Goal: Information Seeking & Learning: Learn about a topic

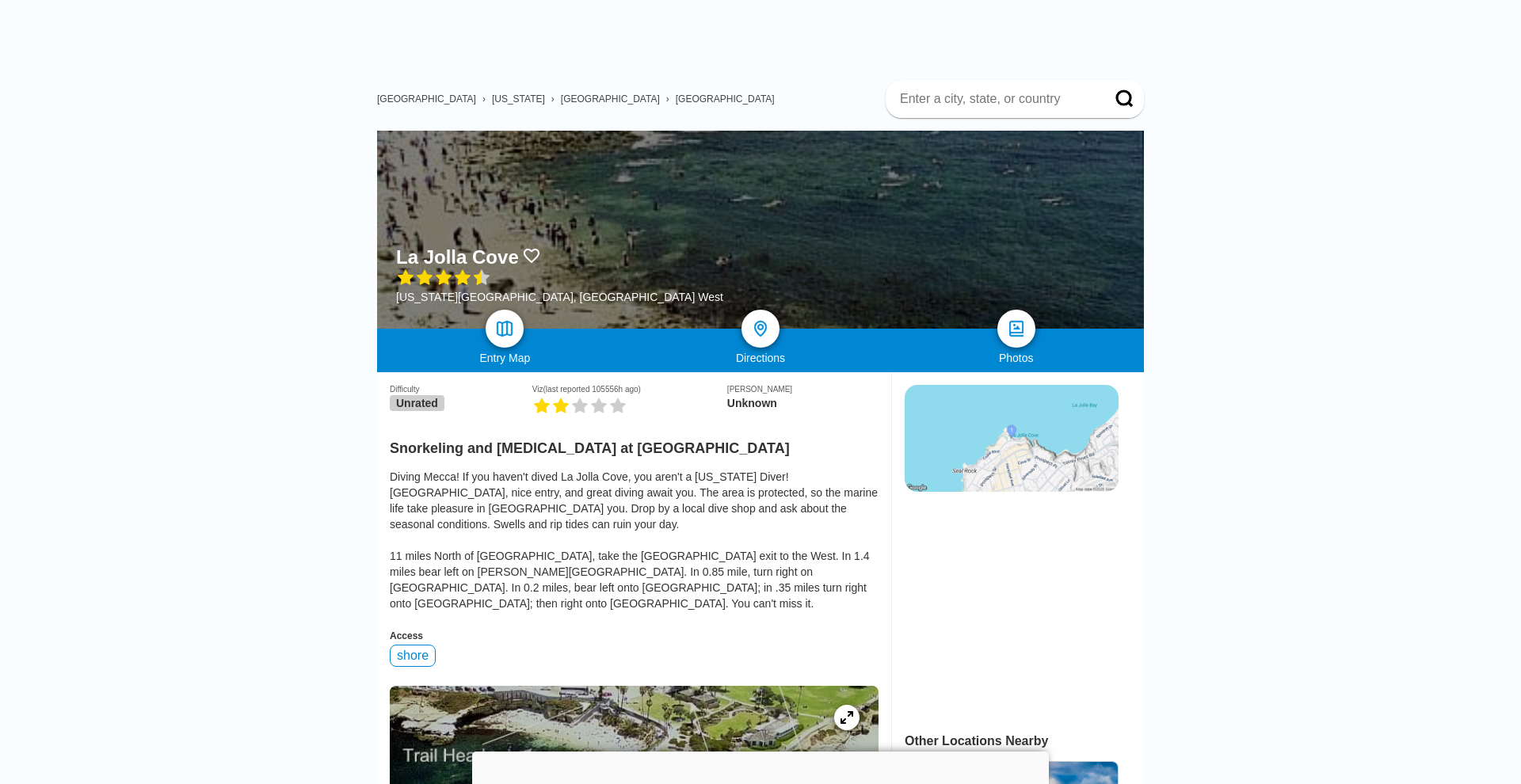
scroll to position [60, 0]
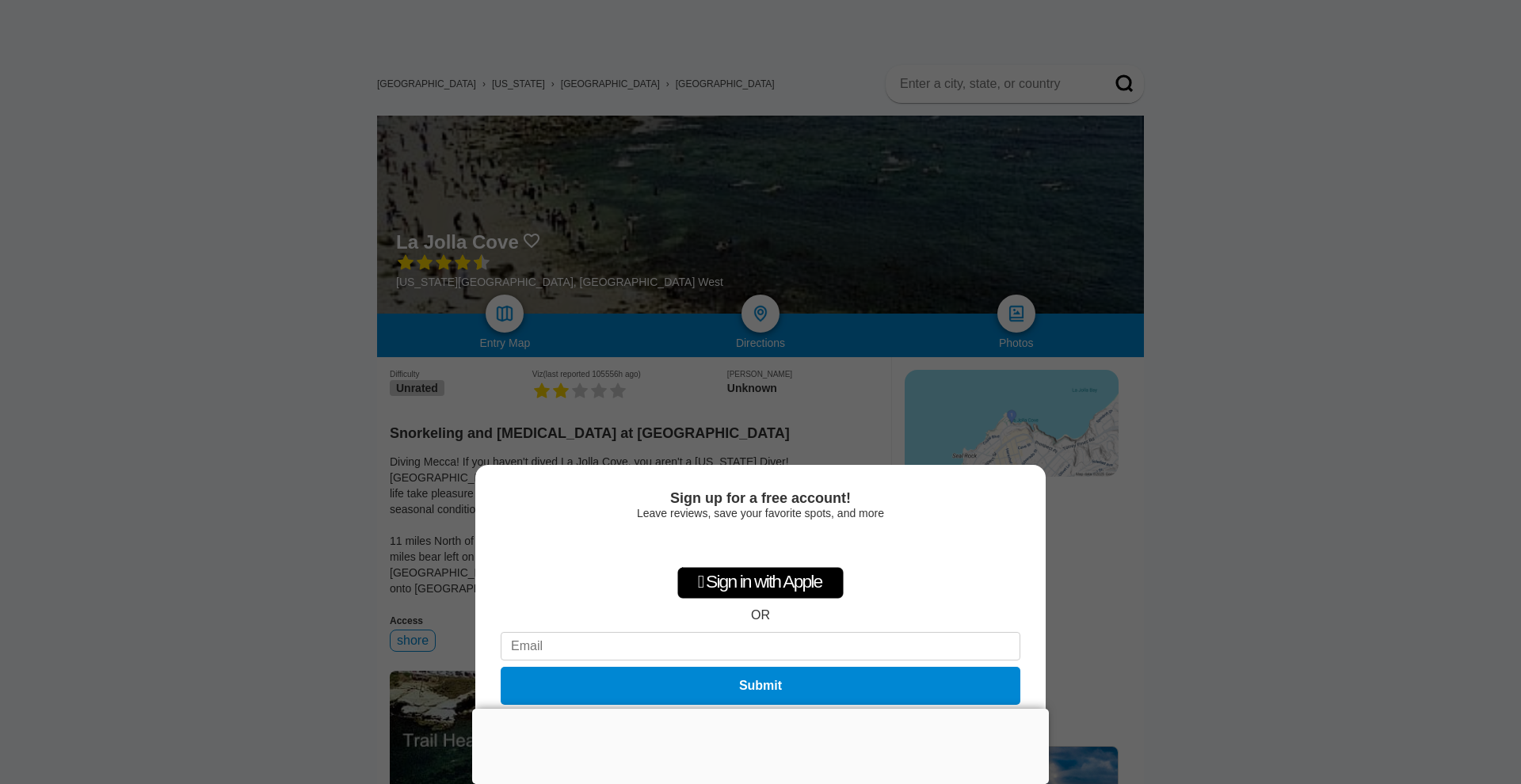
click at [765, 725] on button "Not now" at bounding box center [760, 725] width 57 height 16
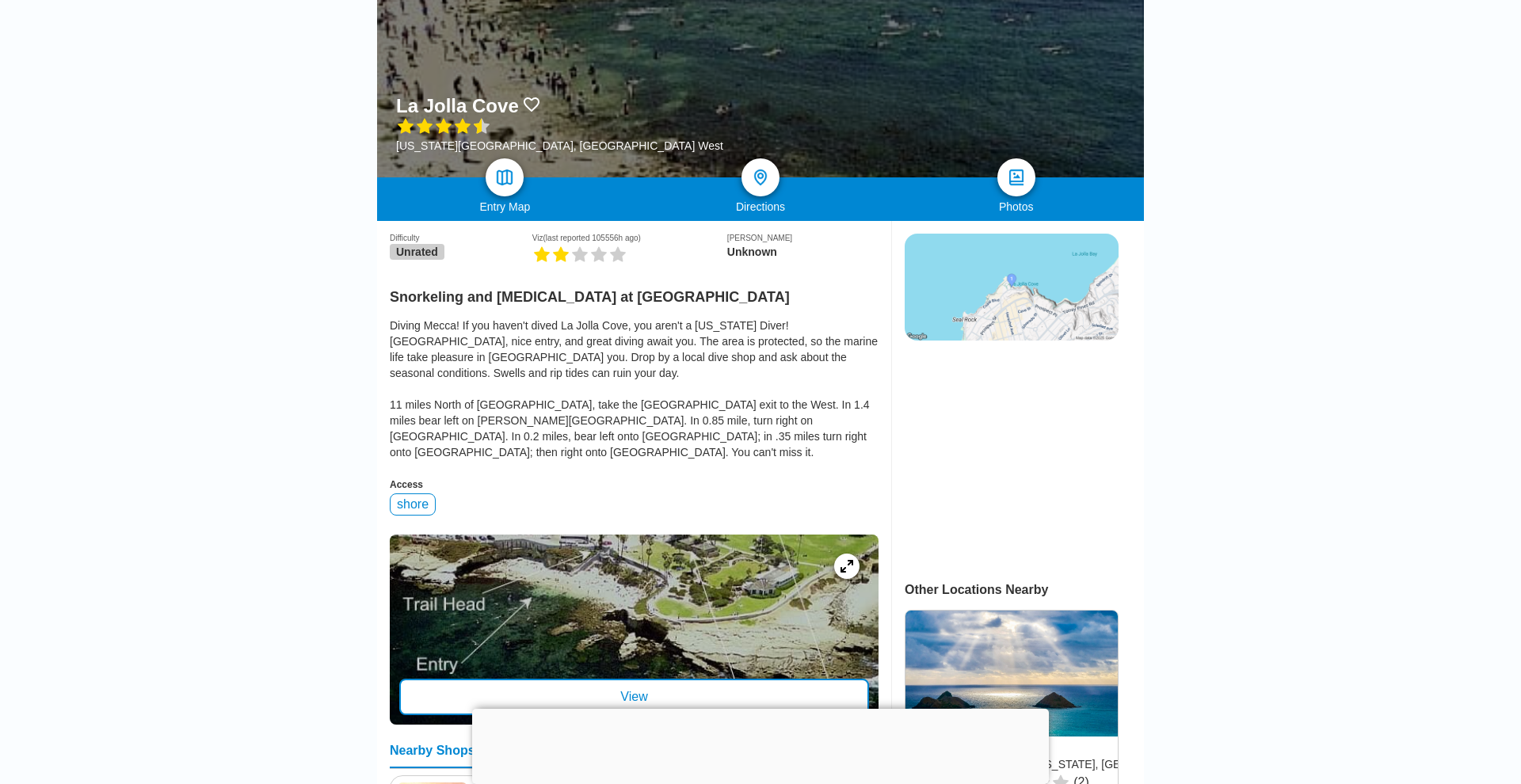
scroll to position [204, 0]
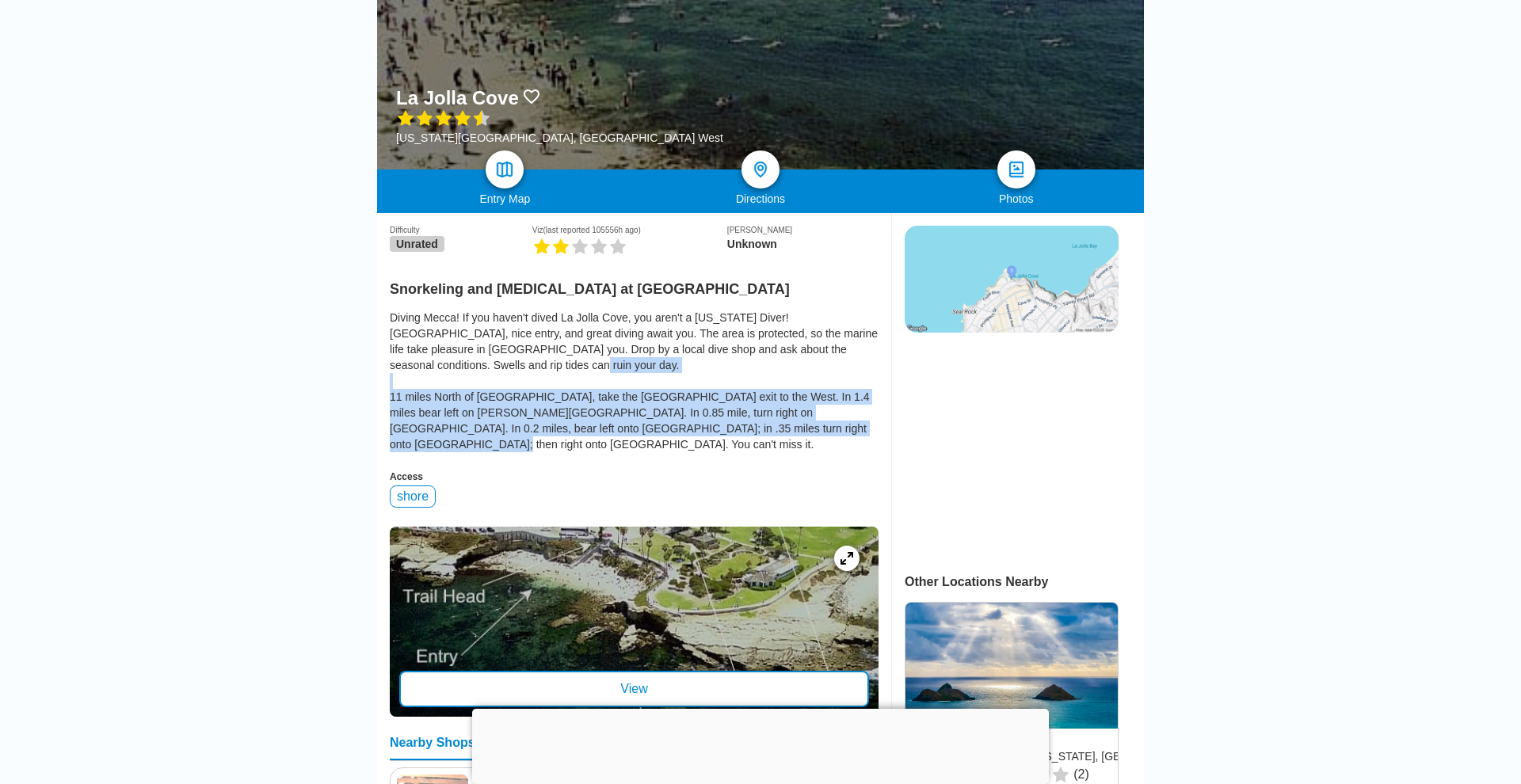
drag, startPoint x: 392, startPoint y: 320, endPoint x: 483, endPoint y: 369, distance: 103.4
click at [483, 369] on div "Diving Mecca! If you haven't dived La Jolla Cove, you aren't a [US_STATE] Diver…" at bounding box center [633, 381] width 488 height 143
click at [503, 369] on div "Diving Mecca! If you haven't dived La Jolla Cove, you aren't a [US_STATE] Diver…" at bounding box center [633, 381] width 488 height 143
drag, startPoint x: 511, startPoint y: 369, endPoint x: 408, endPoint y: 301, distance: 123.4
click at [407, 310] on div "Diving Mecca! If you haven't dived La Jolla Cove, you aren't a [US_STATE] Diver…" at bounding box center [633, 381] width 488 height 143
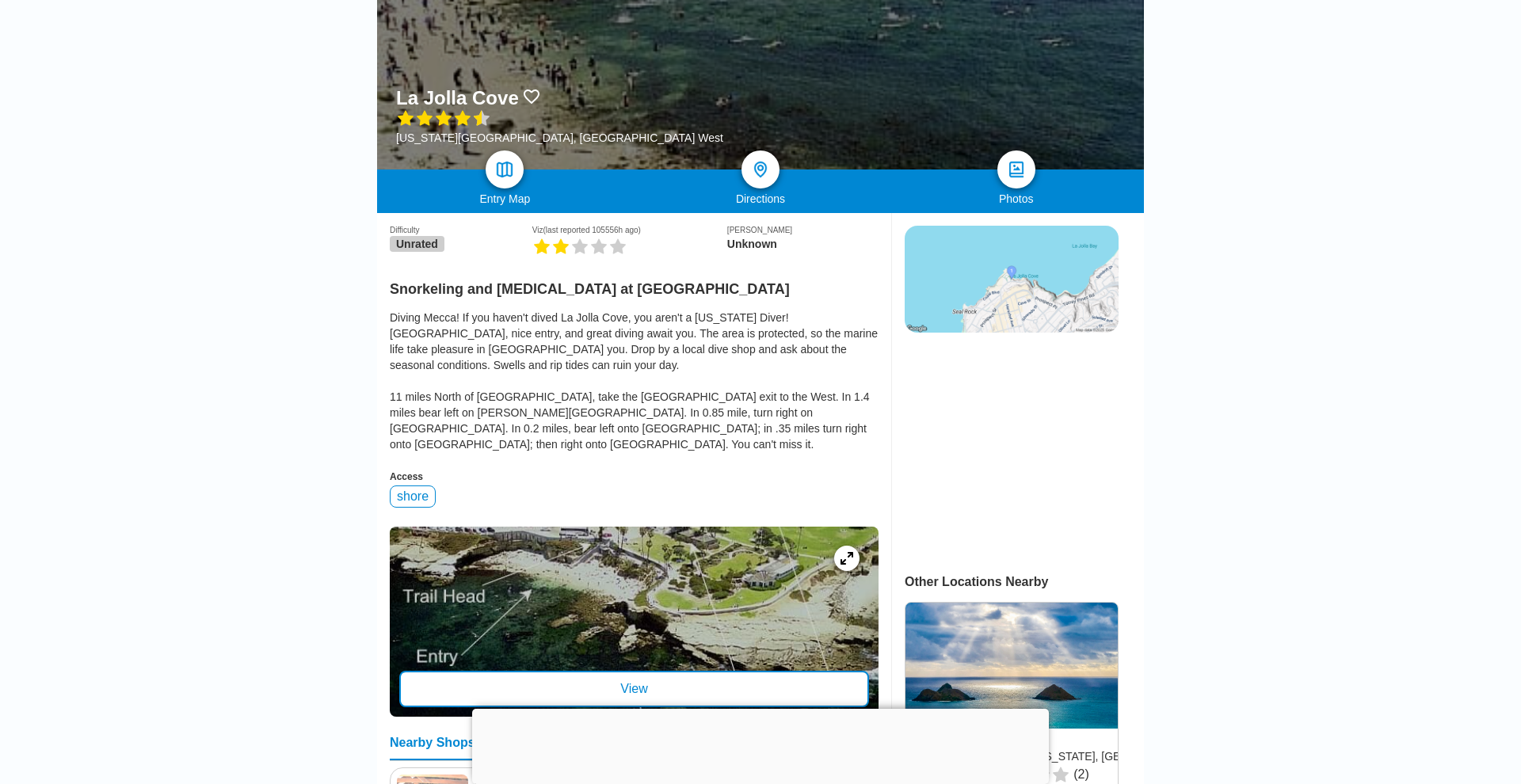
click at [469, 312] on div "Diving Mecca! If you haven't dived La Jolla Cove, you aren't a [US_STATE] Diver…" at bounding box center [633, 381] width 488 height 143
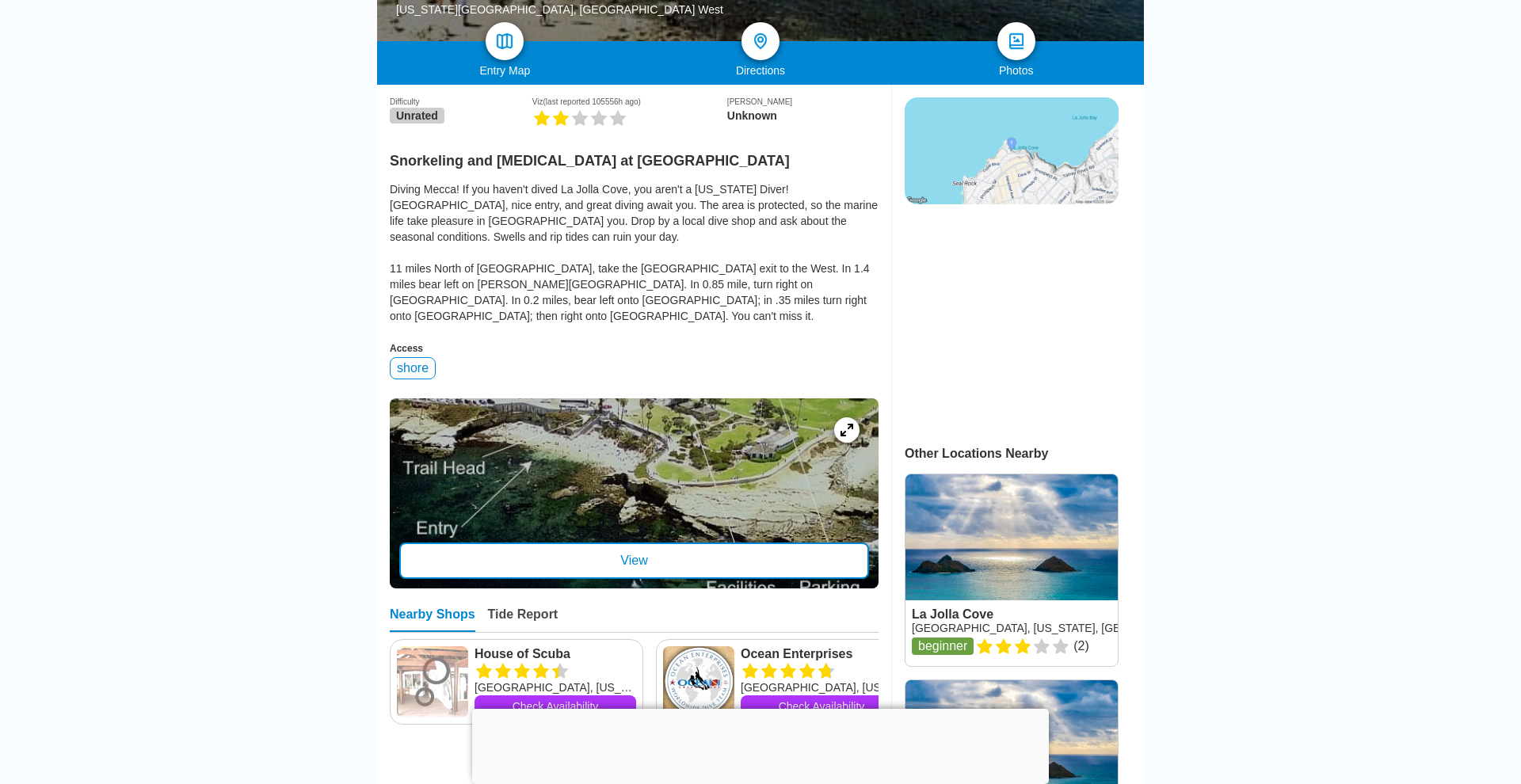
scroll to position [335, 0]
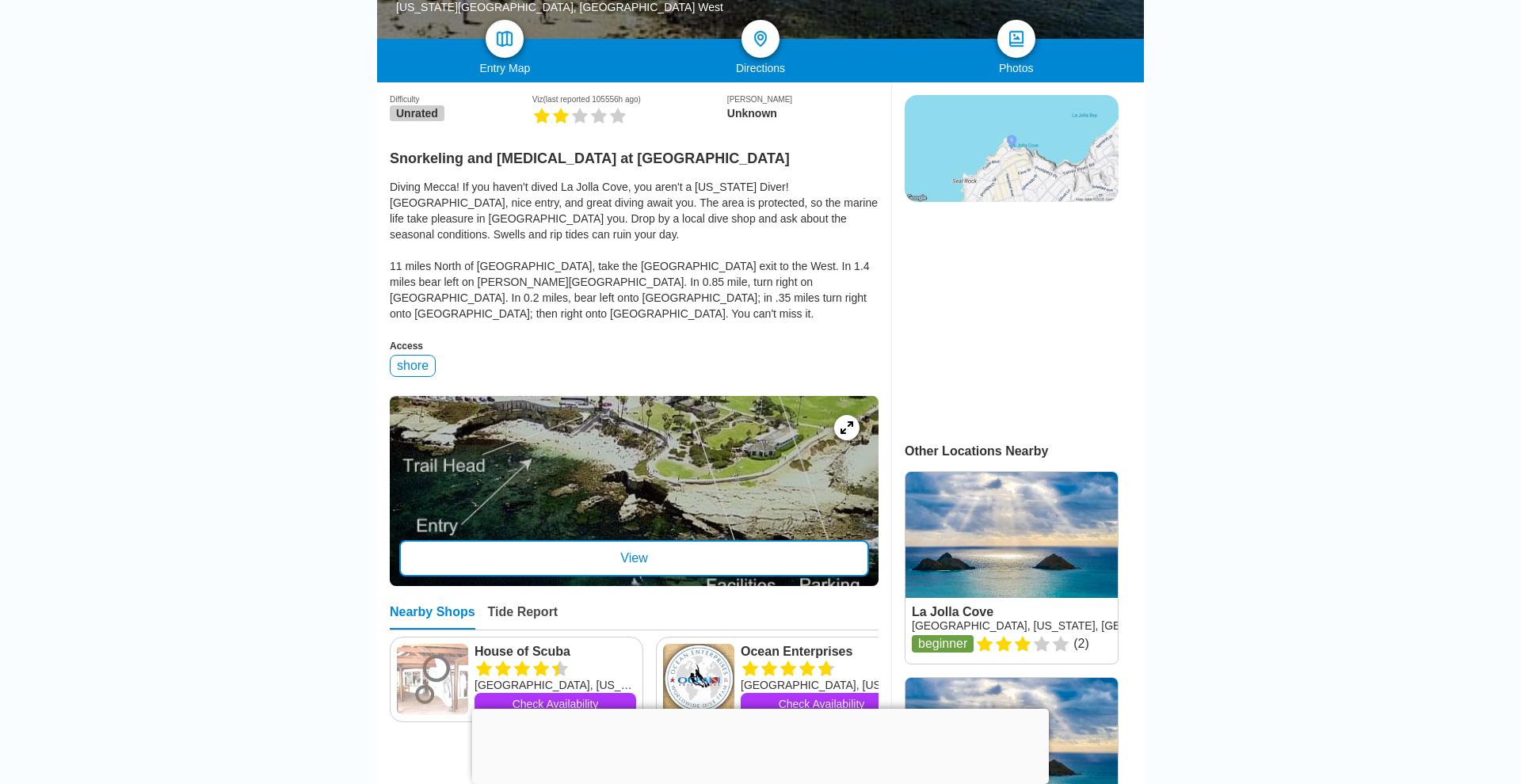
click at [548, 540] on div "View" at bounding box center [633, 558] width 469 height 36
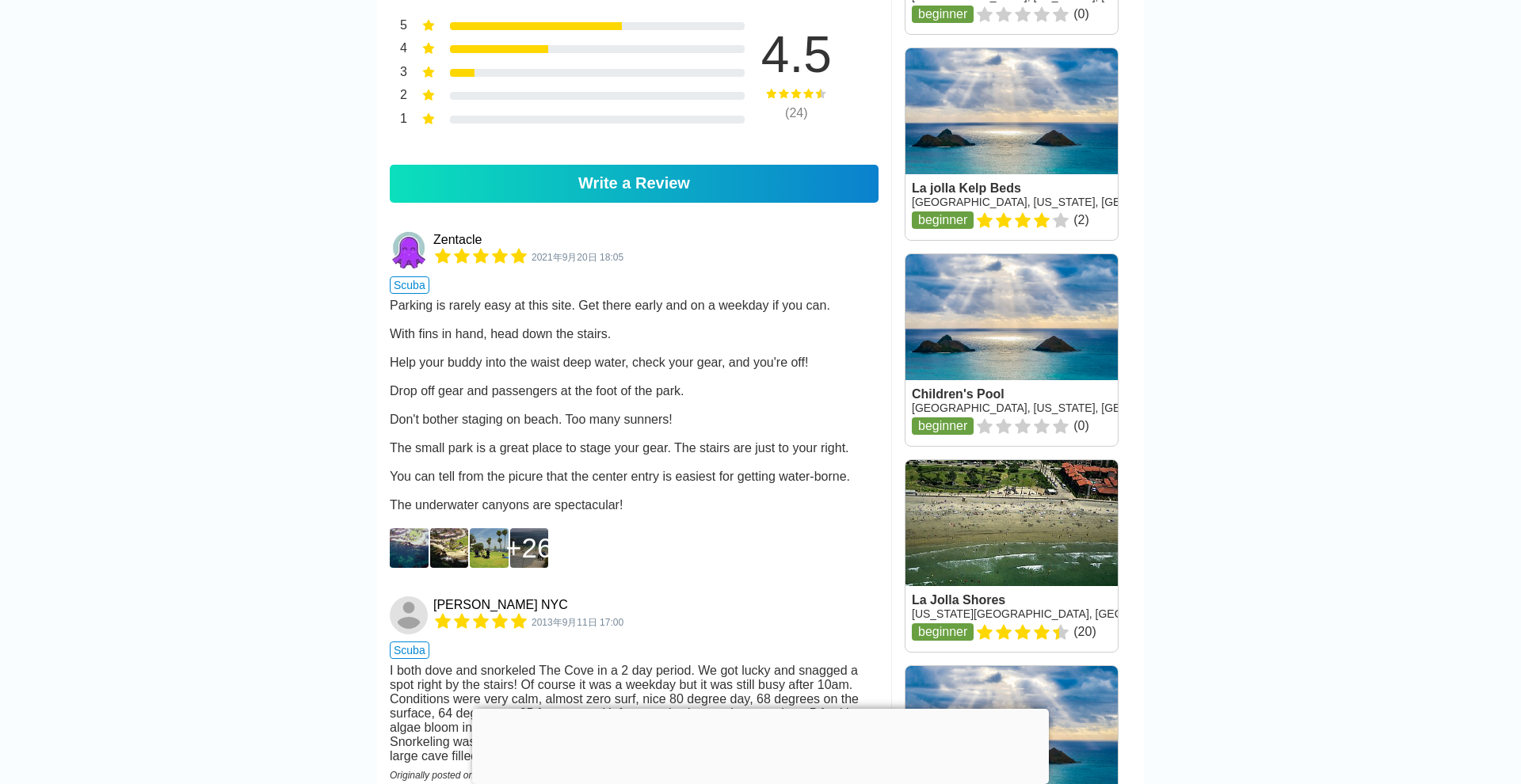
scroll to position [1175, 0]
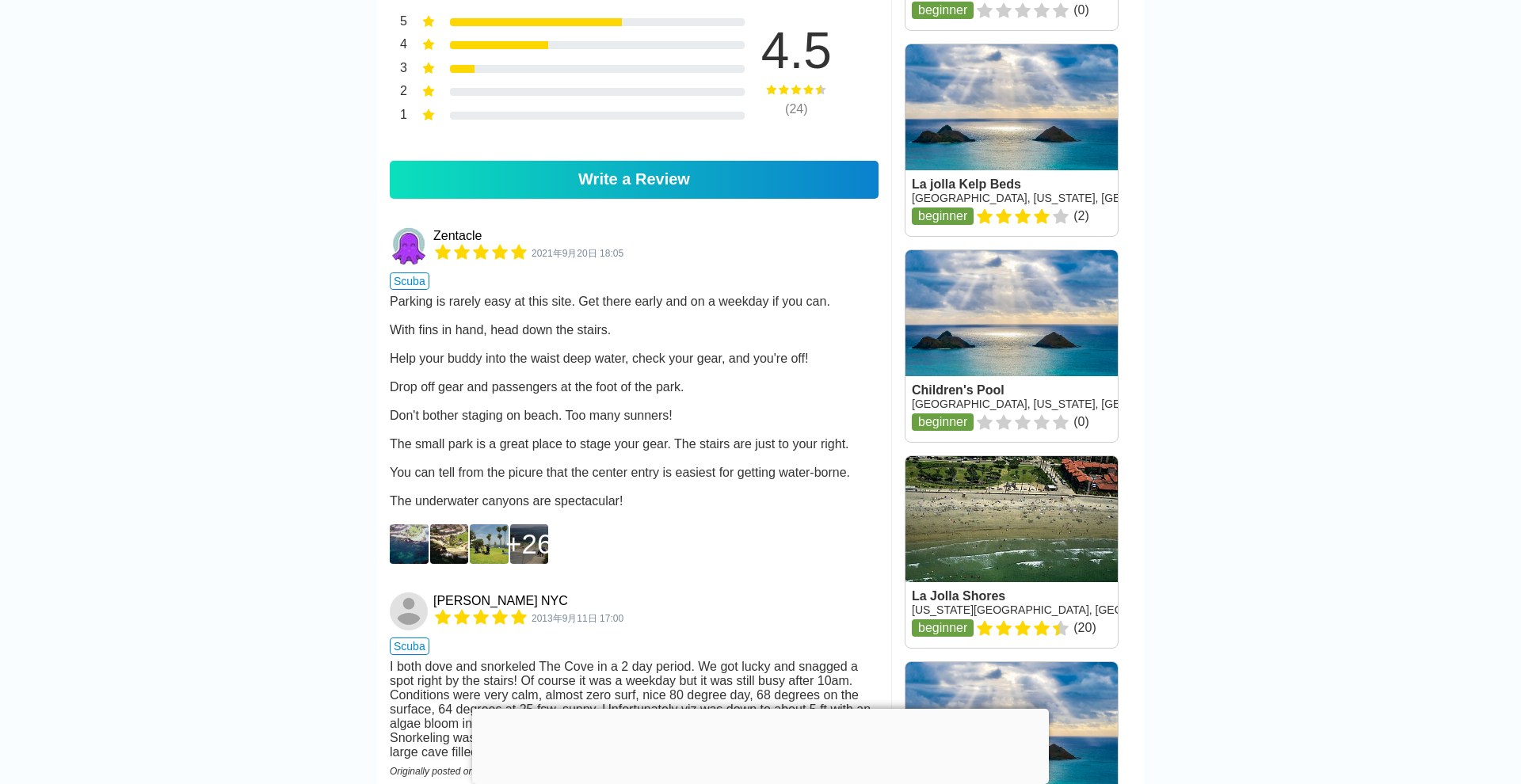
click at [417, 524] on img at bounding box center [409, 543] width 38 height 39
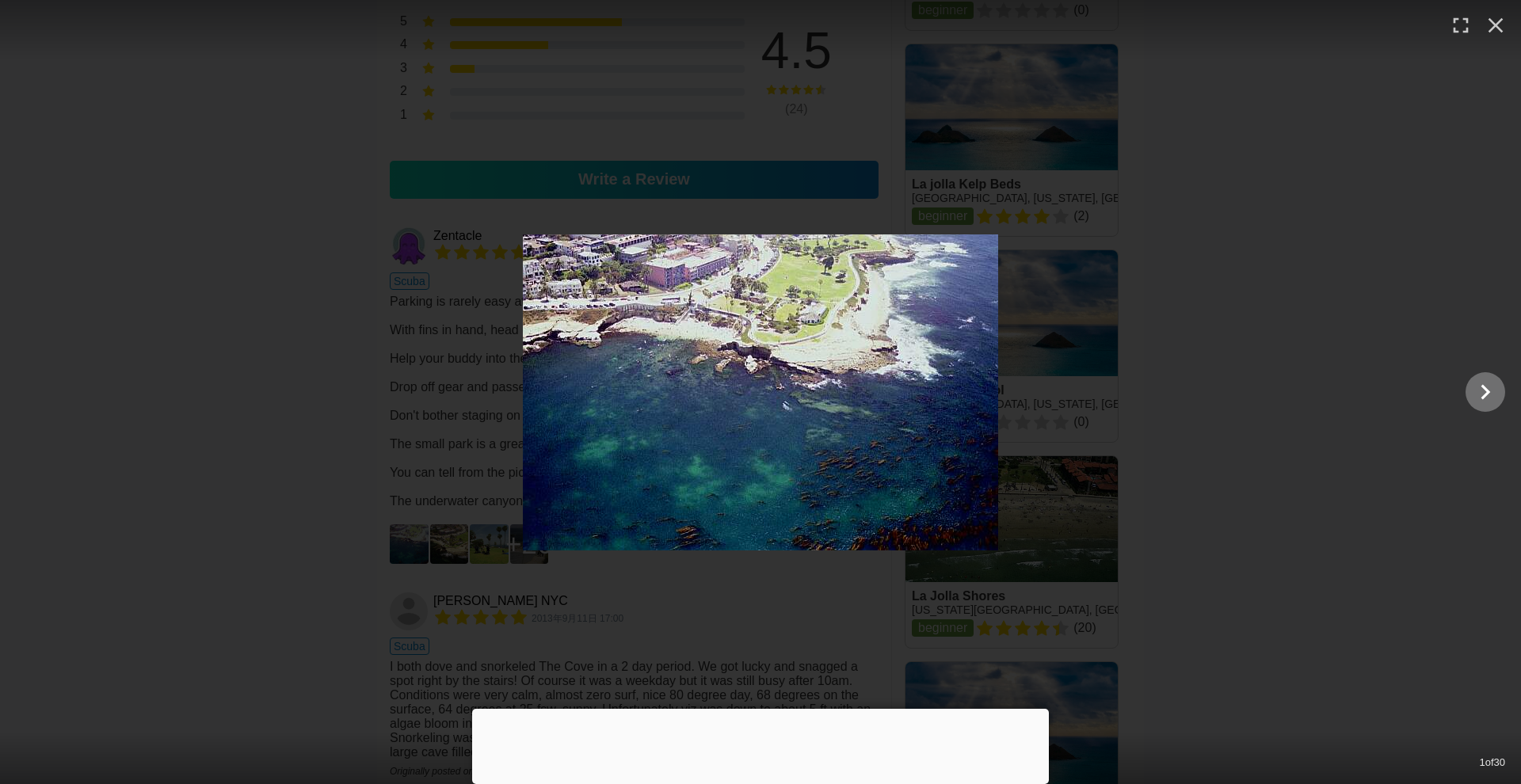
click at [1471, 391] on icon "Show slide 2 of 30" at bounding box center [1485, 392] width 30 height 38
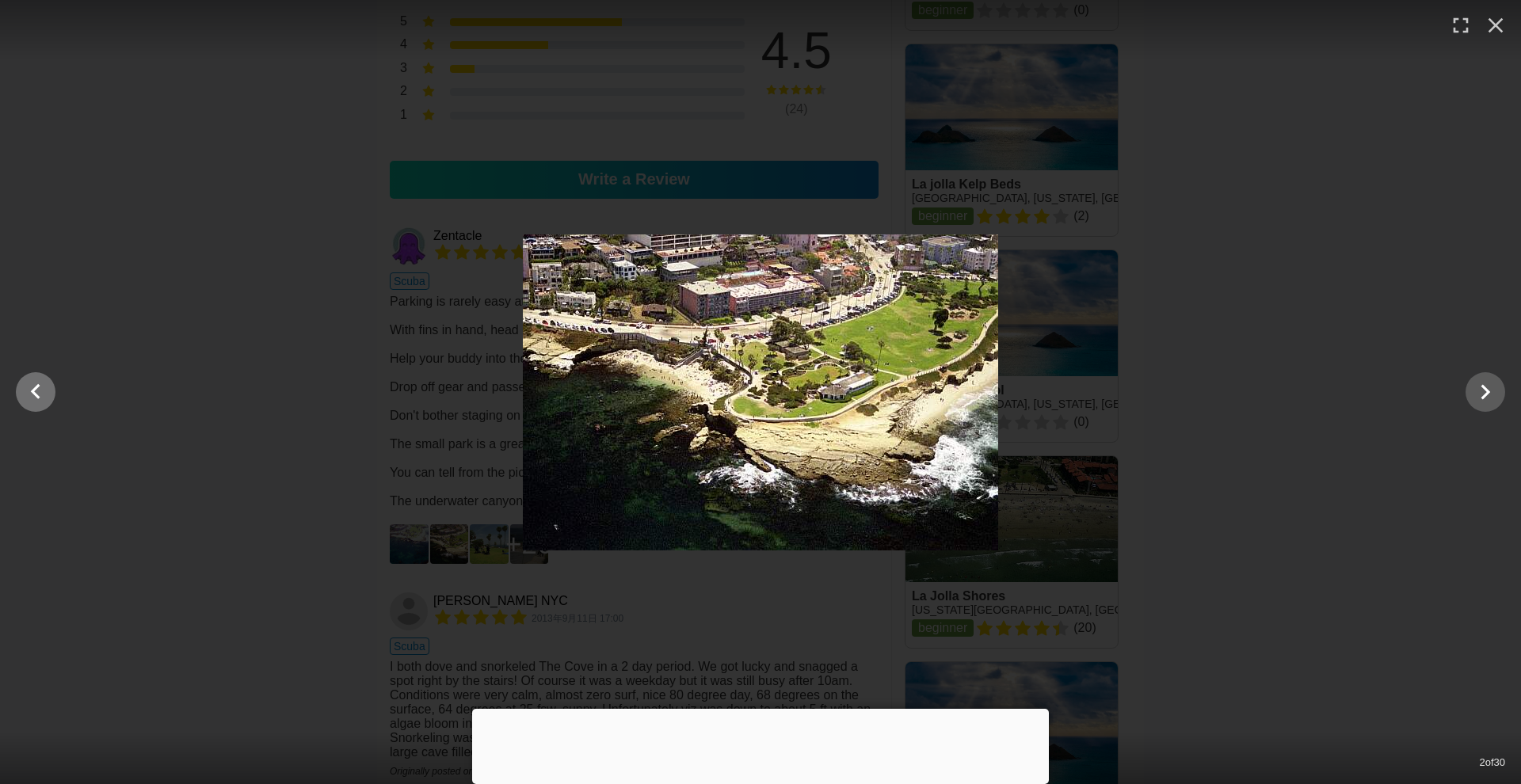
click at [25, 390] on icon "Show slide 1 of 30" at bounding box center [35, 392] width 30 height 38
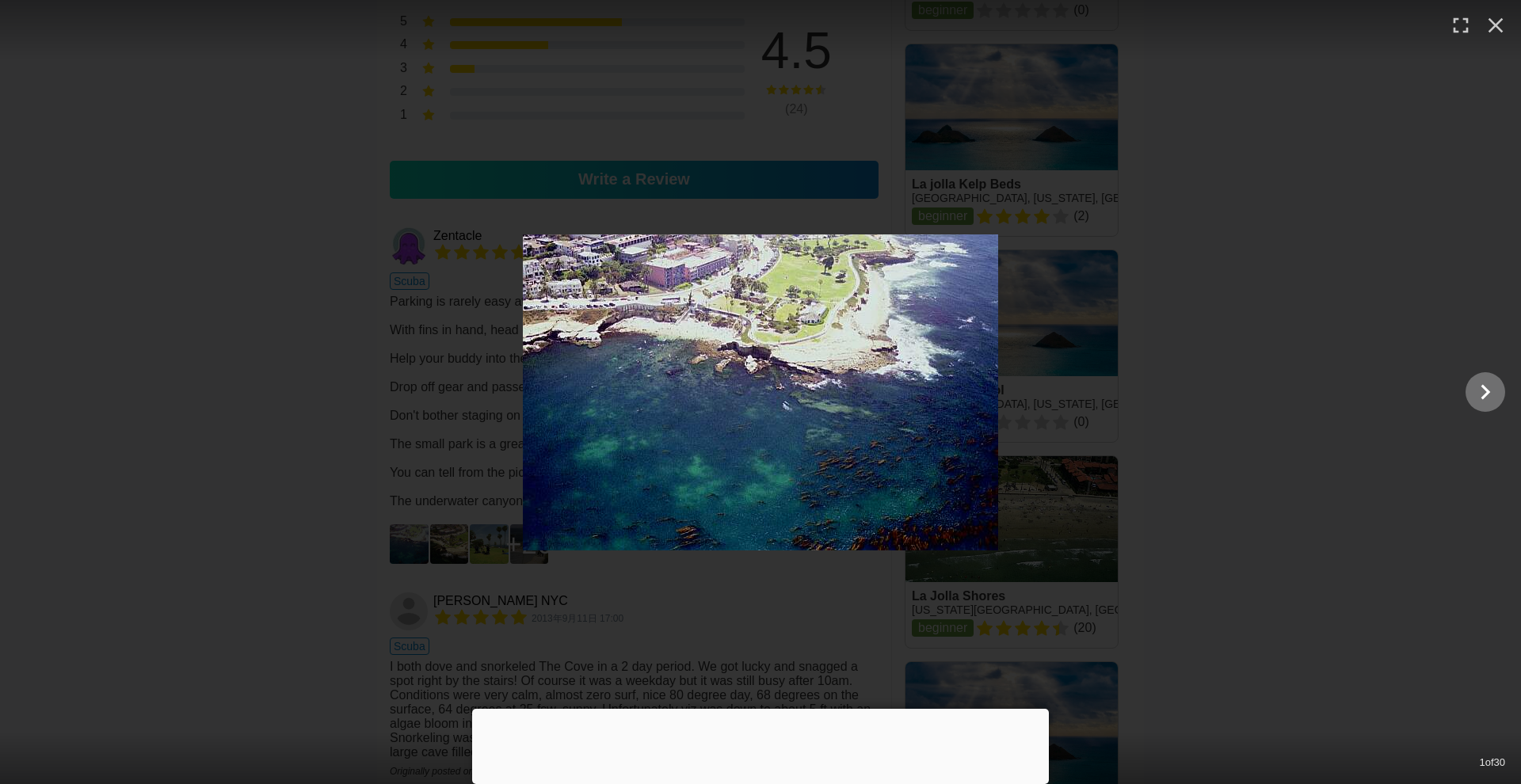
click at [1489, 390] on icon "Show slide 2 of 30" at bounding box center [1485, 392] width 30 height 38
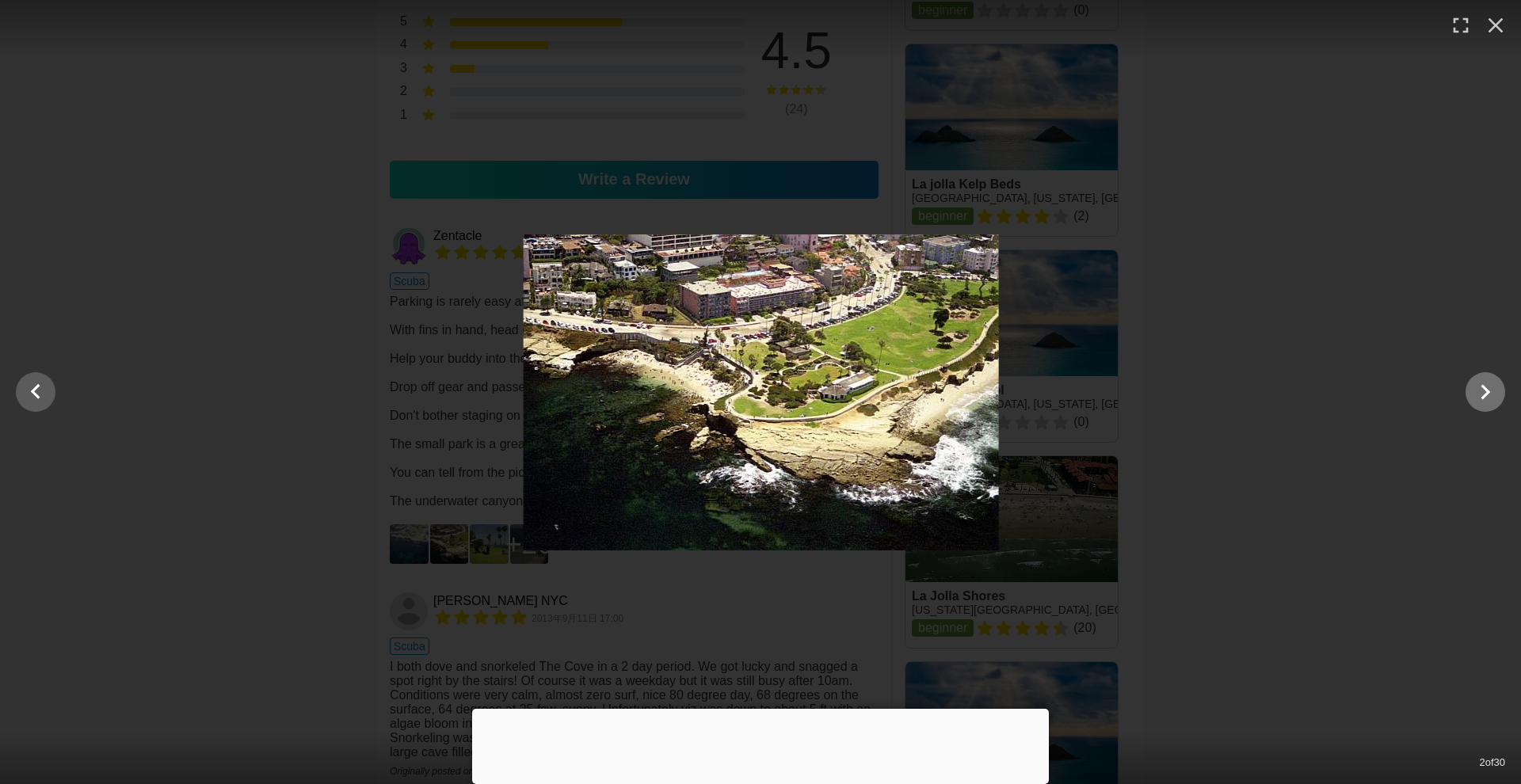
click at [1489, 390] on icon "Show slide 3 of 30" at bounding box center [1485, 392] width 30 height 38
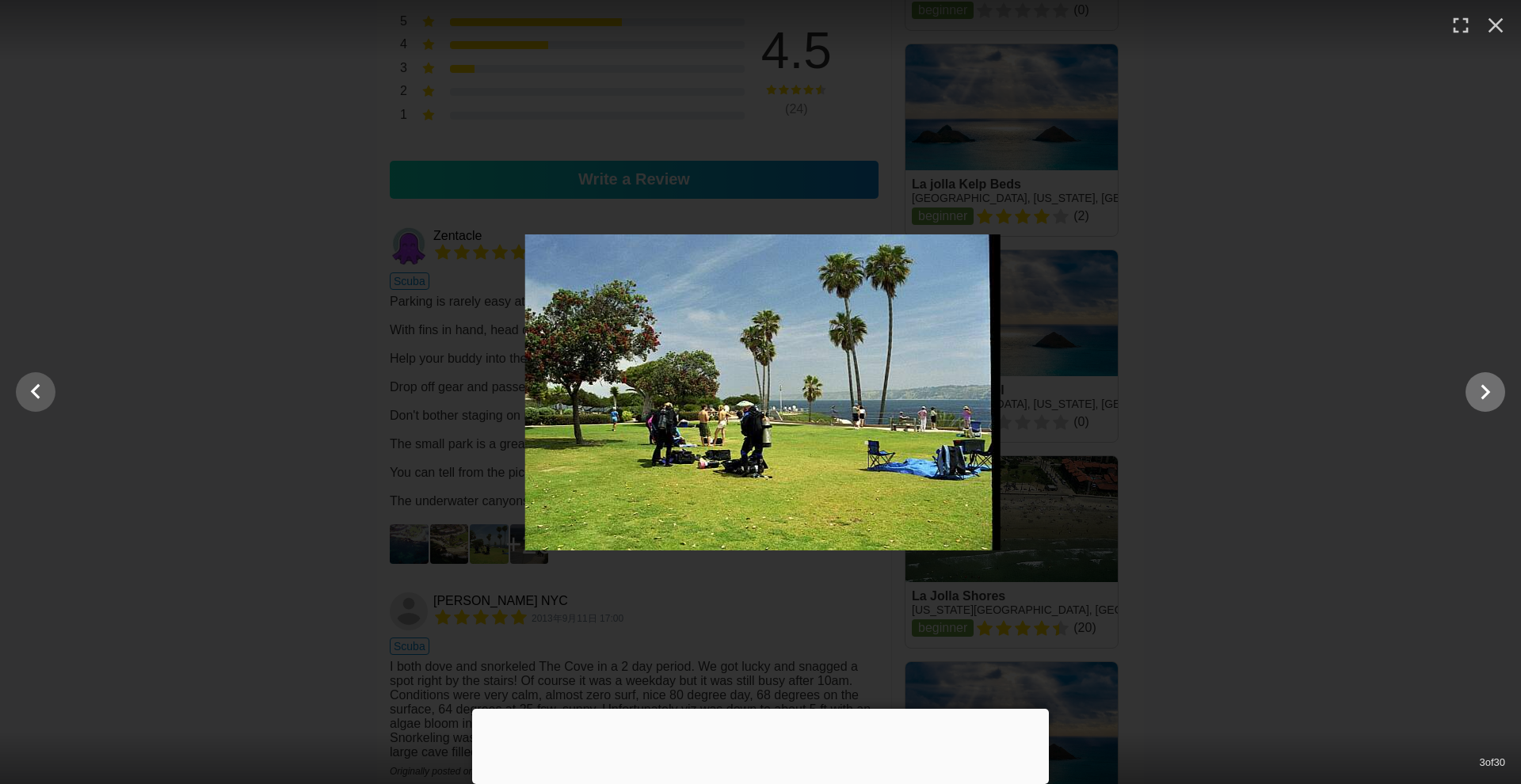
click at [1489, 390] on icon "Show slide 4 of 30" at bounding box center [1485, 392] width 30 height 38
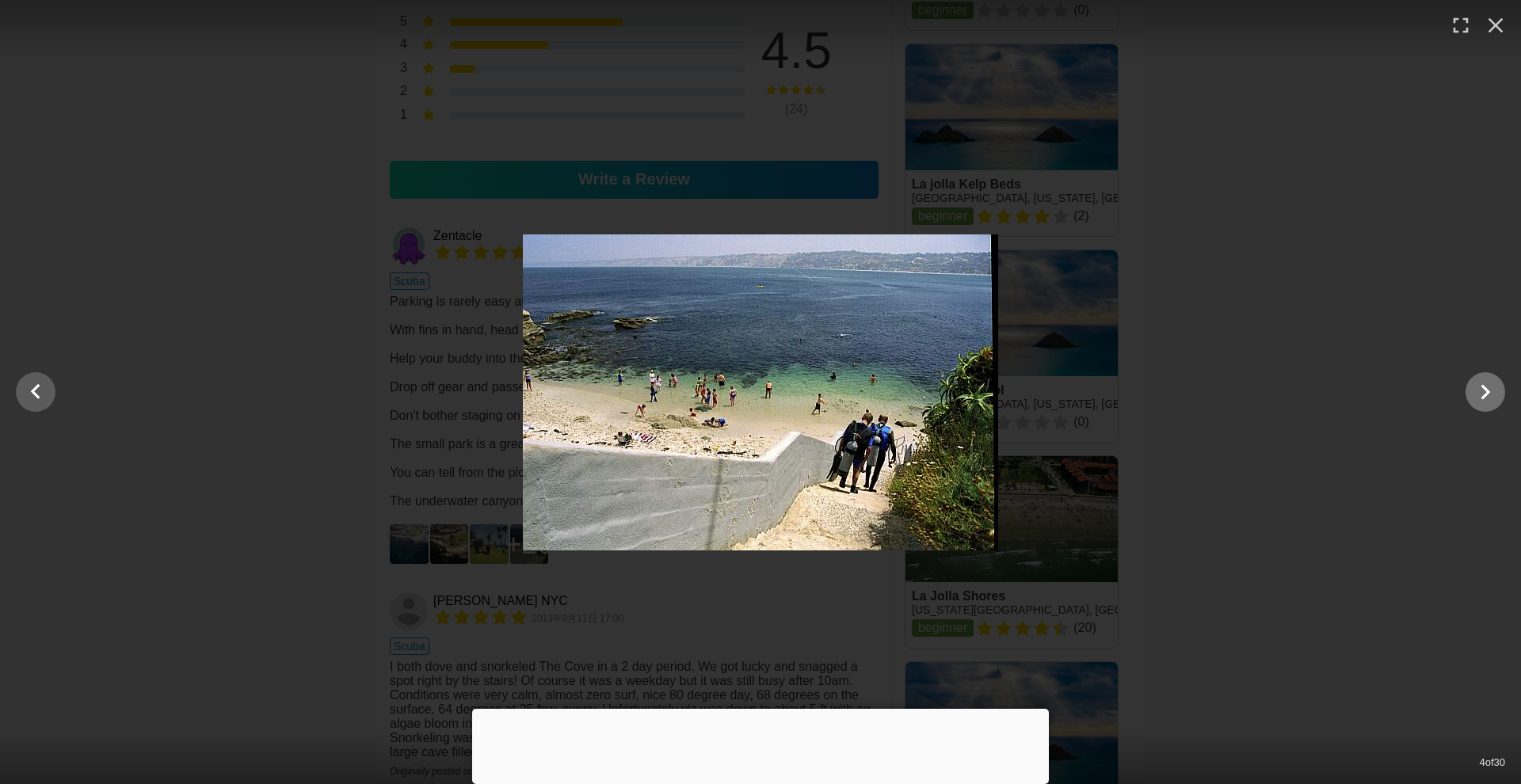
click at [1490, 379] on icon "Show slide 5 of 30" at bounding box center [1485, 392] width 30 height 38
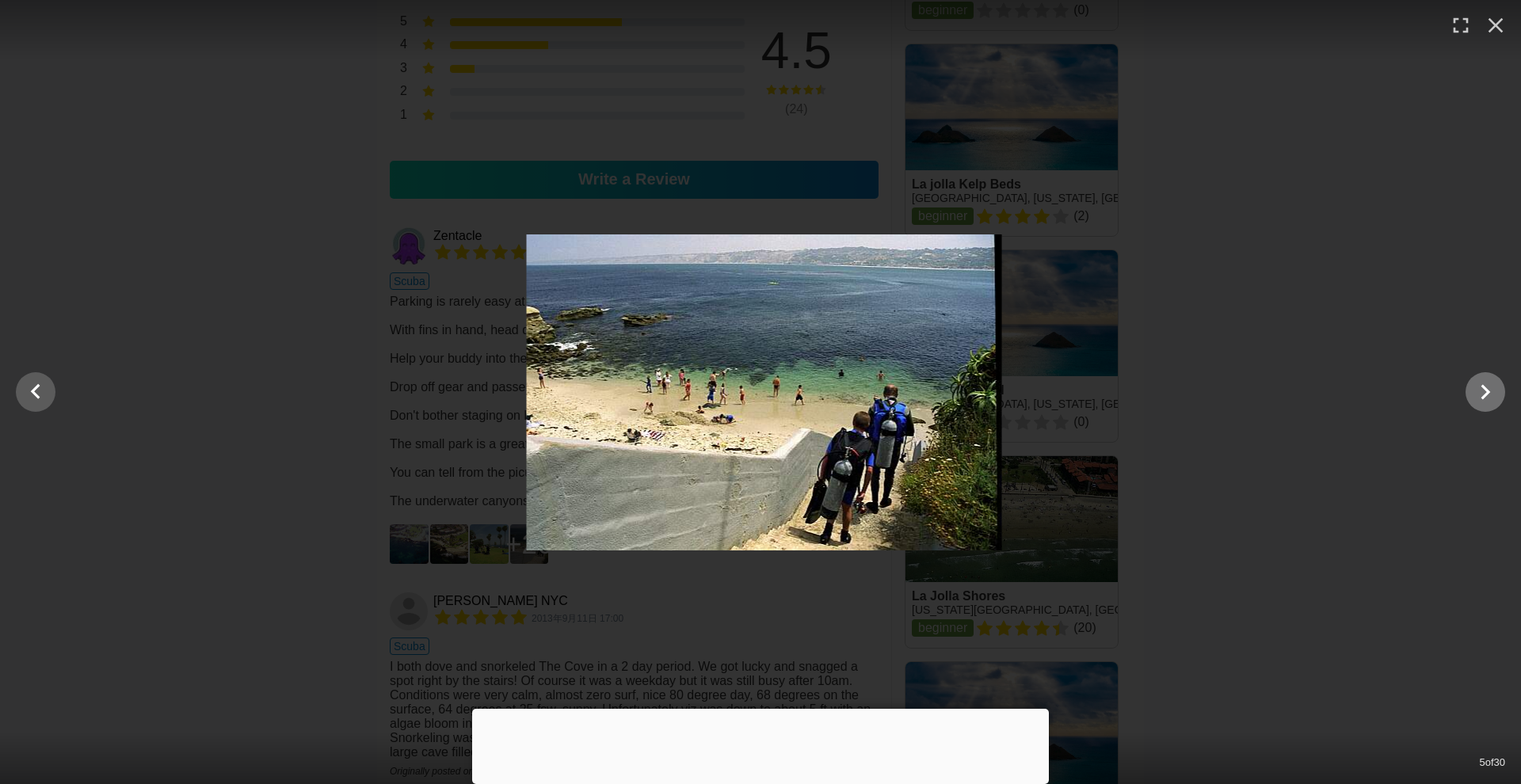
click at [1488, 383] on icon "Show slide 6 of 30" at bounding box center [1485, 392] width 30 height 38
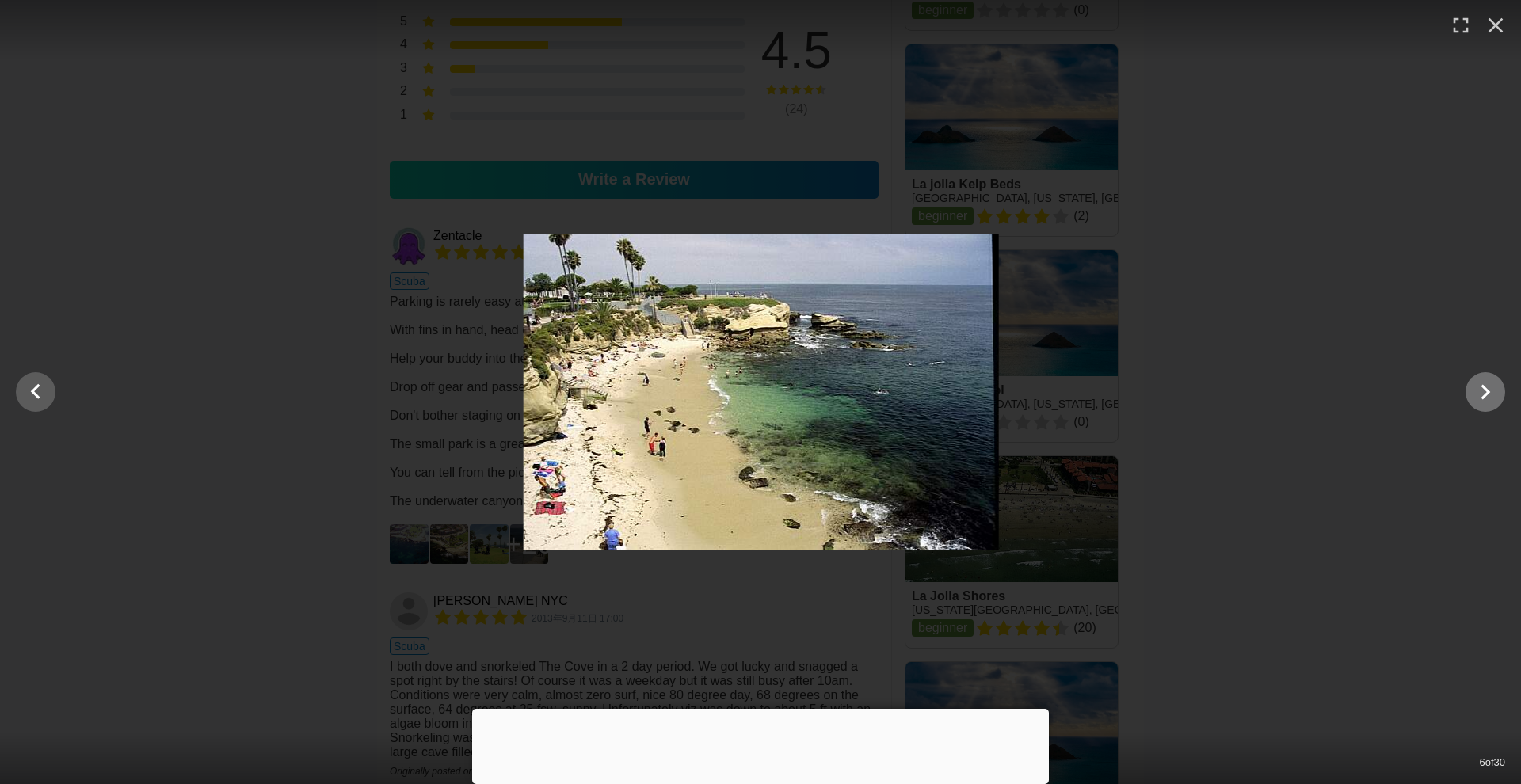
click at [1488, 383] on icon "Show slide 7 of 30" at bounding box center [1485, 392] width 30 height 38
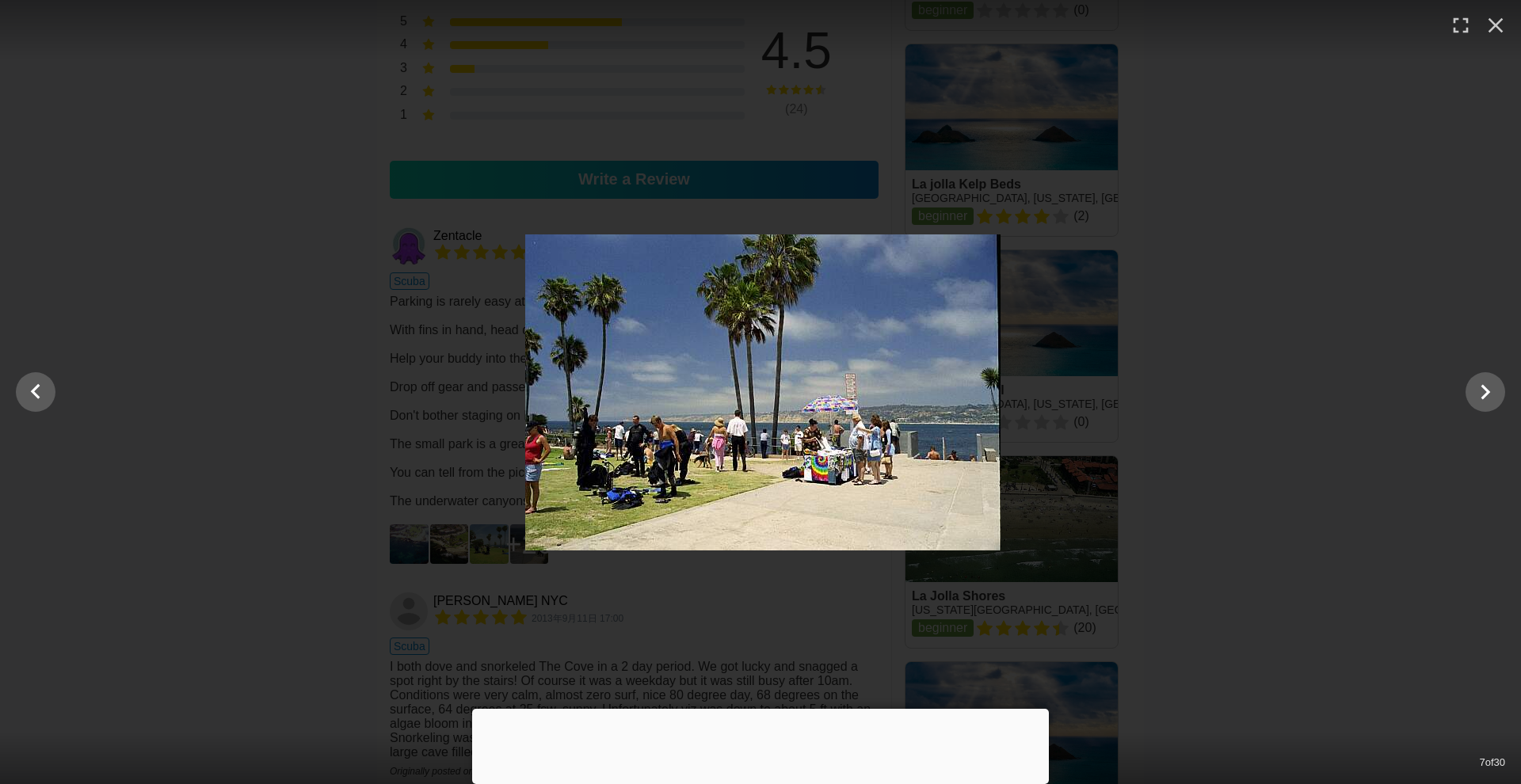
click at [1229, 362] on div at bounding box center [762, 392] width 1521 height 316
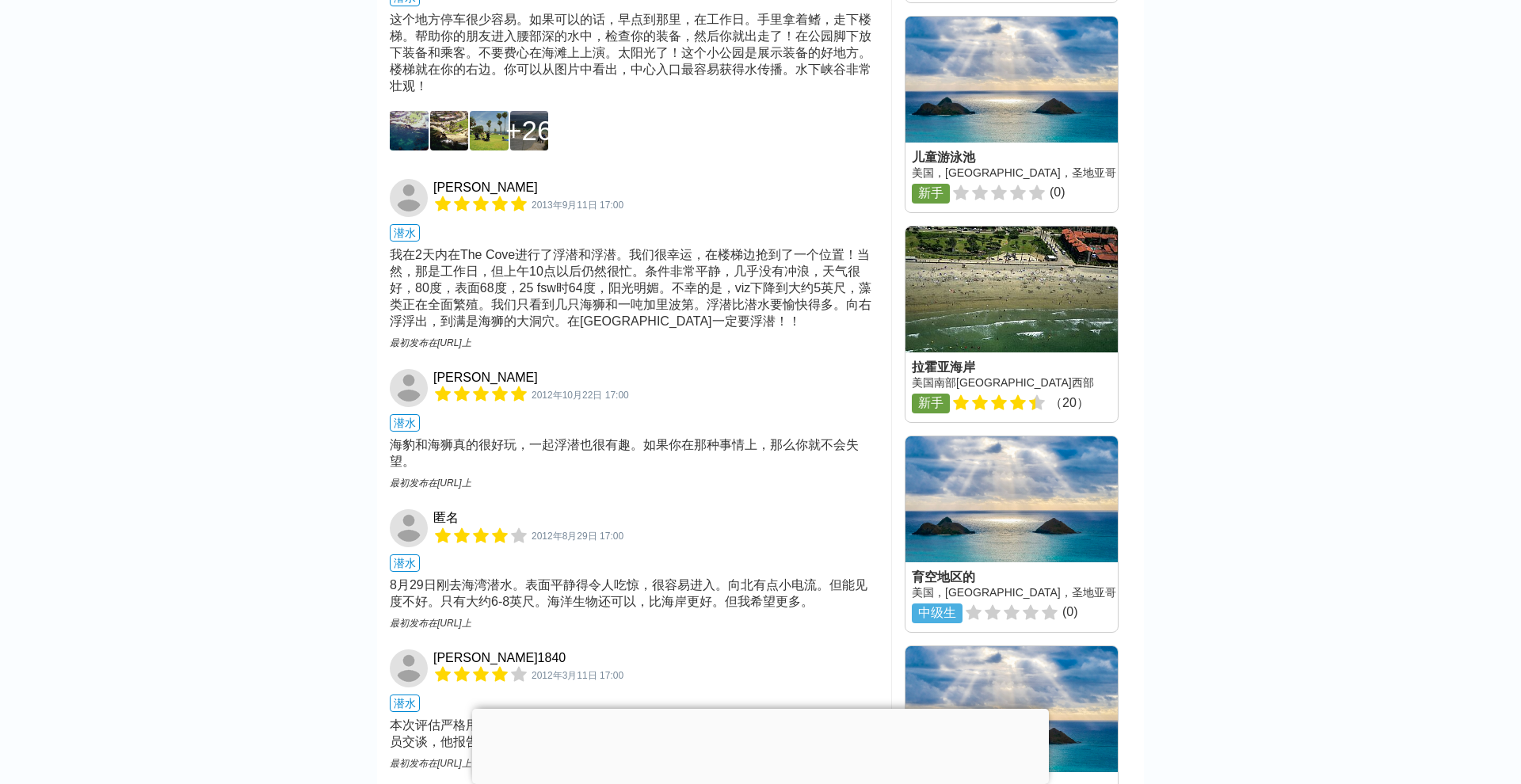
scroll to position [1412, 0]
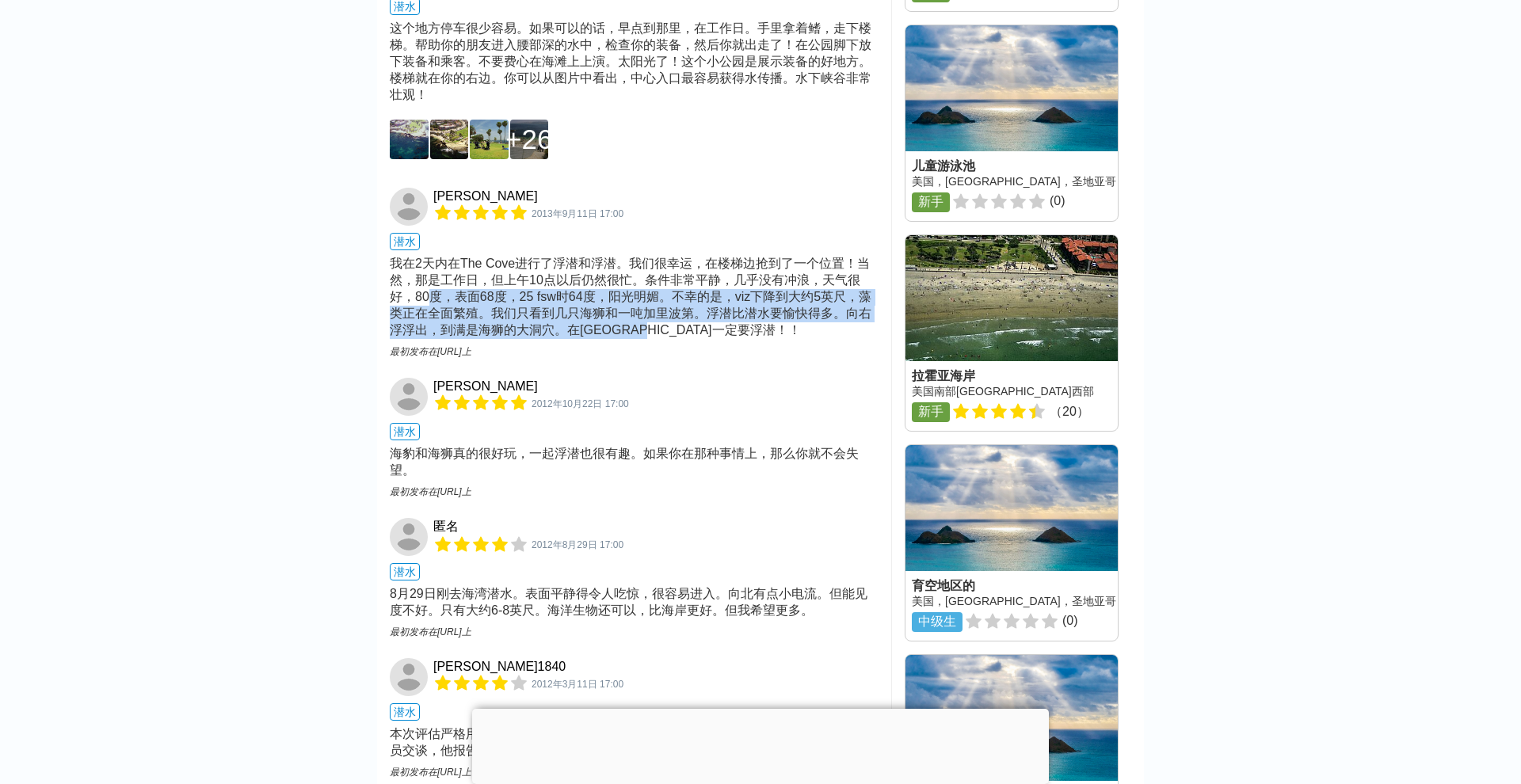
drag, startPoint x: 433, startPoint y: 180, endPoint x: 677, endPoint y: 201, distance: 244.9
click at [677, 256] on div "我在2天内在The Cove进行了浮潜和浮潜。我们很幸运，在楼梯边抢到了一个位置！当然，那是工作日，但上午10点以后仍然很忙。条件非常平静，几乎没有冲浪，天气…" at bounding box center [633, 297] width 488 height 83
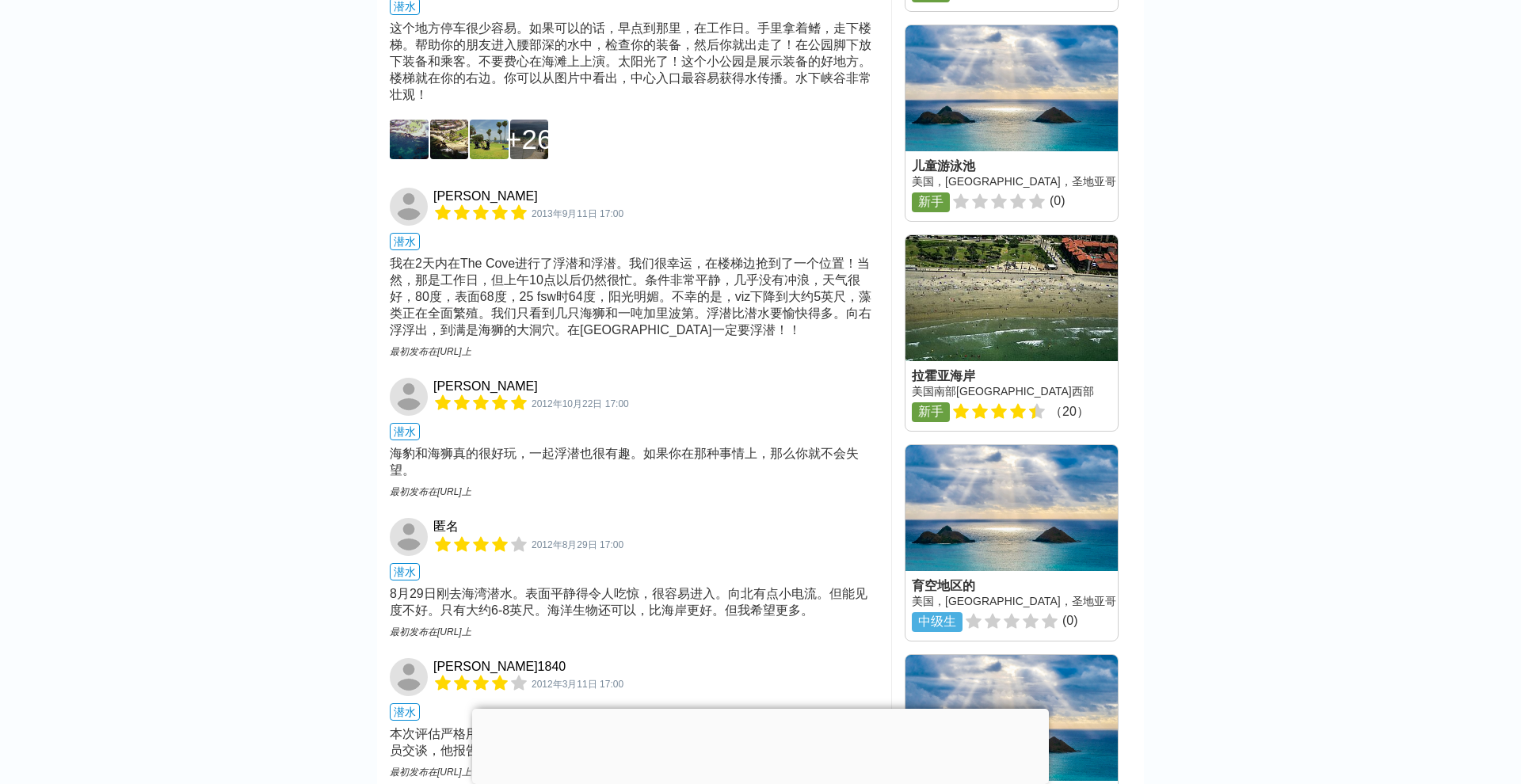
click at [712, 256] on div "我在2天内在The Cove进行了浮潜和浮潜。我们很幸运，在楼梯边抢到了一个位置！当然，那是工作日，但上午10点以后仍然很忙。条件非常平静，几乎没有冲浪，天气…" at bounding box center [633, 297] width 488 height 83
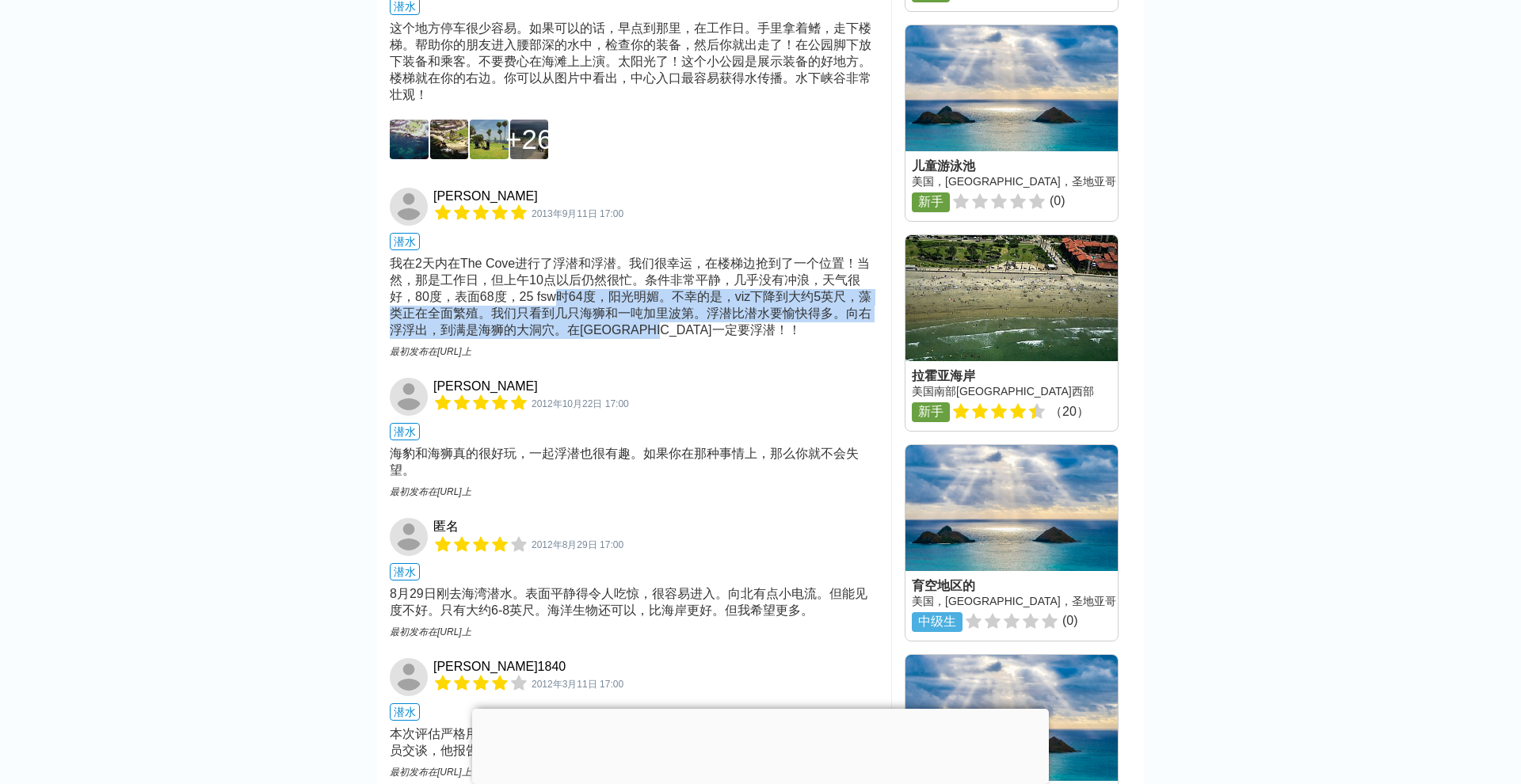
drag, startPoint x: 726, startPoint y: 209, endPoint x: 558, endPoint y: 175, distance: 171.4
click at [560, 256] on div "我在2天内在The Cove进行了浮潜和浮潜。我们很幸运，在楼梯边抢到了一个位置！当然，那是工作日，但上午10点以后仍然很忙。条件非常平静，几乎没有冲浪，天气…" at bounding box center [633, 297] width 488 height 83
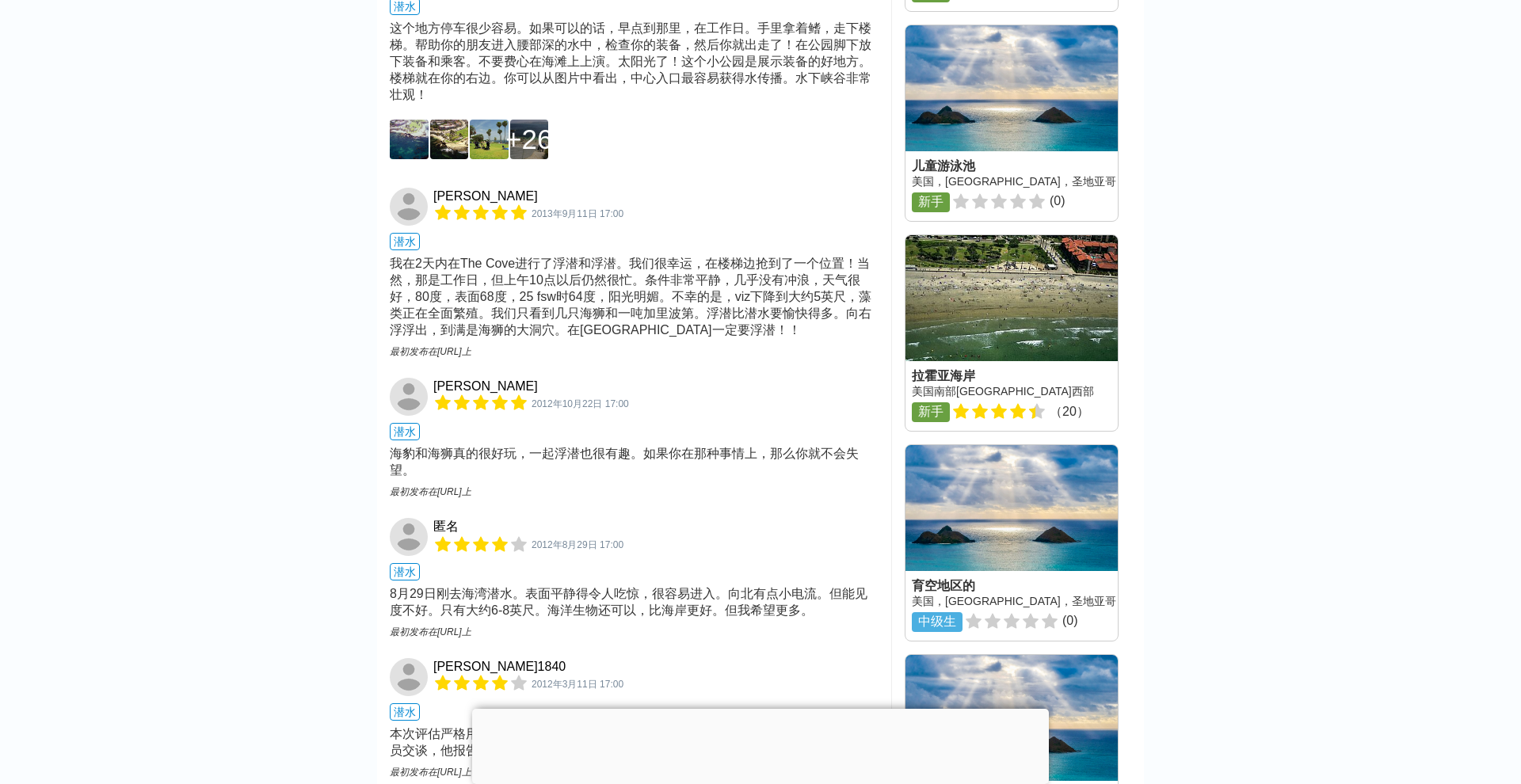
click at [669, 256] on div "我在2天内在The Cove进行了浮潜和浮潜。我们很幸运，在楼梯边抢到了一个位置！当然，那是工作日，但上午10点以后仍然很忙。条件非常平静，几乎没有冲浪，天气…" at bounding box center [633, 297] width 488 height 83
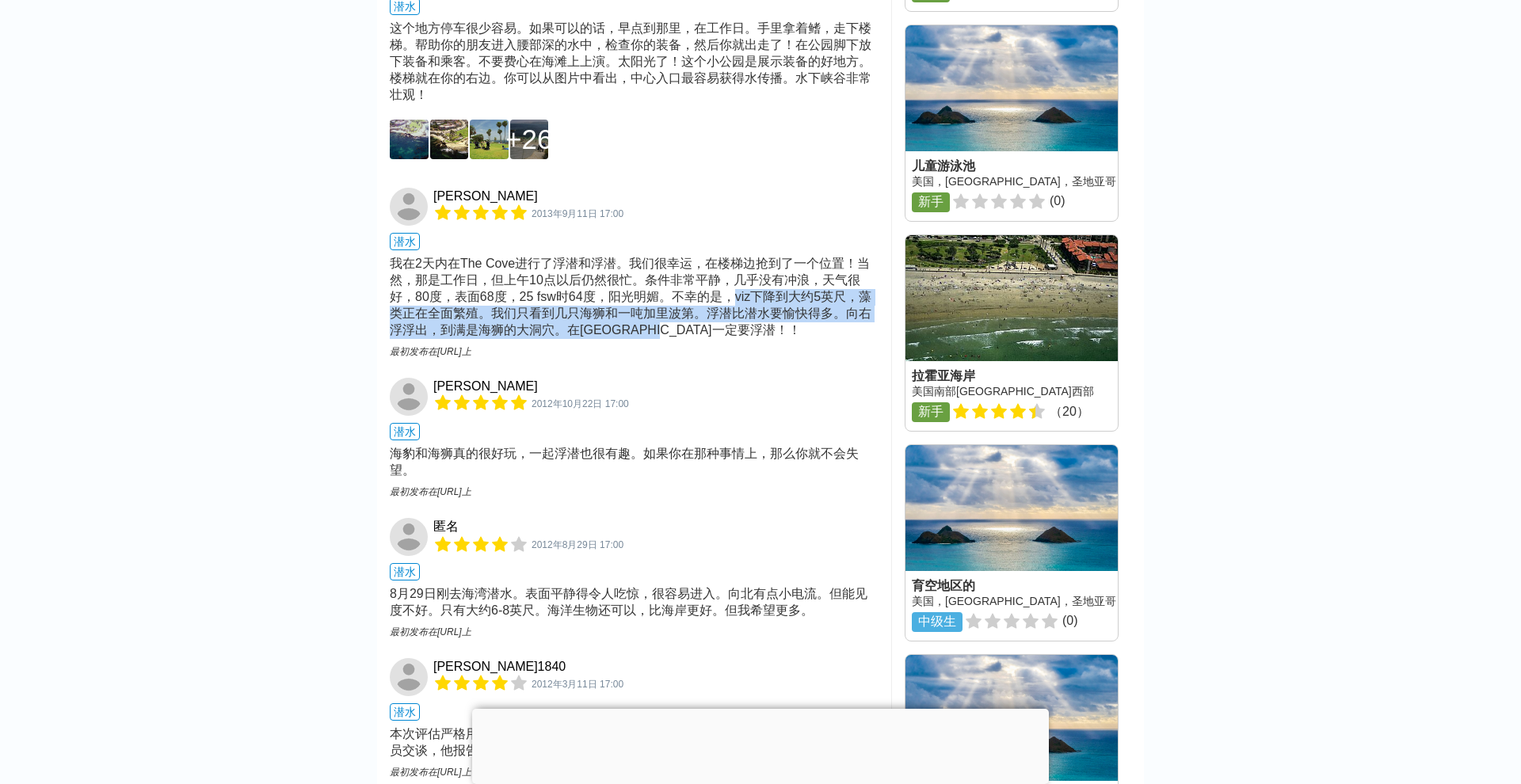
drag, startPoint x: 737, startPoint y: 172, endPoint x: 738, endPoint y: 207, distance: 35.0
click at [738, 256] on div "我在2天内在The Cove进行了浮潜和浮潜。我们很幸运，在楼梯边抢到了一个位置！当然，那是工作日，但上午10点以后仍然很忙。条件非常平静，几乎没有冲浪，天气…" at bounding box center [633, 297] width 488 height 83
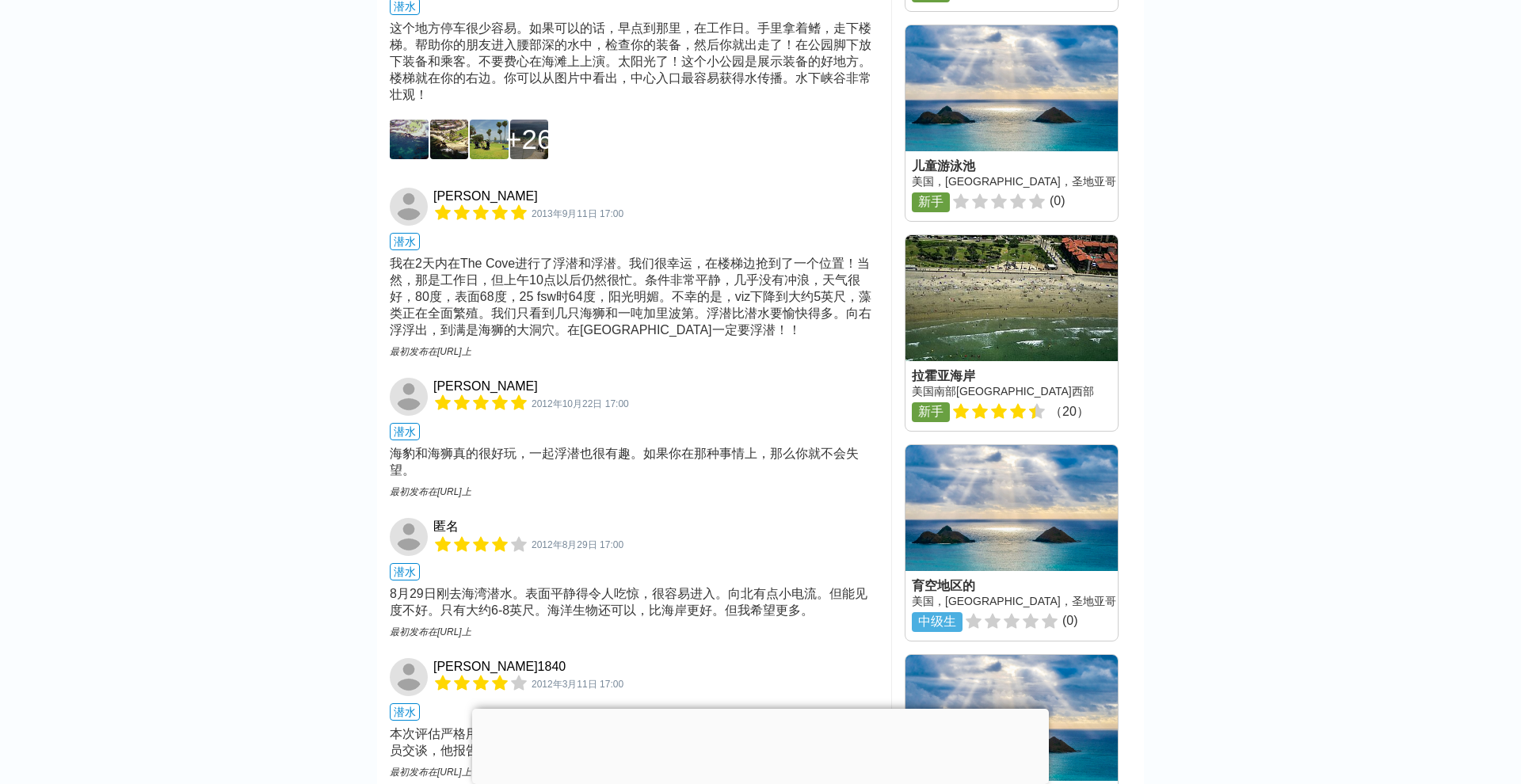
click at [746, 256] on div "我在2天内在The Cove进行了浮潜和浮潜。我们很幸运，在楼梯边抢到了一个位置！当然，那是工作日，但上午10点以后仍然很忙。条件非常平静，几乎没有冲浪，天气…" at bounding box center [633, 297] width 488 height 83
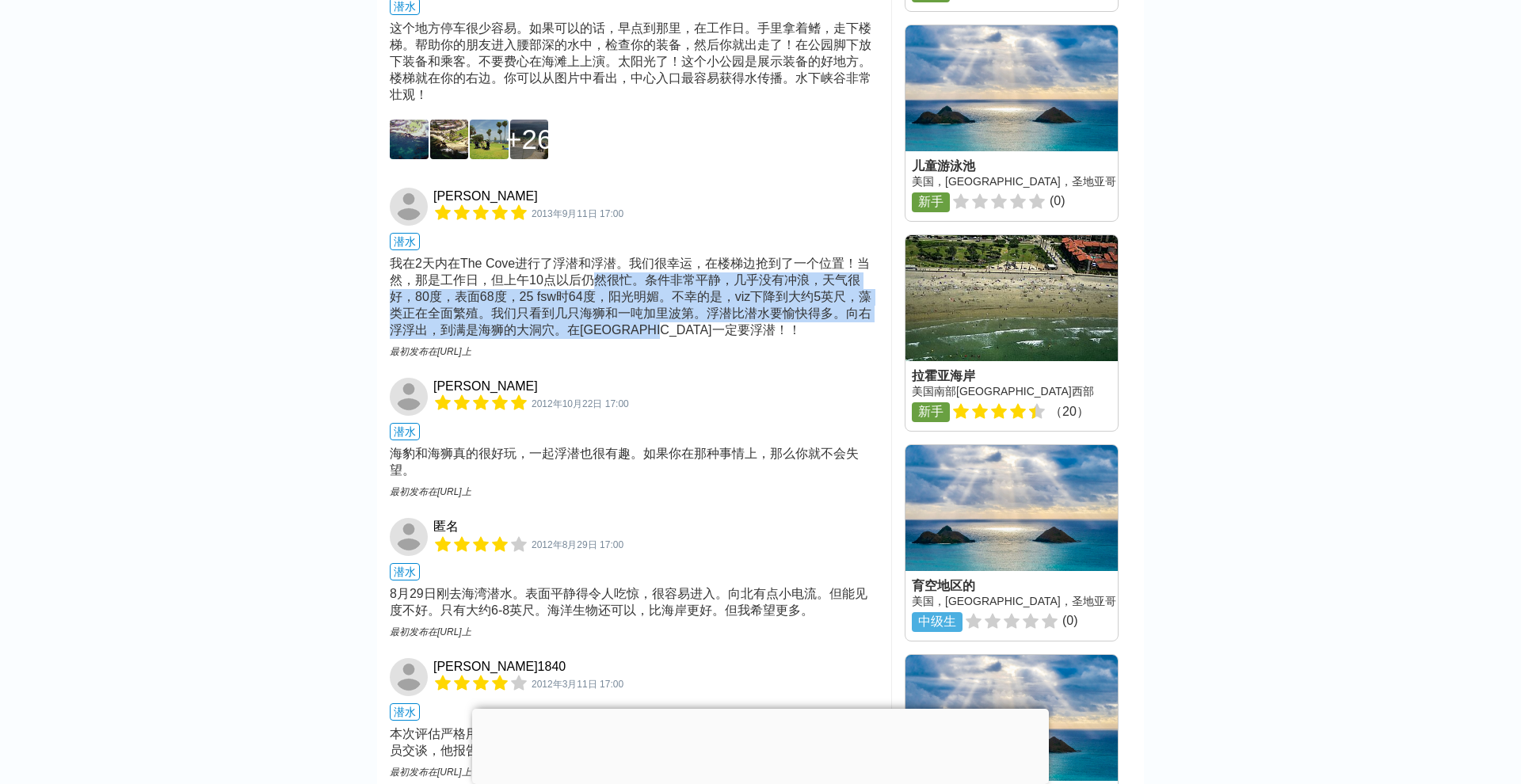
drag, startPoint x: 715, startPoint y: 205, endPoint x: 593, endPoint y: 167, distance: 127.8
click at [593, 256] on div "我在2天内在The Cove进行了浮潜和浮潜。我们很幸运，在楼梯边抢到了一个位置！当然，那是工作日，但上午10点以后仍然很忙。条件非常平静，几乎没有冲浪，天气…" at bounding box center [633, 297] width 488 height 83
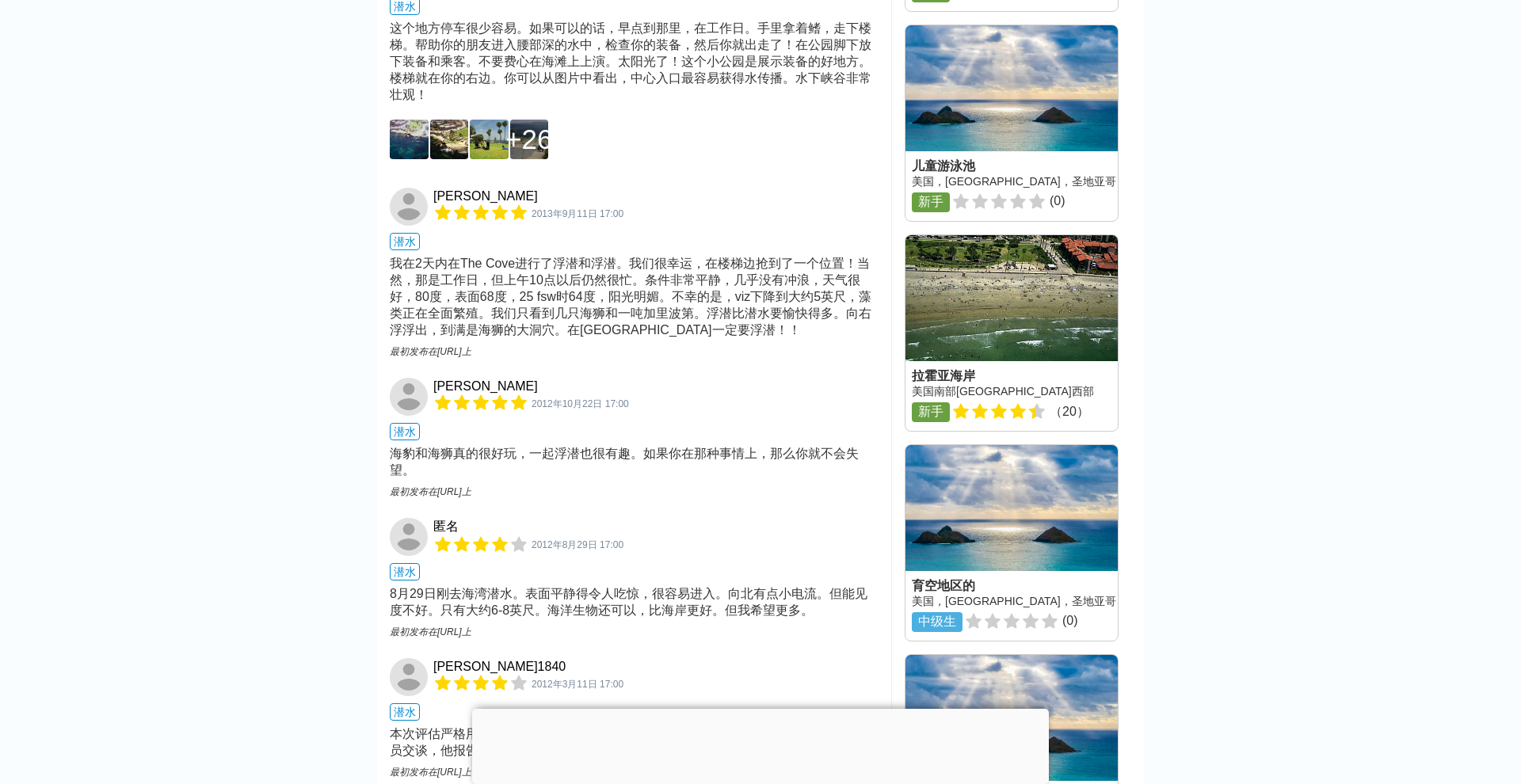
click at [674, 256] on div "我在2天内在The Cove进行了浮潜和浮潜。我们很幸运，在楼梯边抢到了一个位置！当然，那是工作日，但上午10点以后仍然很忙。条件非常平静，几乎没有冲浪，天气…" at bounding box center [633, 297] width 488 height 83
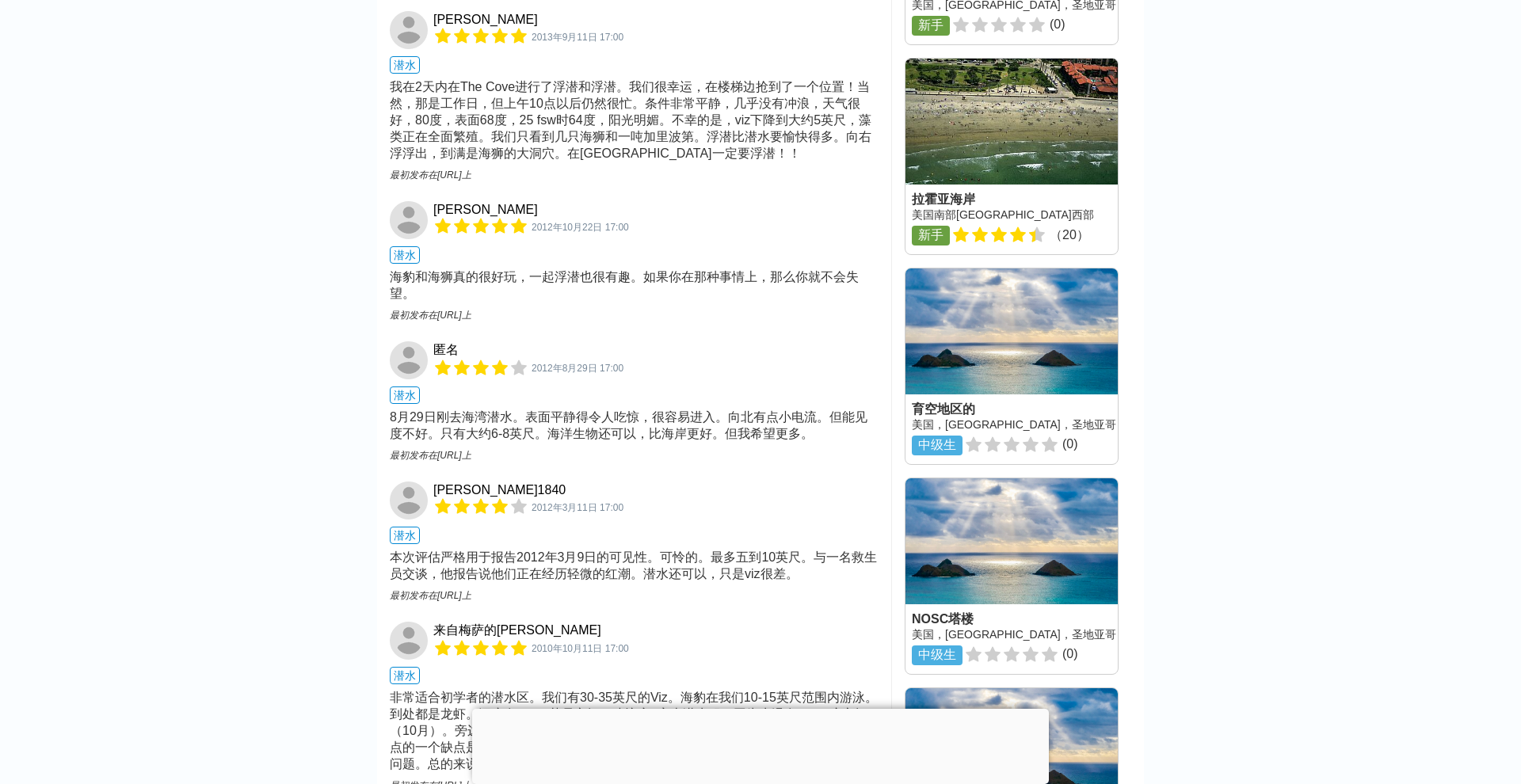
scroll to position [1696, 0]
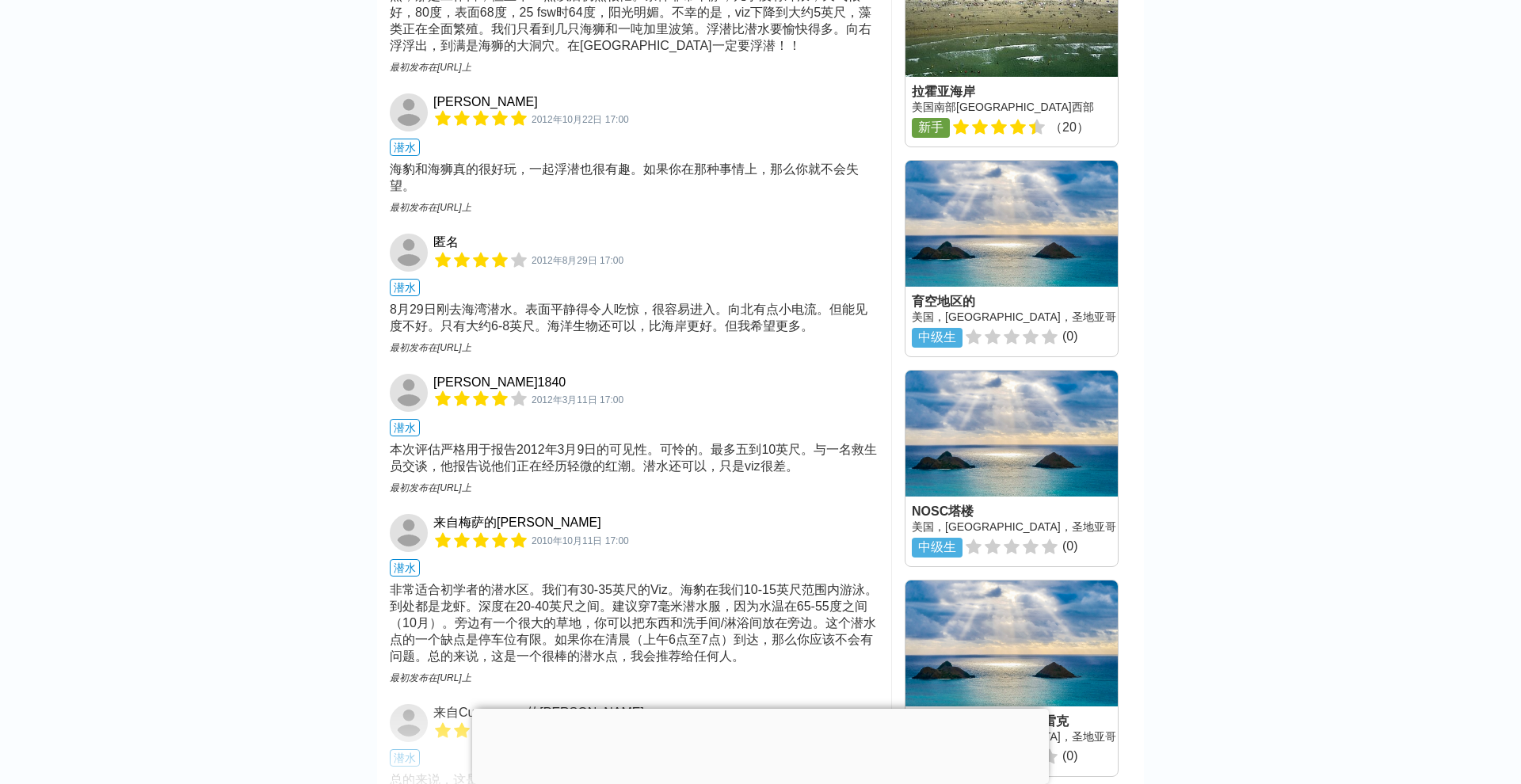
click at [572, 442] on div "本次评估严格用于报告2012年3月9日的可见性。可怜的。最多五到10英尺。与一名救生员交谈，他报告说他们正在经历轻微的红潮。潜水还可以，只是viz很差。" at bounding box center [633, 459] width 488 height 34
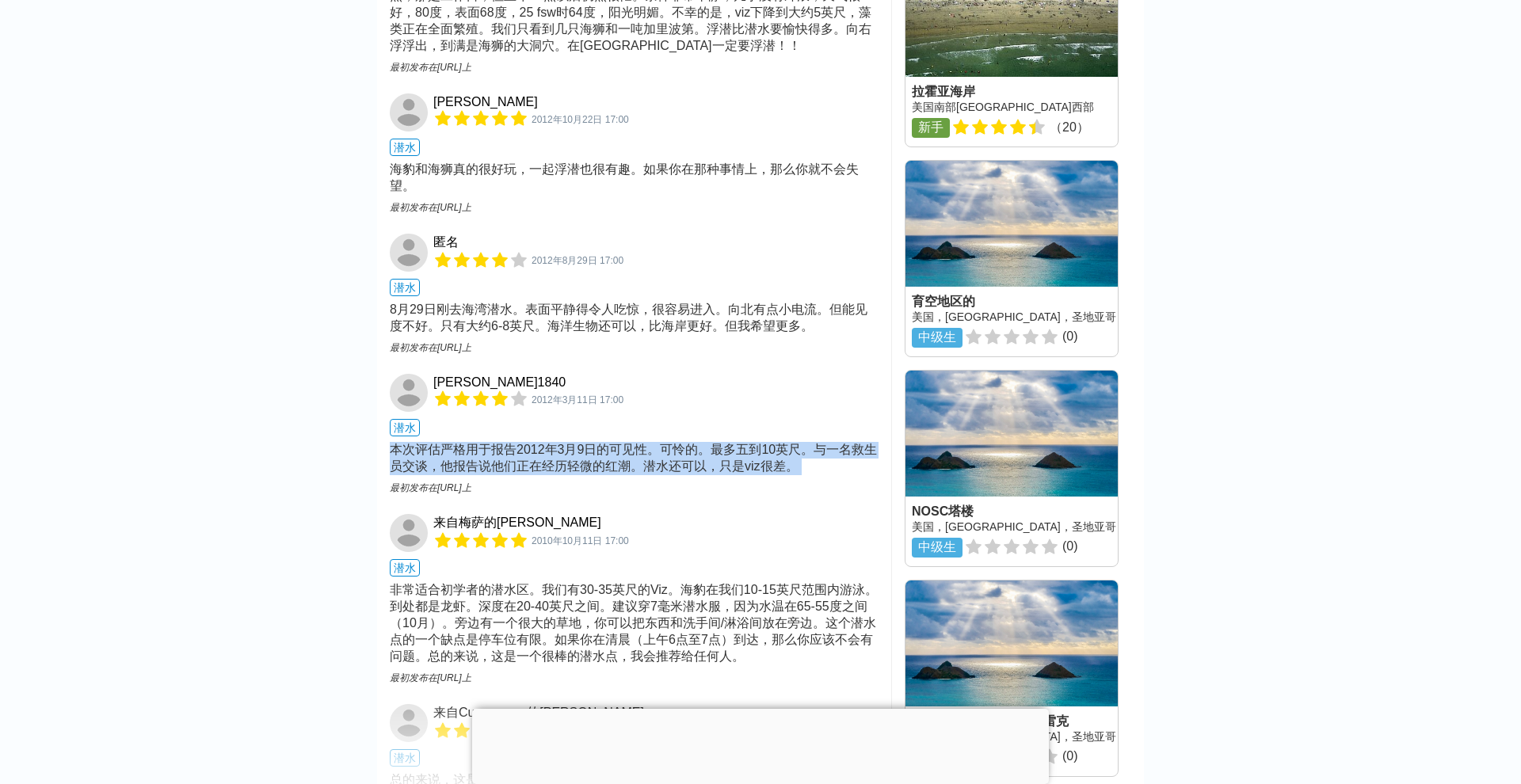
click at [535, 442] on div "本次评估严格用于报告2012年3月9日的可见性。可怜的。最多五到10英尺。与一名救生员交谈，他报告说他们正在经历轻微的红潮。潜水还可以，只是viz很差。" at bounding box center [633, 459] width 488 height 34
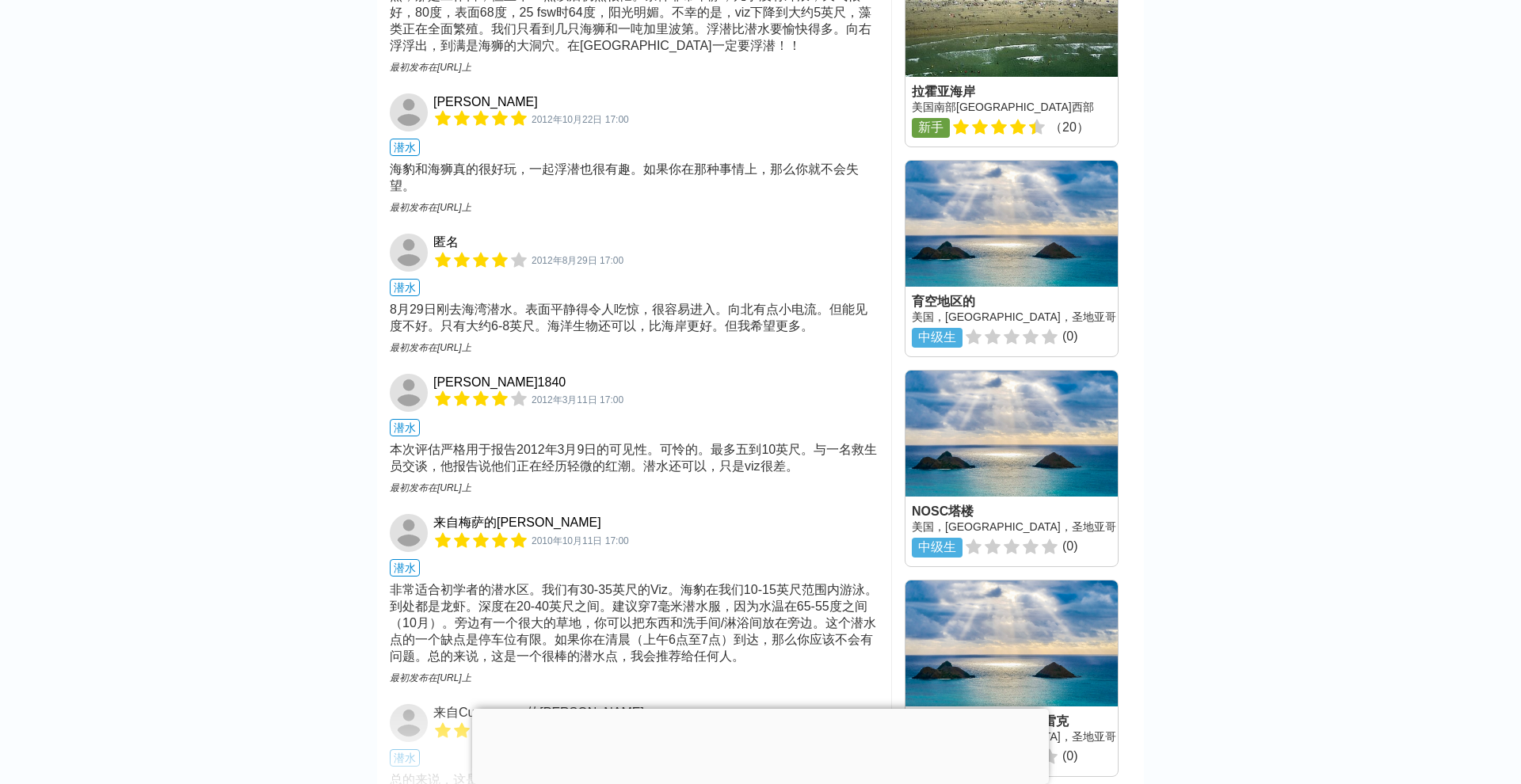
click at [535, 442] on div "本次评估严格用于报告2012年3月9日的可见性。可怜的。最多五到10英尺。与一名救生员交谈，他报告说他们正在经历轻微的红潮。潜水还可以，只是viz很差。" at bounding box center [633, 459] width 488 height 34
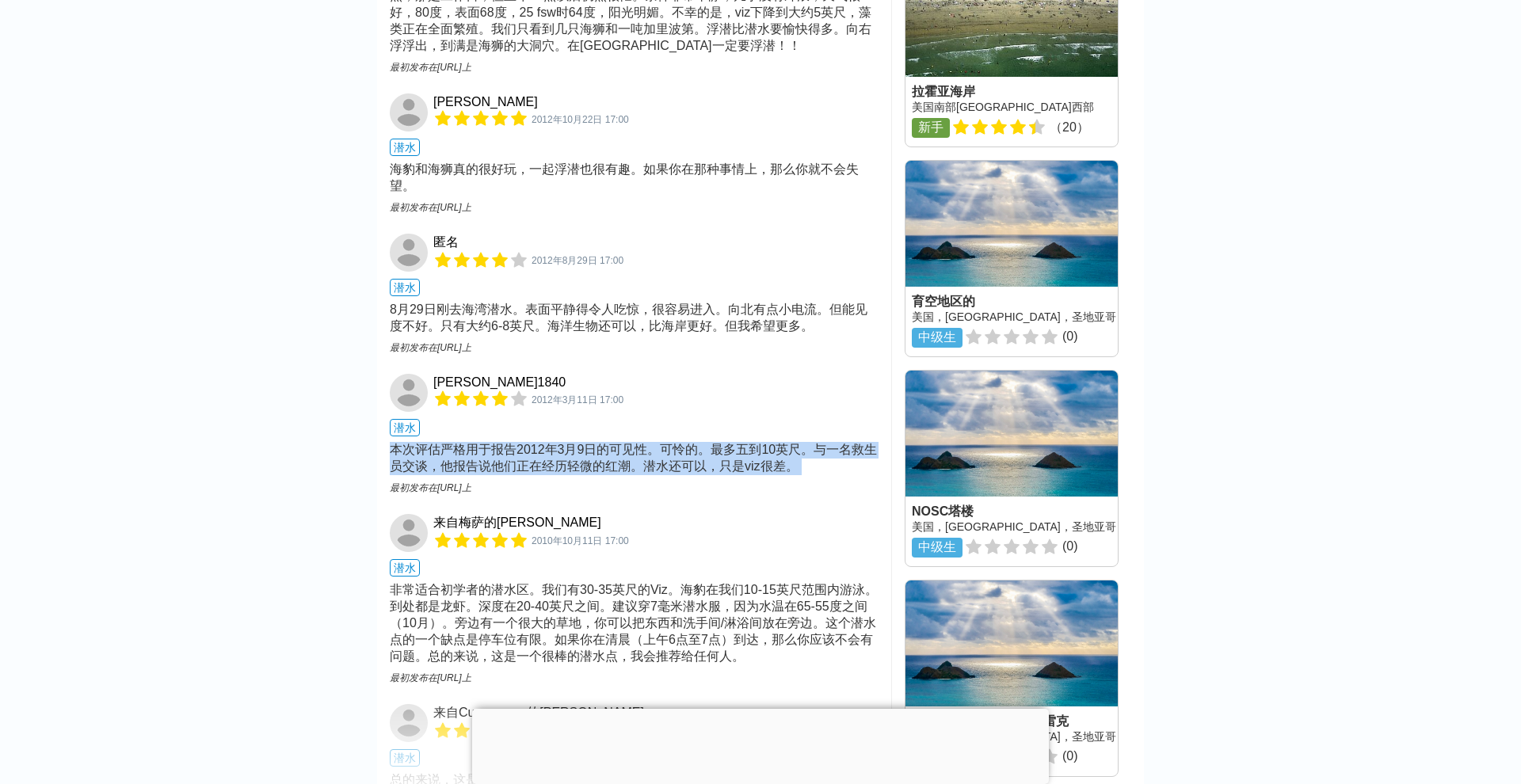
click at [607, 374] on div "[PERSON_NAME]1840 2012年3月11日 17:00 潜水 本次评估严格用于报告2012年3月9日的可见性。可怜的。最多五到10英尺。与一名救…" at bounding box center [633, 428] width 488 height 107
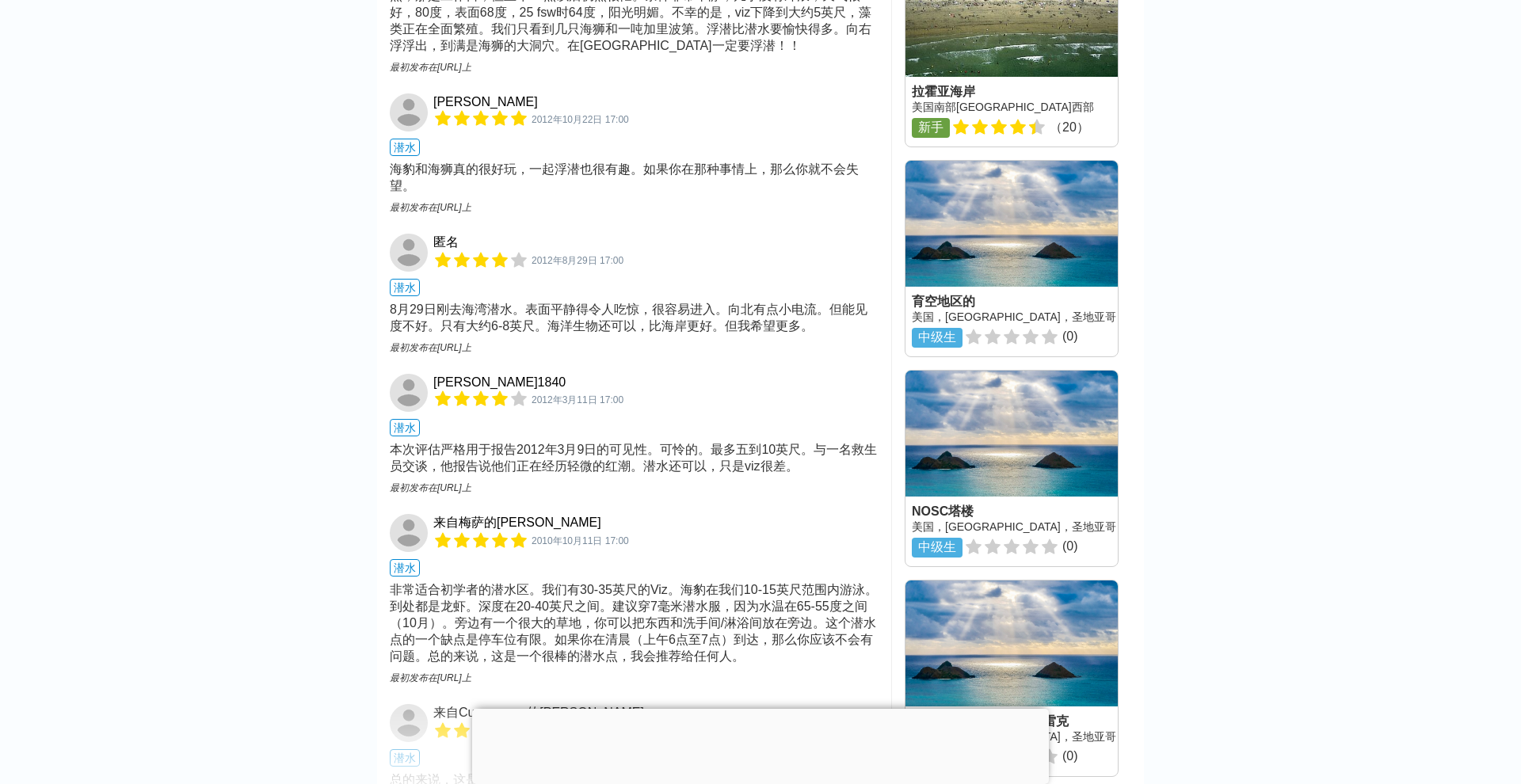
click at [589, 582] on div "非常适合初学者的潜水区。我们有30-35英尺的Viz。海豹在我们10-15英尺范围内游泳。到处都是龙虾。深度在20-40英尺之间。建议穿7毫米潜水服，因为水温…" at bounding box center [633, 624] width 488 height 83
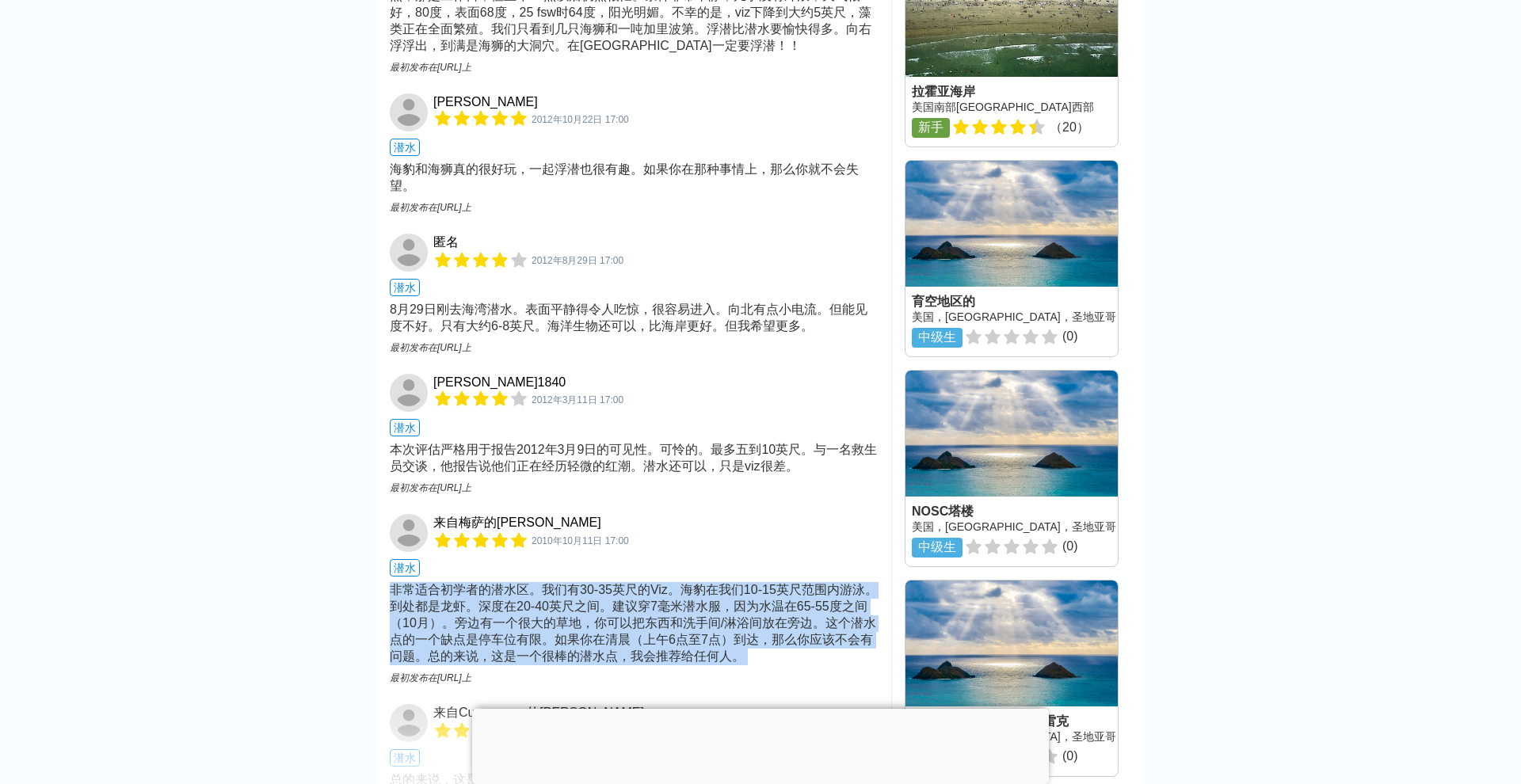
click at [589, 582] on div "非常适合初学者的潜水区。我们有30-35英尺的Viz。海豹在我们10-15英尺范围内游泳。到处都是龙虾。深度在20-40英尺之间。建议穿7毫米潜水服，因为水温…" at bounding box center [633, 624] width 488 height 83
click at [551, 582] on div "非常适合初学者的潜水区。我们有30-35英尺的Viz。海豹在我们10-15英尺范围内游泳。到处都是龙虾。深度在20-40英尺之间。建议穿7毫米潜水服，因为水温…" at bounding box center [633, 624] width 488 height 83
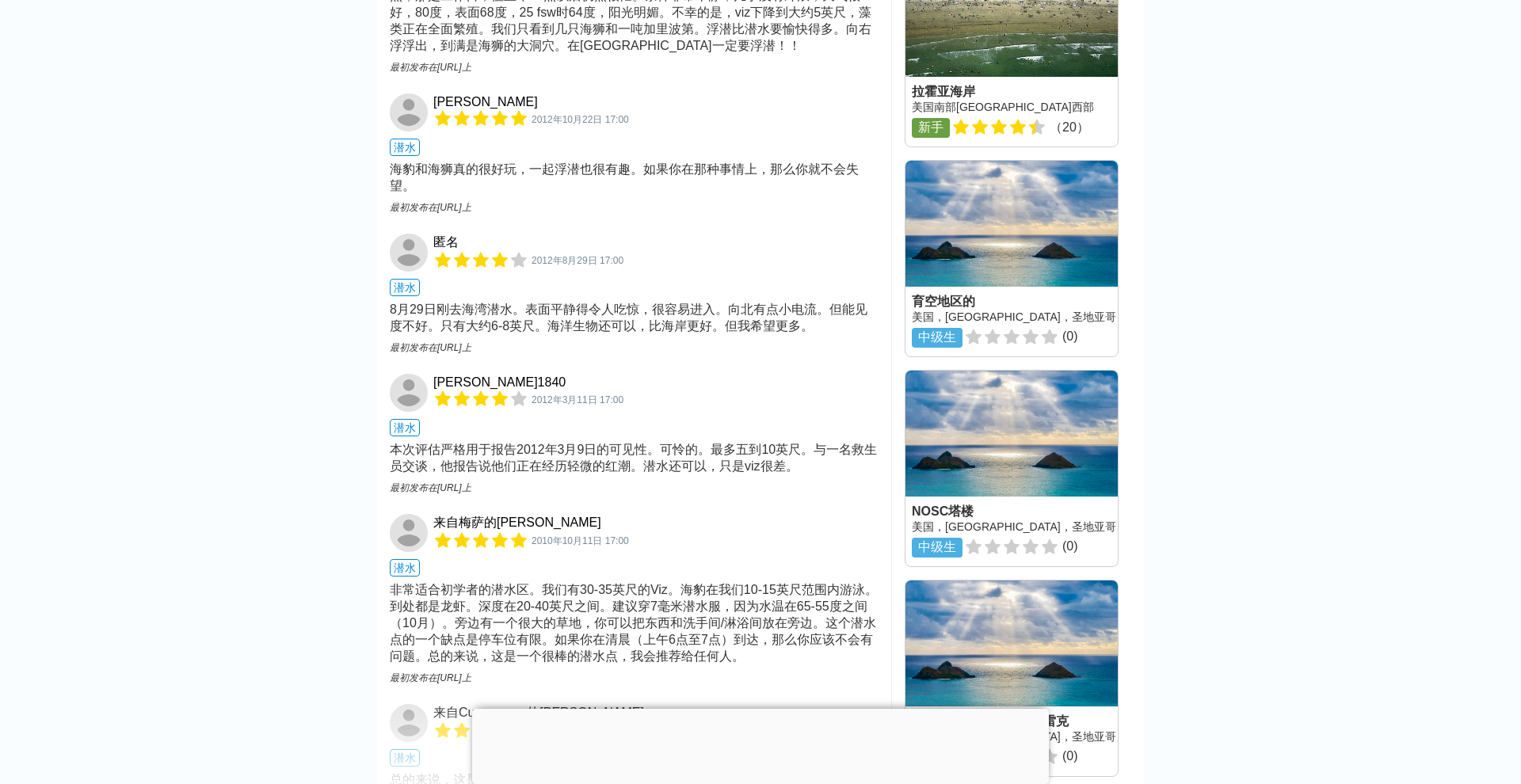
click at [551, 582] on div "非常适合初学者的潜水区。我们有30-35英尺的Viz。海豹在我们10-15英尺范围内游泳。到处都是龙虾。深度在20-40英尺之间。建议穿7毫米潜水服，因为水温…" at bounding box center [633, 624] width 488 height 83
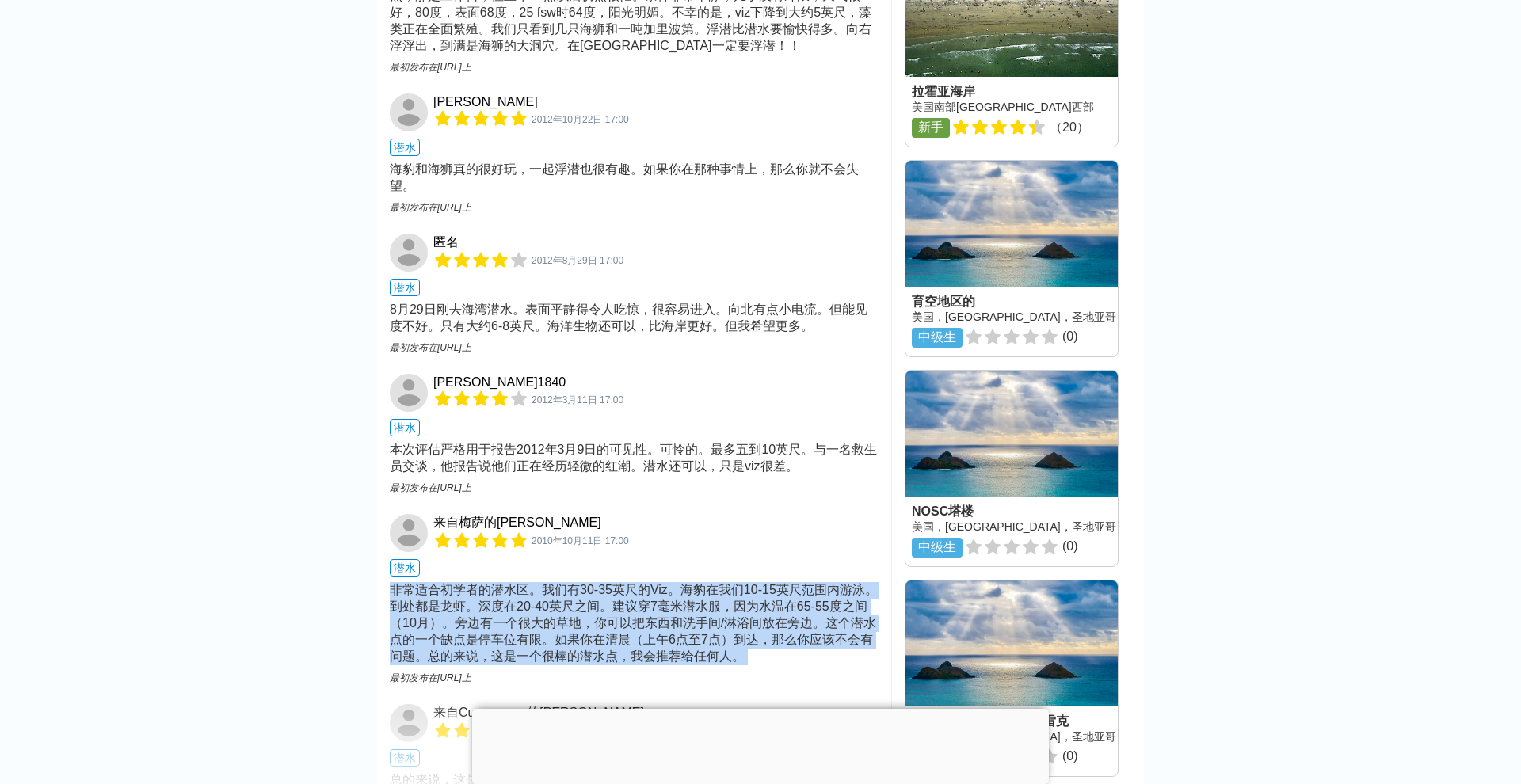
click at [609, 582] on div "非常适合初学者的潜水区。我们有30-35英尺的Viz。海豹在我们10-15英尺范围内游泳。到处都是龙虾。深度在20-40英尺之间。建议穿7毫米潜水服，因为水温…" at bounding box center [633, 624] width 488 height 83
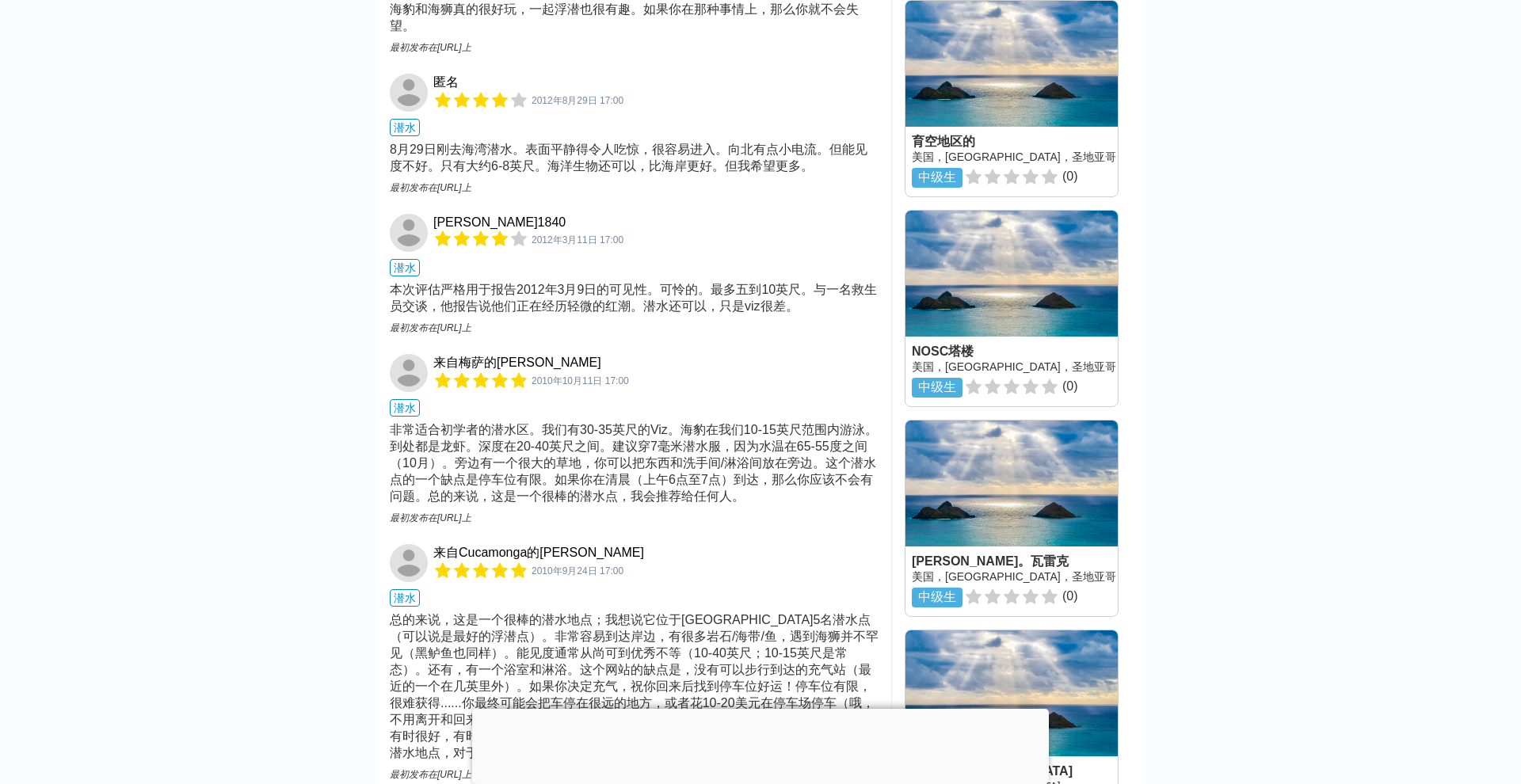
scroll to position [1861, 0]
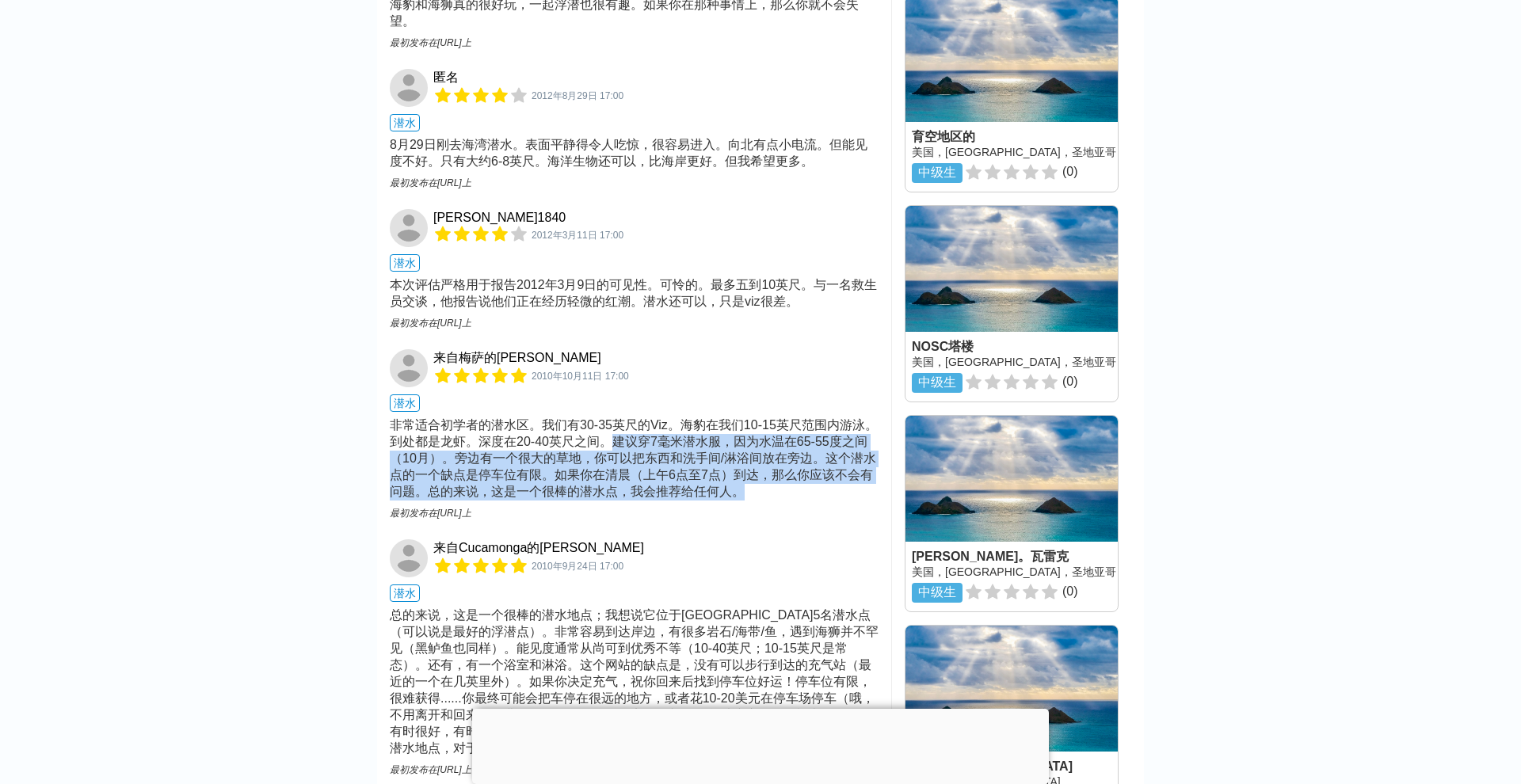
drag, startPoint x: 653, startPoint y: 293, endPoint x: 770, endPoint y: 329, distance: 122.4
click at [768, 417] on div "非常适合初学者的潜水区。我们有30-35英尺的Viz。海豹在我们10-15英尺范围内游泳。到处都是龙虾。深度在20-40英尺之间。建议穿7毫米潜水服，因为水温…" at bounding box center [633, 459] width 488 height 83
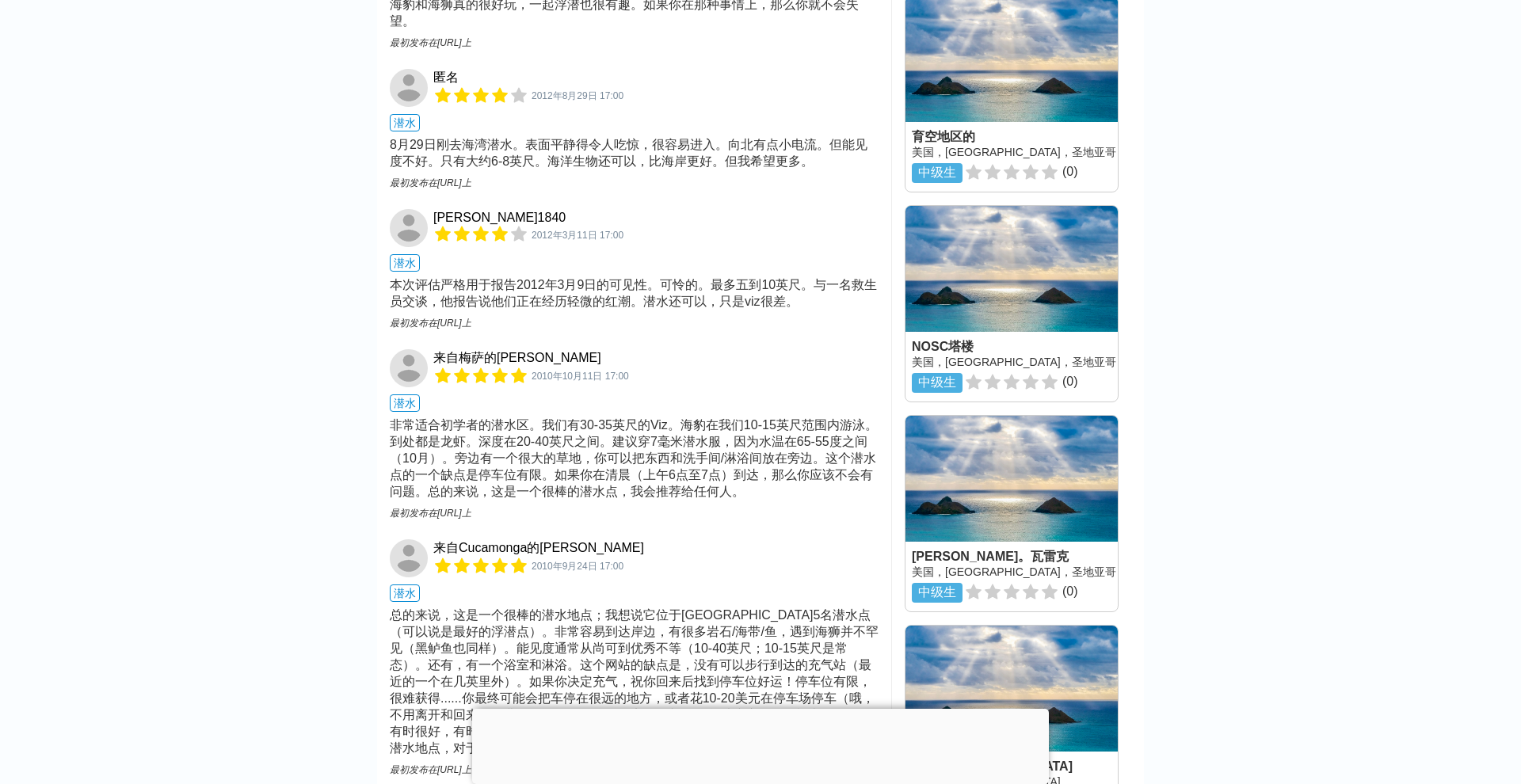
click at [782, 417] on div "非常适合初学者的潜水区。我们有30-35英尺的Viz。海豹在我们10-15英尺范围内游泳。到处都是龙虾。深度在20-40英尺之间。建议穿7毫米潜水服，因为水温…" at bounding box center [633, 459] width 488 height 83
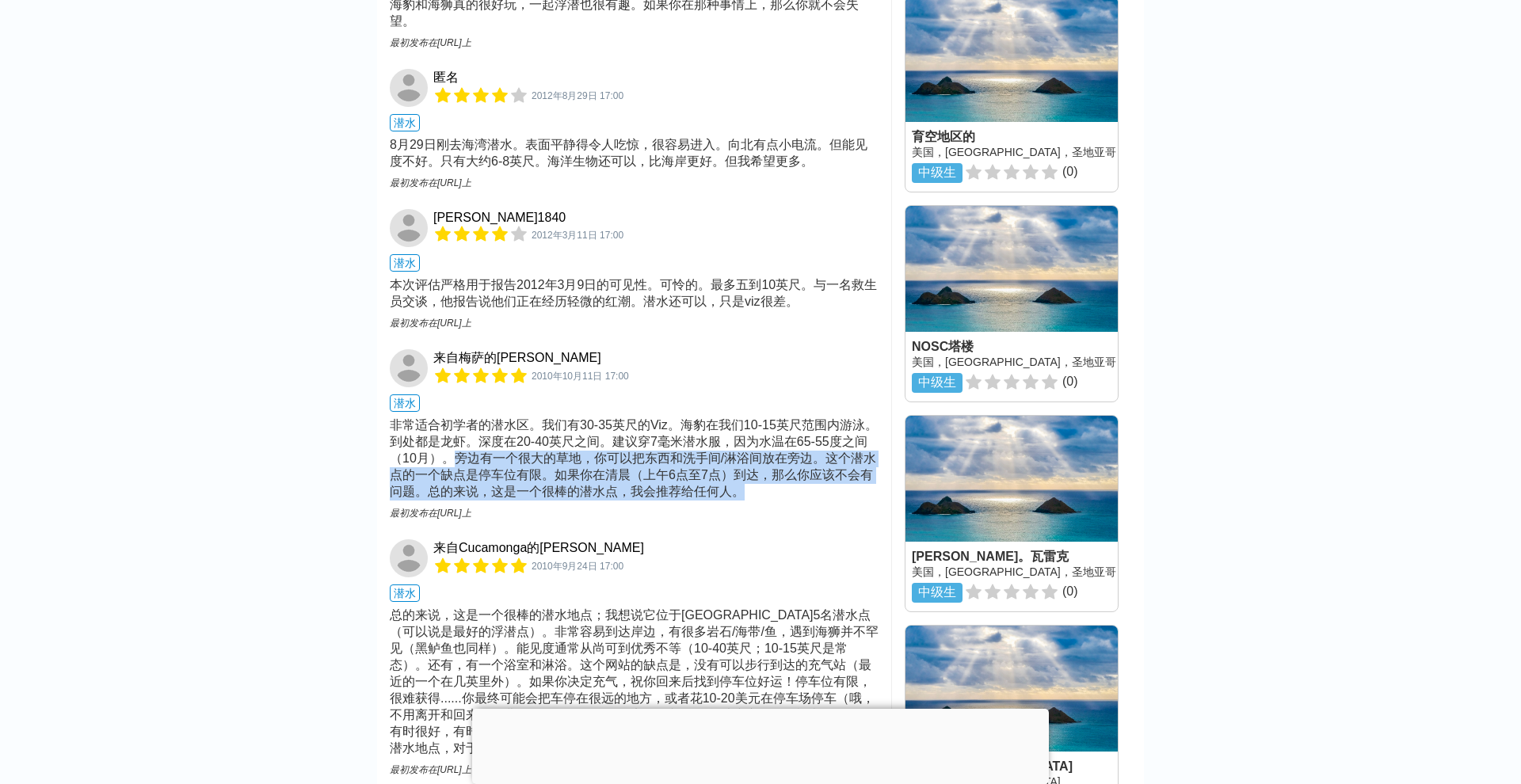
drag, startPoint x: 474, startPoint y: 311, endPoint x: 787, endPoint y: 332, distance: 313.7
click at [787, 417] on div "非常适合初学者的潜水区。我们有30-35英尺的Viz。海豹在我们10-15英尺范围内游泳。到处都是龙虾。深度在20-40英尺之间。建议穿7毫米潜水服，因为水温…" at bounding box center [633, 459] width 488 height 83
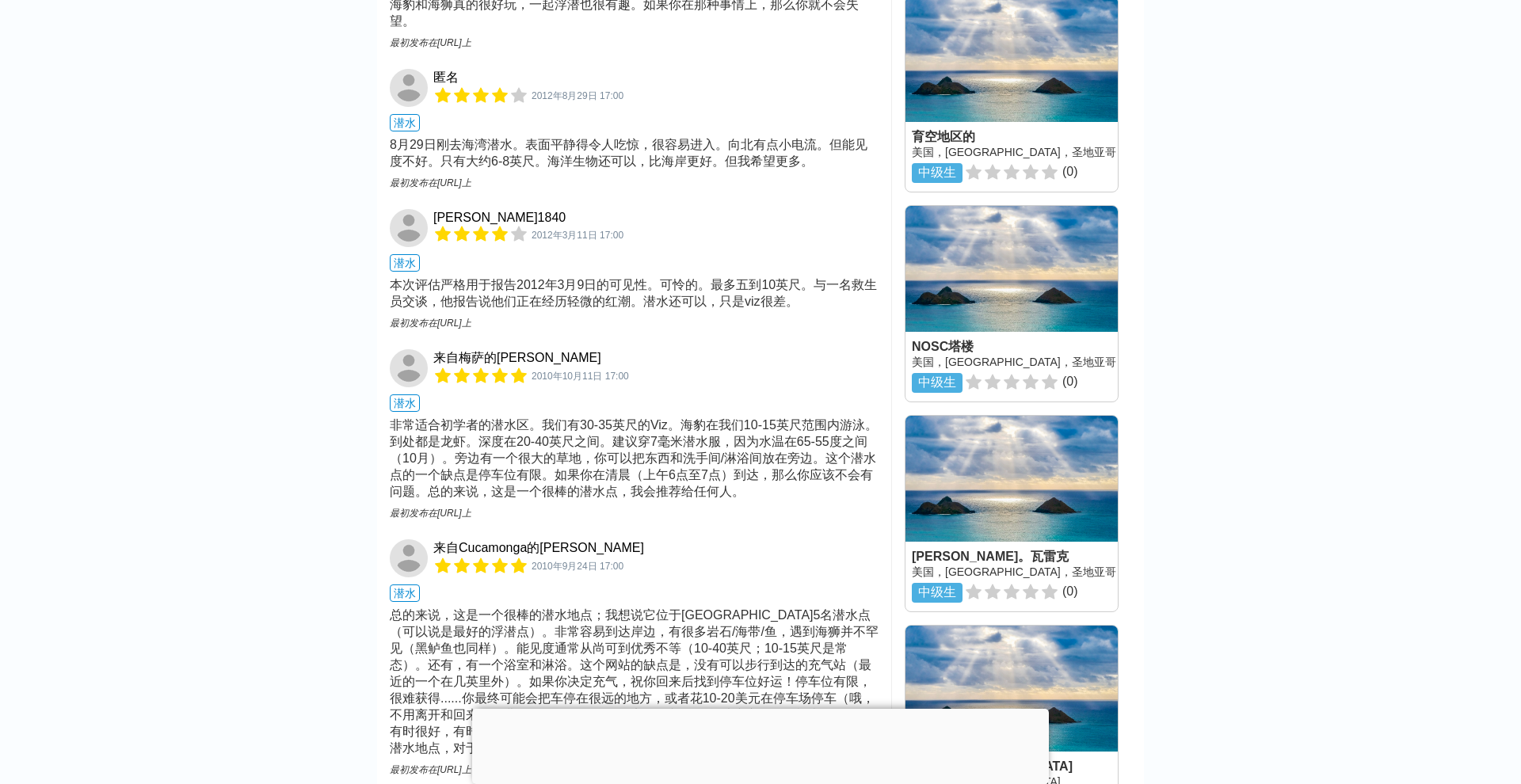
click at [825, 417] on div "非常适合初学者的潜水区。我们有30-35英尺的Viz。海豹在我们10-15英尺范围内游泳。到处都是龙虾。深度在20-40英尺之间。建议穿7毫米潜水服，因为水温…" at bounding box center [633, 459] width 488 height 83
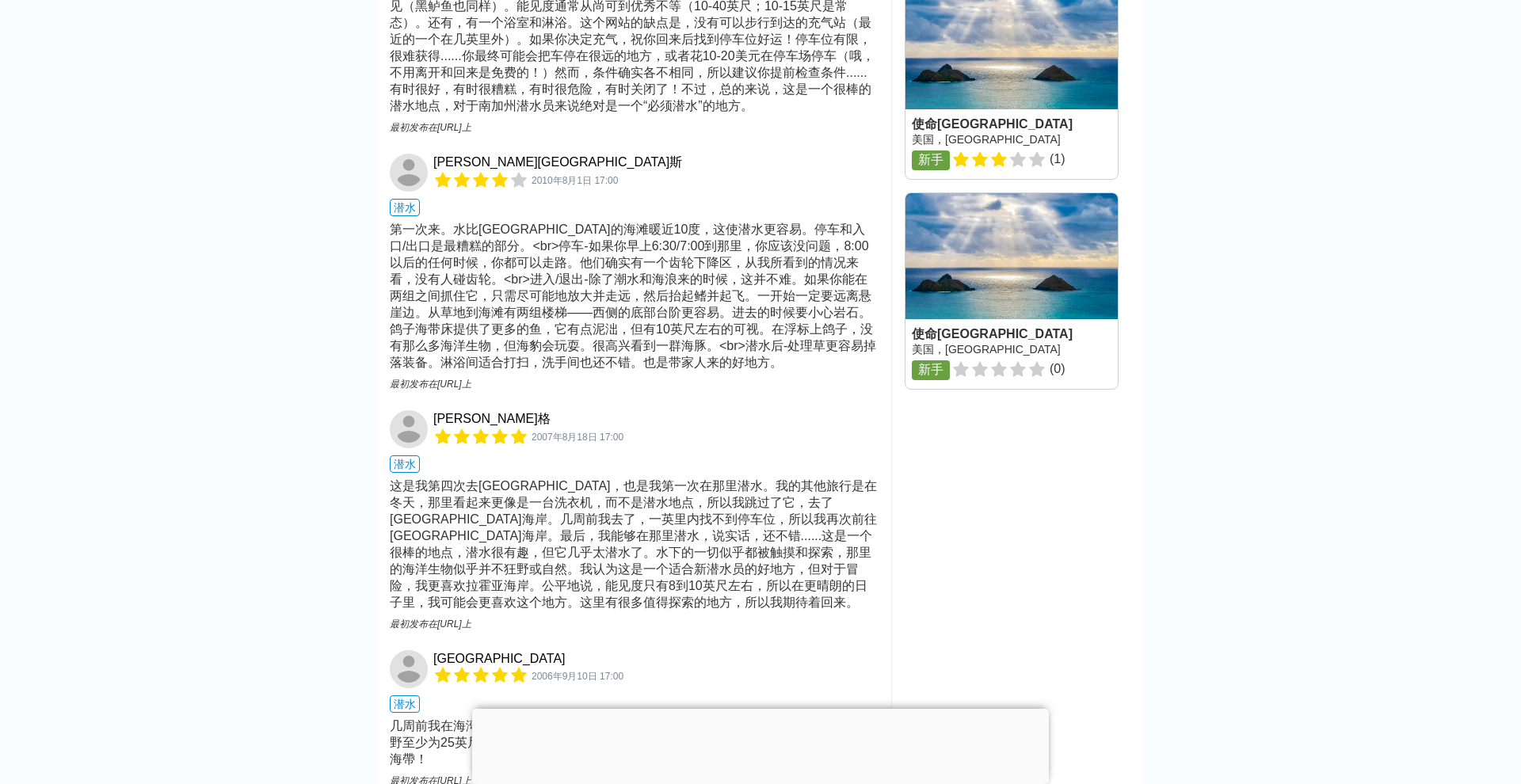
scroll to position [2508, 0]
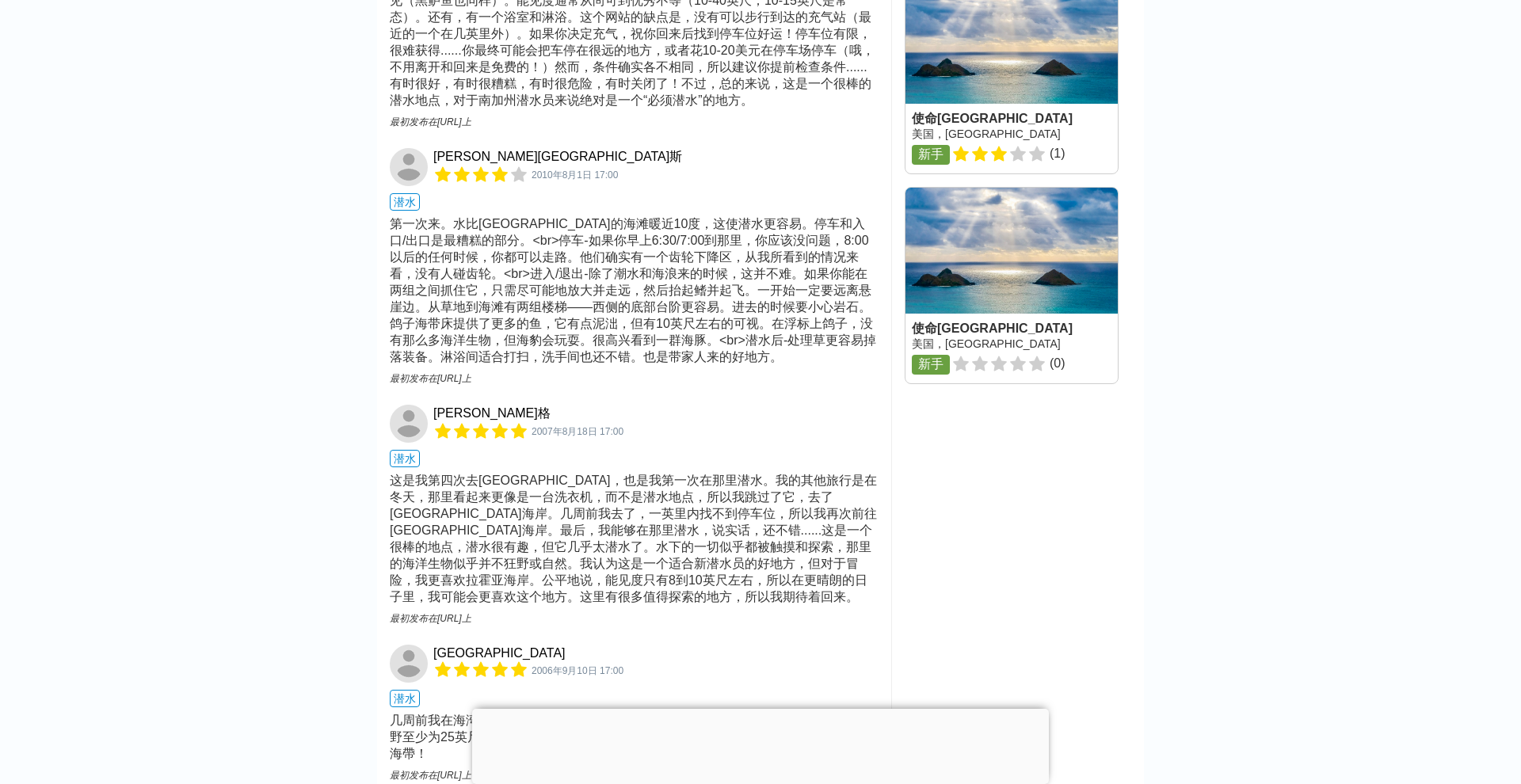
click at [628, 473] on div "这是我第四次去[GEOGRAPHIC_DATA]，也是我第一次在那里潜水。我的其他旅行是在冬天，那里看起来更像是一台洗衣机，而不是潜水地点，所以我跳过了它，去…" at bounding box center [633, 539] width 488 height 133
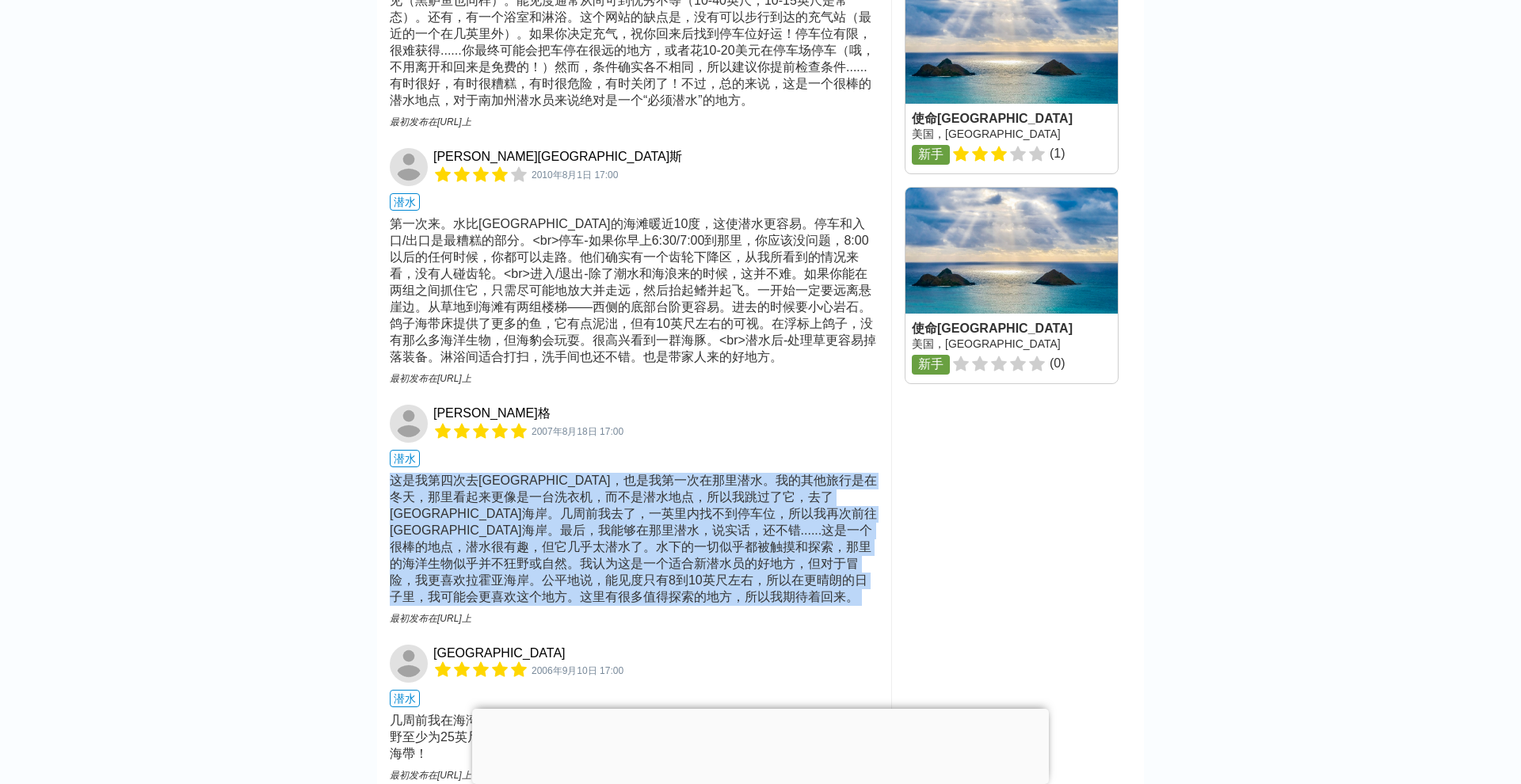
click at [724, 473] on div "这是我第四次去[GEOGRAPHIC_DATA]，也是我第一次在那里潜水。我的其他旅行是在冬天，那里看起来更像是一台洗衣机，而不是潜水地点，所以我跳过了它，去…" at bounding box center [633, 539] width 488 height 133
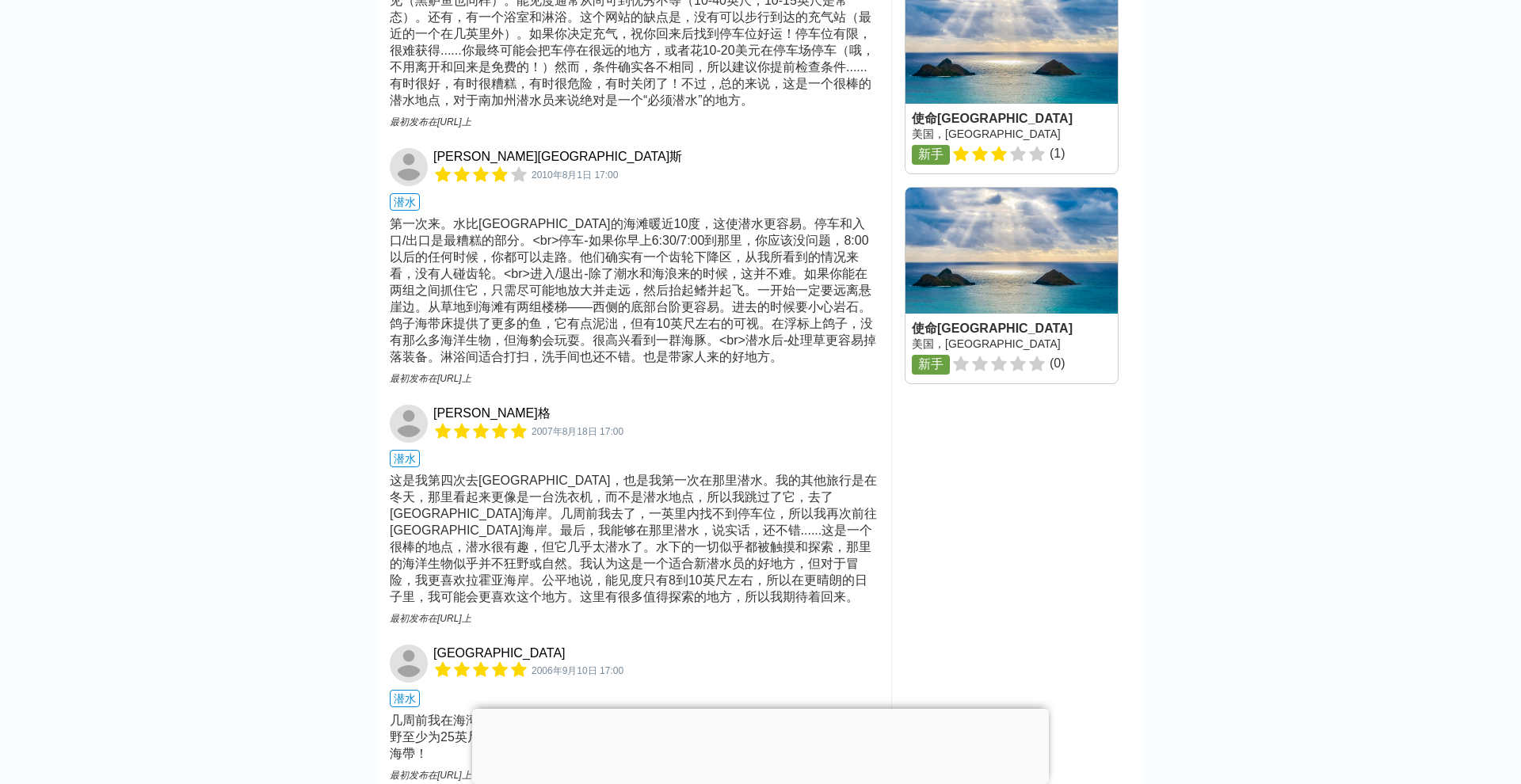
click at [724, 473] on div "这是我第四次去[GEOGRAPHIC_DATA]，也是我第一次在那里潜水。我的其他旅行是在冬天，那里看起来更像是一台洗衣机，而不是潜水地点，所以我跳过了它，去…" at bounding box center [633, 539] width 488 height 133
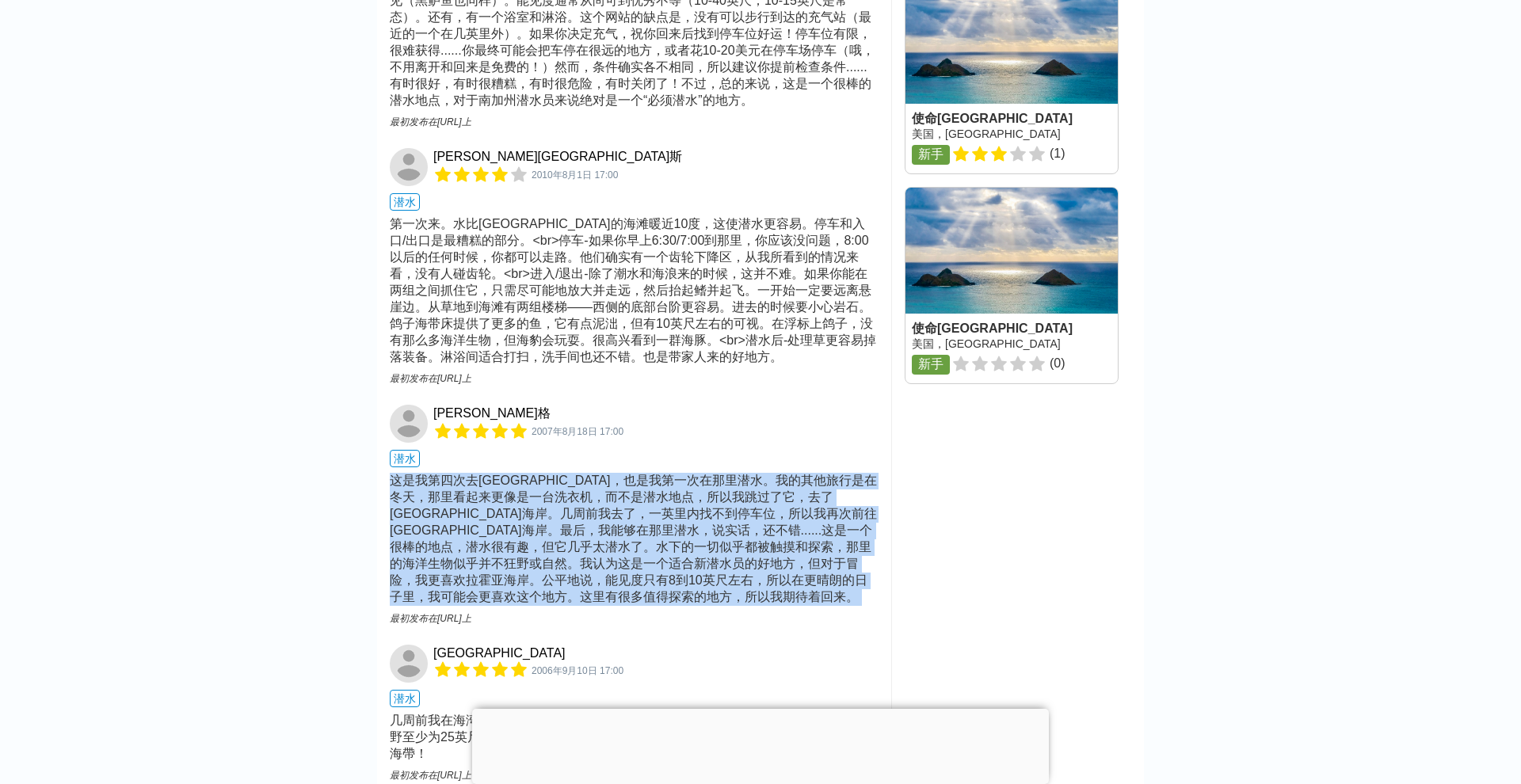
click at [628, 473] on div "这是我第四次去[GEOGRAPHIC_DATA]，也是我第一次在那里潜水。我的其他旅行是在冬天，那里看起来更像是一台洗衣机，而不是潜水地点，所以我跳过了它，去…" at bounding box center [633, 539] width 488 height 133
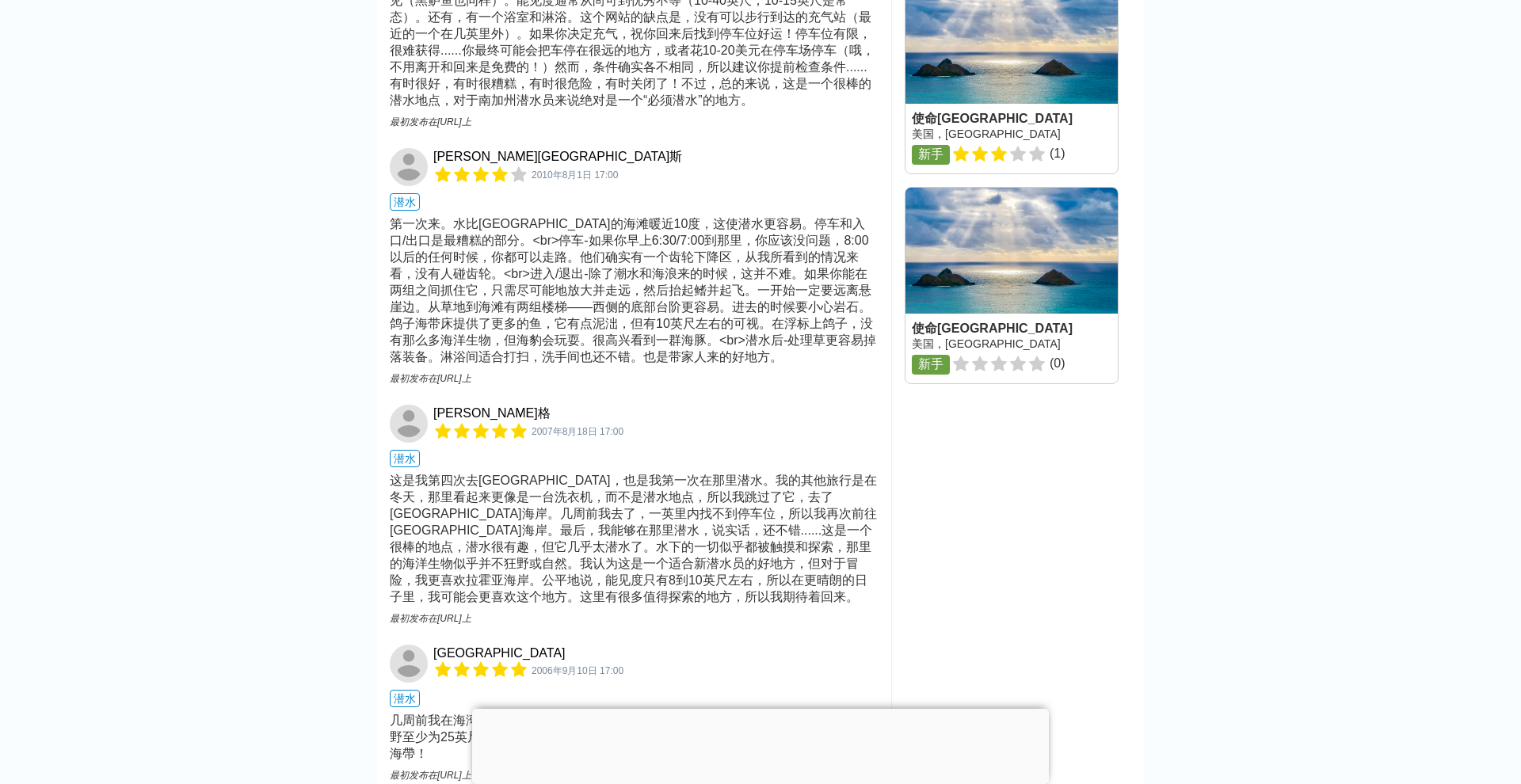
click at [628, 473] on div "这是我第四次去[GEOGRAPHIC_DATA]，也是我第一次在那里潜水。我的其他旅行是在冬天，那里看起来更像是一台洗衣机，而不是潜水地点，所以我跳过了它，去…" at bounding box center [633, 539] width 488 height 133
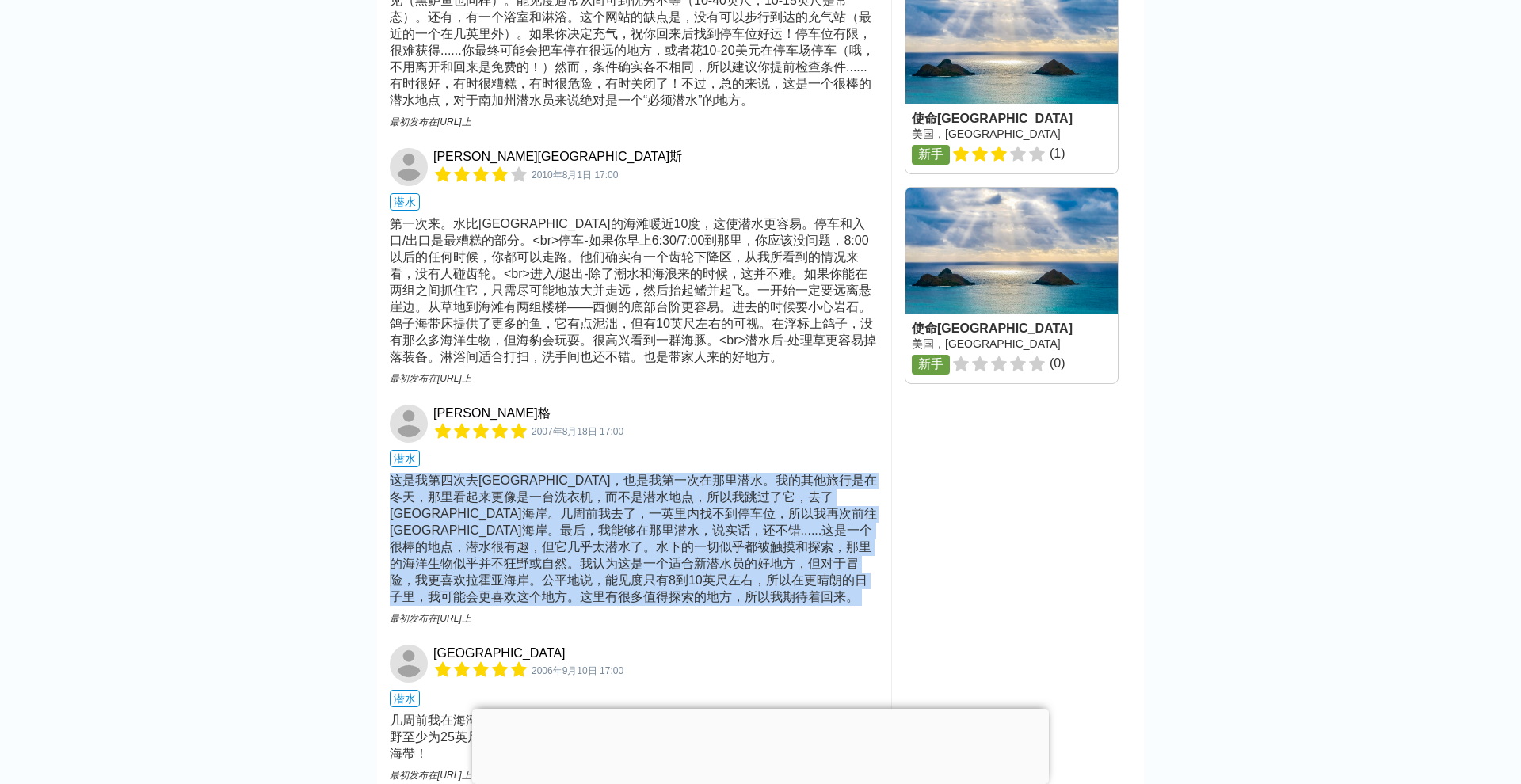
click at [677, 473] on div "这是我第四次去[GEOGRAPHIC_DATA]，也是我第一次在那里潜水。我的其他旅行是在冬天，那里看起来更像是一台洗衣机，而不是潜水地点，所以我跳过了它，去…" at bounding box center [633, 539] width 488 height 133
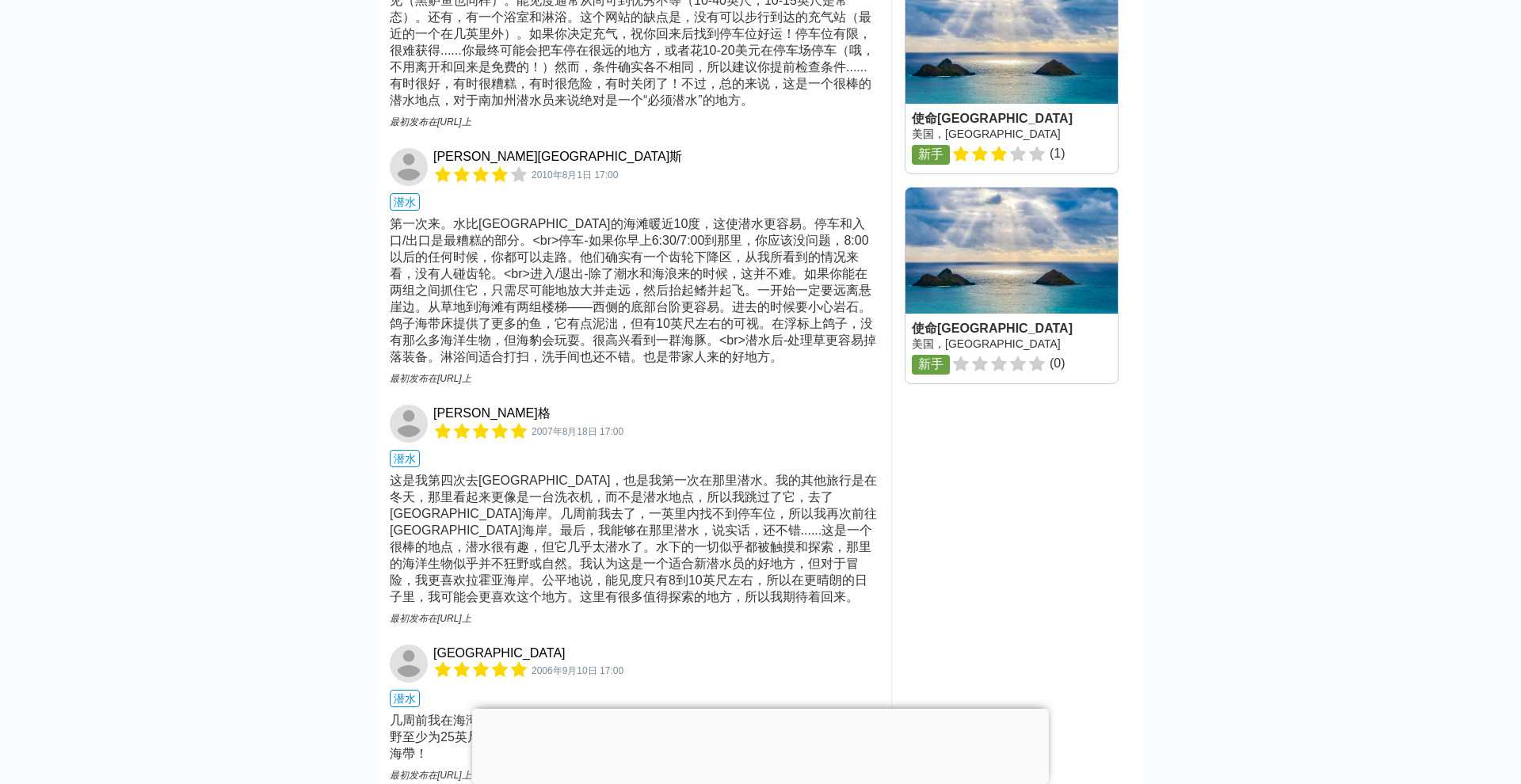
click at [677, 473] on div "这是我第四次去[GEOGRAPHIC_DATA]，也是我第一次在那里潜水。我的其他旅行是在冬天，那里看起来更像是一台洗衣机，而不是潜水地点，所以我跳过了它，去…" at bounding box center [633, 539] width 488 height 133
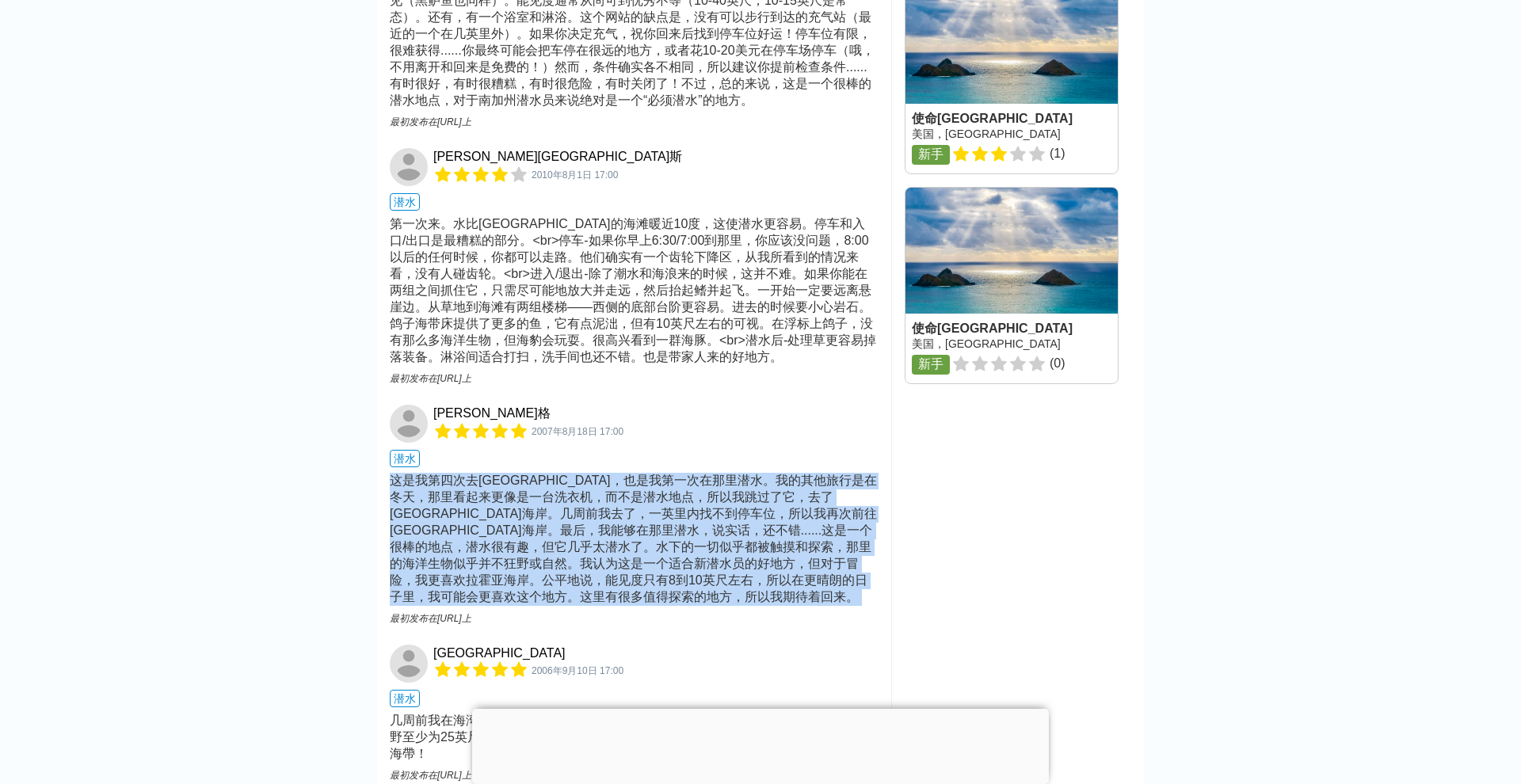
click at [636, 473] on div "这是我第四次去[GEOGRAPHIC_DATA]，也是我第一次在那里潜水。我的其他旅行是在冬天，那里看起来更像是一台洗衣机，而不是潜水地点，所以我跳过了它，去…" at bounding box center [633, 539] width 488 height 133
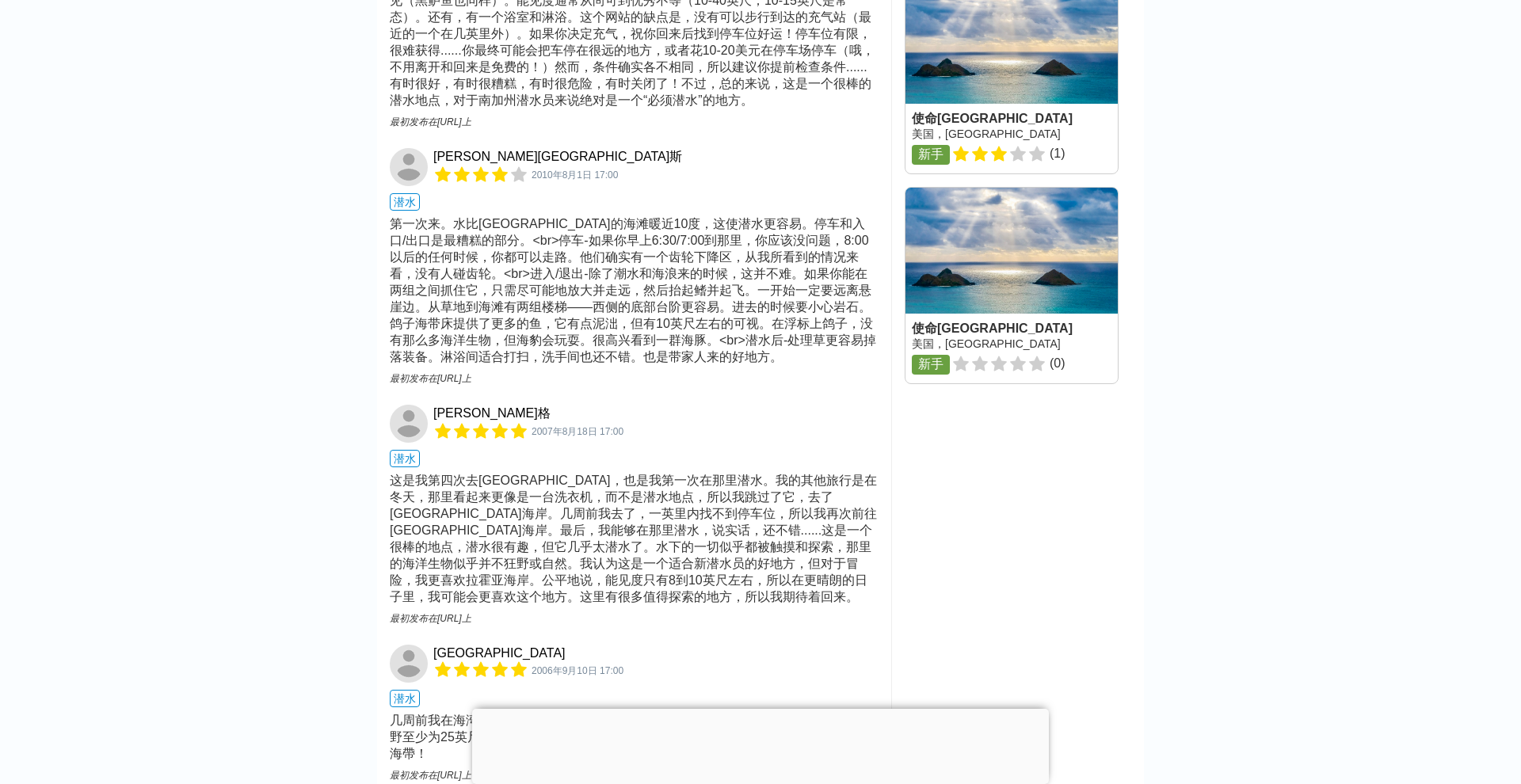
click at [578, 473] on div "这是我第四次去[GEOGRAPHIC_DATA]，也是我第一次在那里潜水。我的其他旅行是在冬天，那里看起来更像是一台洗衣机，而不是潜水地点，所以我跳过了它，去…" at bounding box center [633, 539] width 488 height 133
click at [619, 473] on div "这是我第四次去[GEOGRAPHIC_DATA]，也是我第一次在那里潜水。我的其他旅行是在冬天，那里看起来更像是一台洗衣机，而不是潜水地点，所以我跳过了它，去…" at bounding box center [633, 539] width 488 height 133
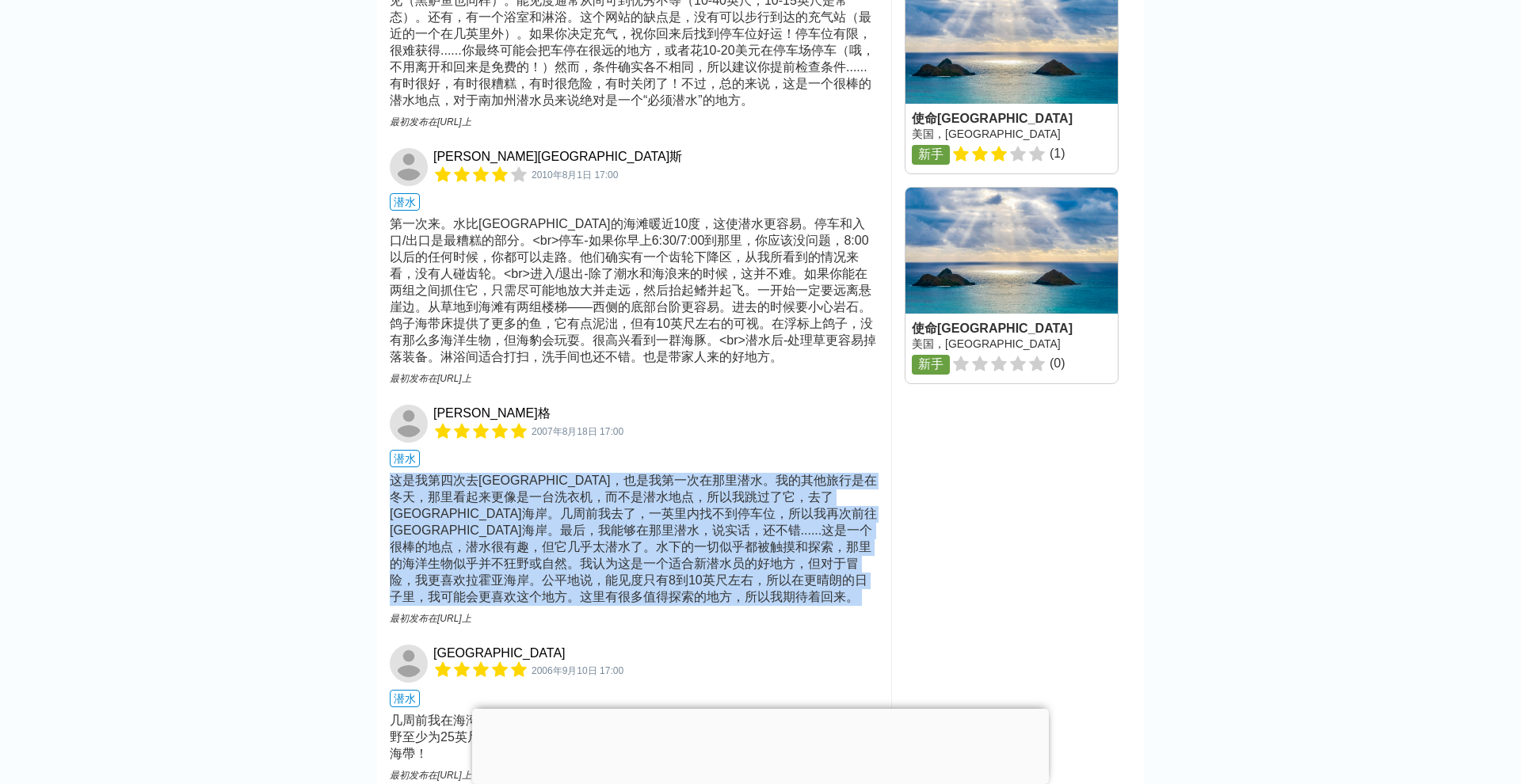
click at [541, 473] on div "这是我第四次去[GEOGRAPHIC_DATA]，也是我第一次在那里潜水。我的其他旅行是在冬天，那里看起来更像是一台洗衣机，而不是潜水地点，所以我跳过了它，去…" at bounding box center [633, 539] width 488 height 133
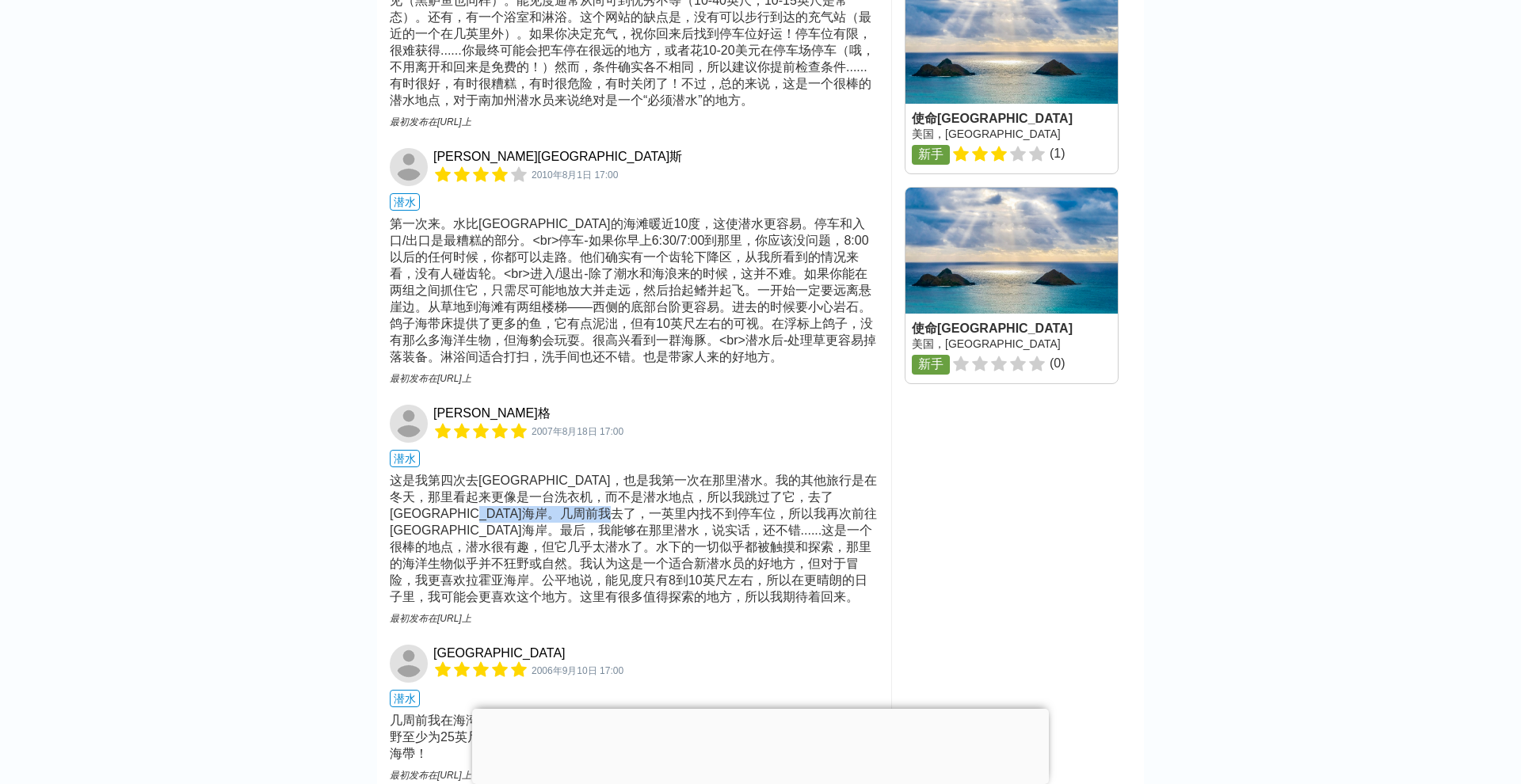
drag, startPoint x: 576, startPoint y: 300, endPoint x: 741, endPoint y: 301, distance: 165.0
click at [741, 473] on div "这是我第四次去[GEOGRAPHIC_DATA]，也是我第一次在那里潜水。我的其他旅行是在冬天，那里看起来更像是一台洗衣机，而不是潜水地点，所以我跳过了它，去…" at bounding box center [633, 539] width 488 height 133
click at [770, 473] on div "这是我第四次去[GEOGRAPHIC_DATA]，也是我第一次在那里潜水。我的其他旅行是在冬天，那里看起来更像是一台洗衣机，而不是潜水地点，所以我跳过了它，去…" at bounding box center [633, 539] width 488 height 133
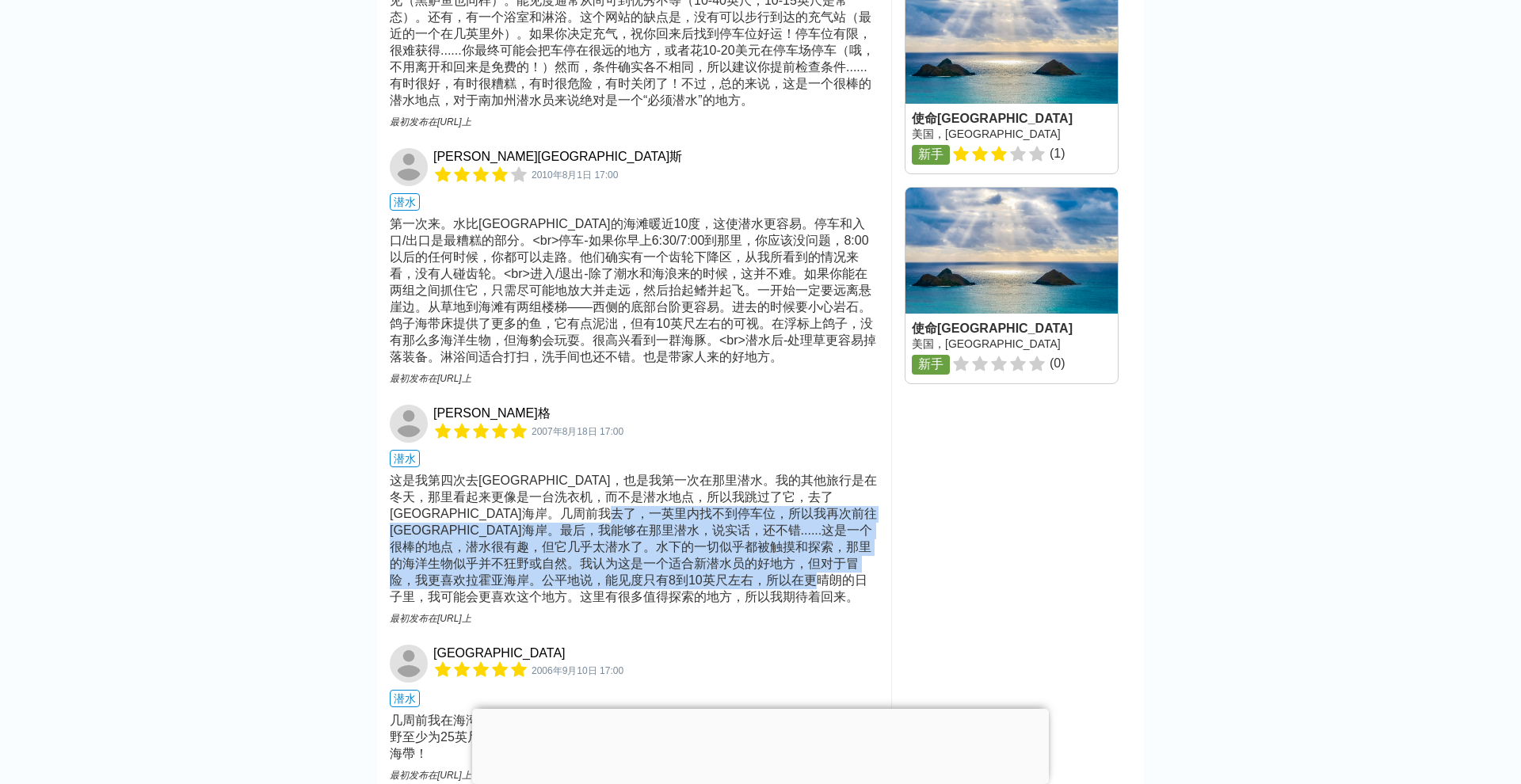
drag, startPoint x: 741, startPoint y: 301, endPoint x: 696, endPoint y: 369, distance: 81.5
click at [696, 473] on div "这是我第四次去[GEOGRAPHIC_DATA]，也是我第一次在那里潜水。我的其他旅行是在冬天，那里看起来更像是一台洗衣机，而不是潜水地点，所以我跳过了它，去…" at bounding box center [633, 539] width 488 height 133
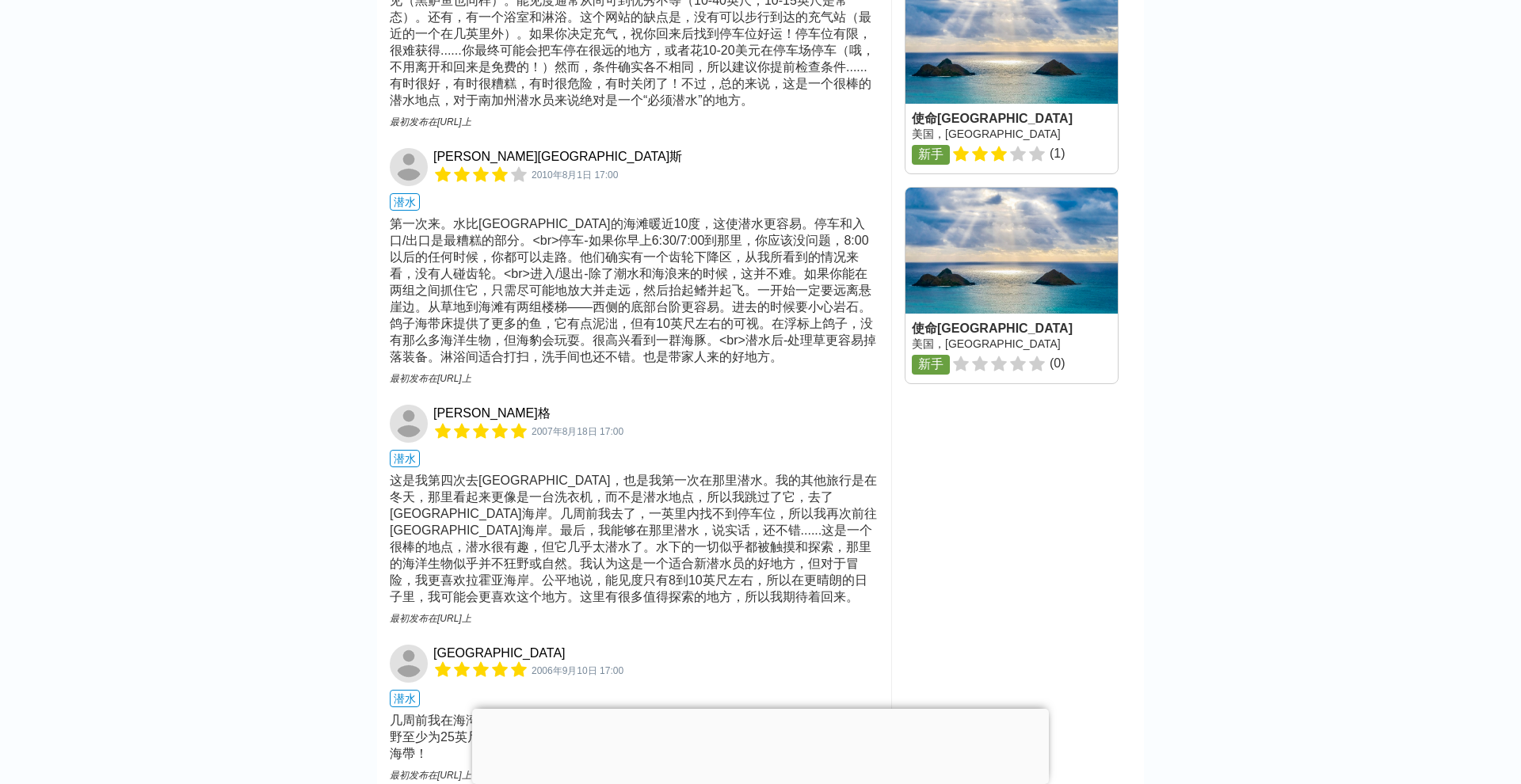
click at [716, 473] on div "这是我第四次去[GEOGRAPHIC_DATA]，也是我第一次在那里潜水。我的其他旅行是在冬天，那里看起来更像是一台洗衣机，而不是潜水地点，所以我跳过了它，去…" at bounding box center [633, 539] width 488 height 133
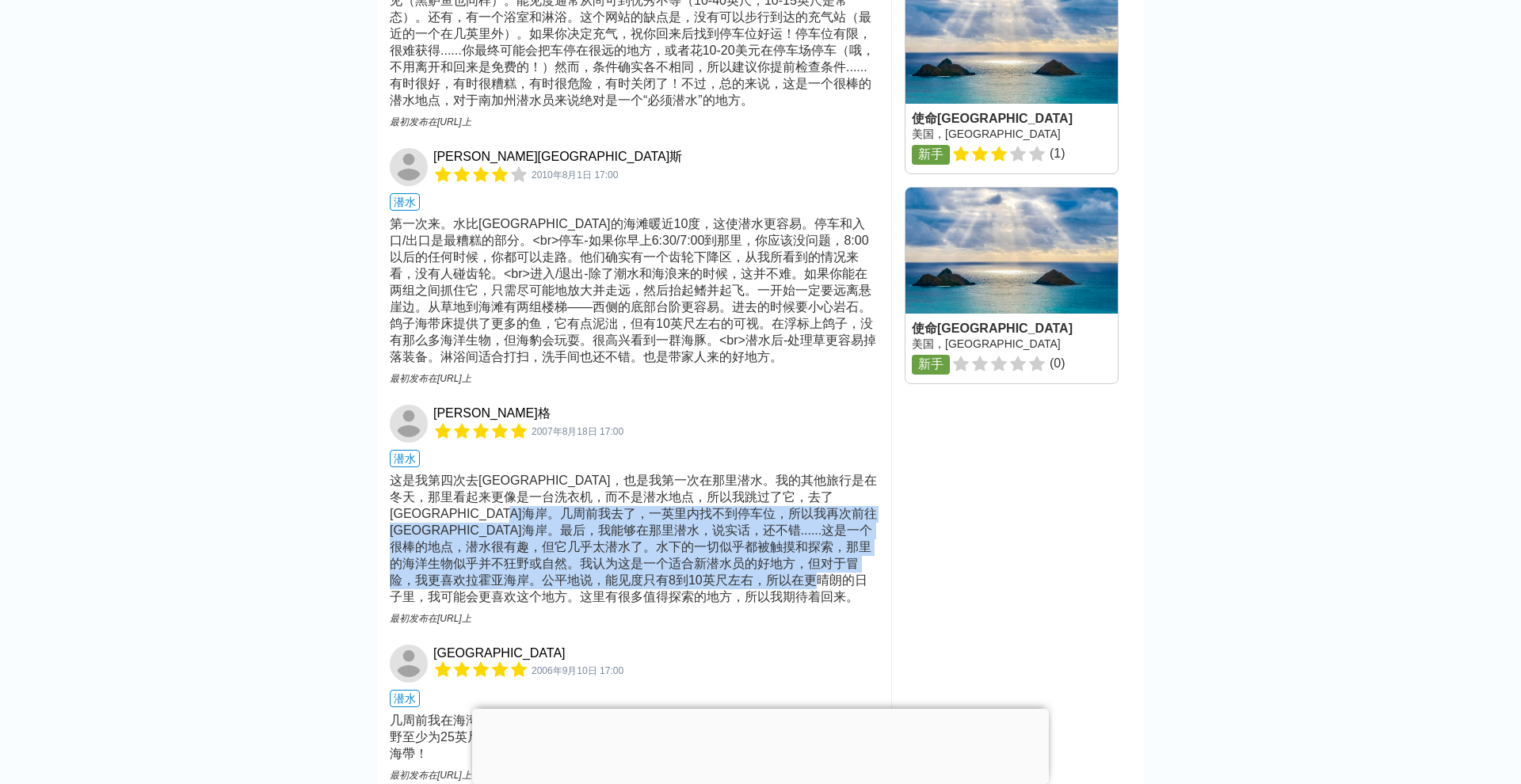
drag, startPoint x: 734, startPoint y: 364, endPoint x: 629, endPoint y: 304, distance: 120.9
click at [629, 473] on div "这是我第四次去[GEOGRAPHIC_DATA]，也是我第一次在那里潜水。我的其他旅行是在冬天，那里看起来更像是一台洗衣机，而不是潜水地点，所以我跳过了它，去…" at bounding box center [633, 539] width 488 height 133
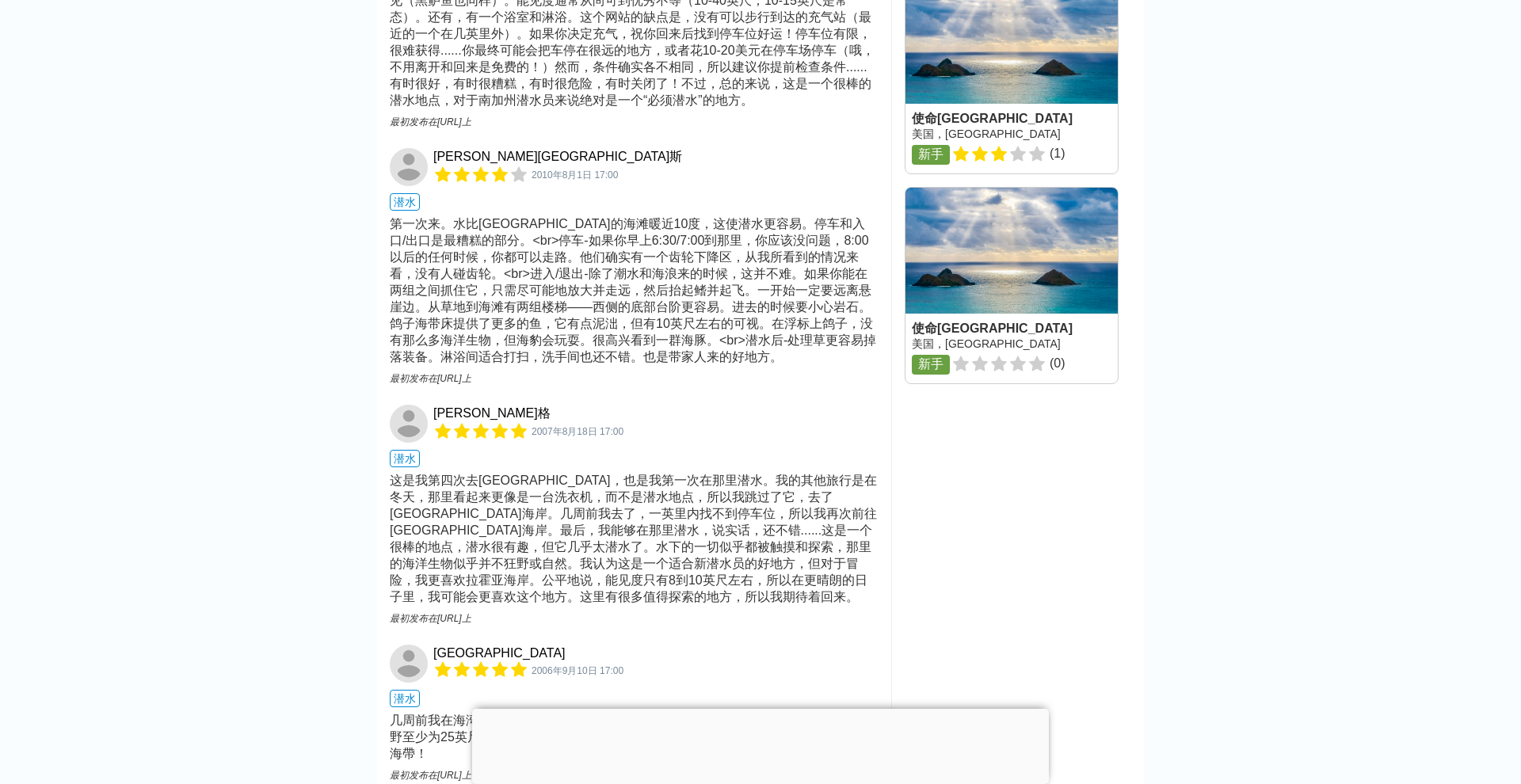
click at [644, 473] on div "这是我第四次去[GEOGRAPHIC_DATA]，也是我第一次在那里潜水。我的其他旅行是在冬天，那里看起来更像是一台洗衣机，而不是潜水地点，所以我跳过了它，去…" at bounding box center [633, 539] width 488 height 133
drag, startPoint x: 538, startPoint y: 328, endPoint x: 748, endPoint y: 322, distance: 210.1
click at [747, 473] on div "这是我第四次去[GEOGRAPHIC_DATA]，也是我第一次在那里潜水。我的其他旅行是在冬天，那里看起来更像是一台洗衣机，而不是潜水地点，所以我跳过了它，去…" at bounding box center [633, 539] width 488 height 133
click at [776, 473] on div "这是我第四次去[GEOGRAPHIC_DATA]，也是我第一次在那里潜水。我的其他旅行是在冬天，那里看起来更像是一台洗衣机，而不是潜水地点，所以我跳过了它，去…" at bounding box center [633, 539] width 488 height 133
click at [648, 473] on div "这是我第四次去[GEOGRAPHIC_DATA]，也是我第一次在那里潜水。我的其他旅行是在冬天，那里看起来更像是一台洗衣机，而不是潜水地点，所以我跳过了它，去…" at bounding box center [633, 539] width 488 height 133
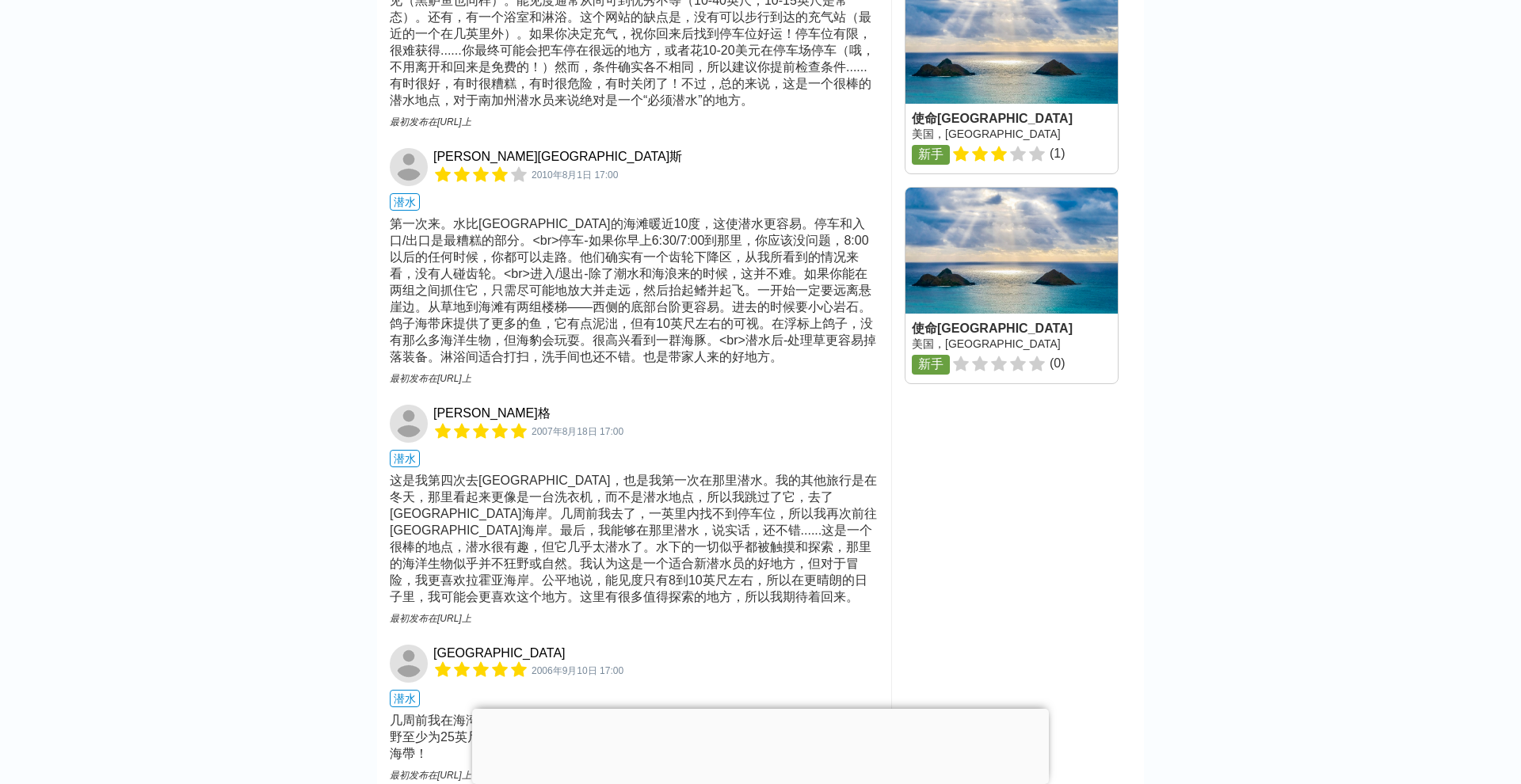
click at [648, 473] on div "这是我第四次去[GEOGRAPHIC_DATA]，也是我第一次在那里潜水。我的其他旅行是在冬天，那里看起来更像是一台洗衣机，而不是潜水地点，所以我跳过了它，去…" at bounding box center [633, 539] width 488 height 133
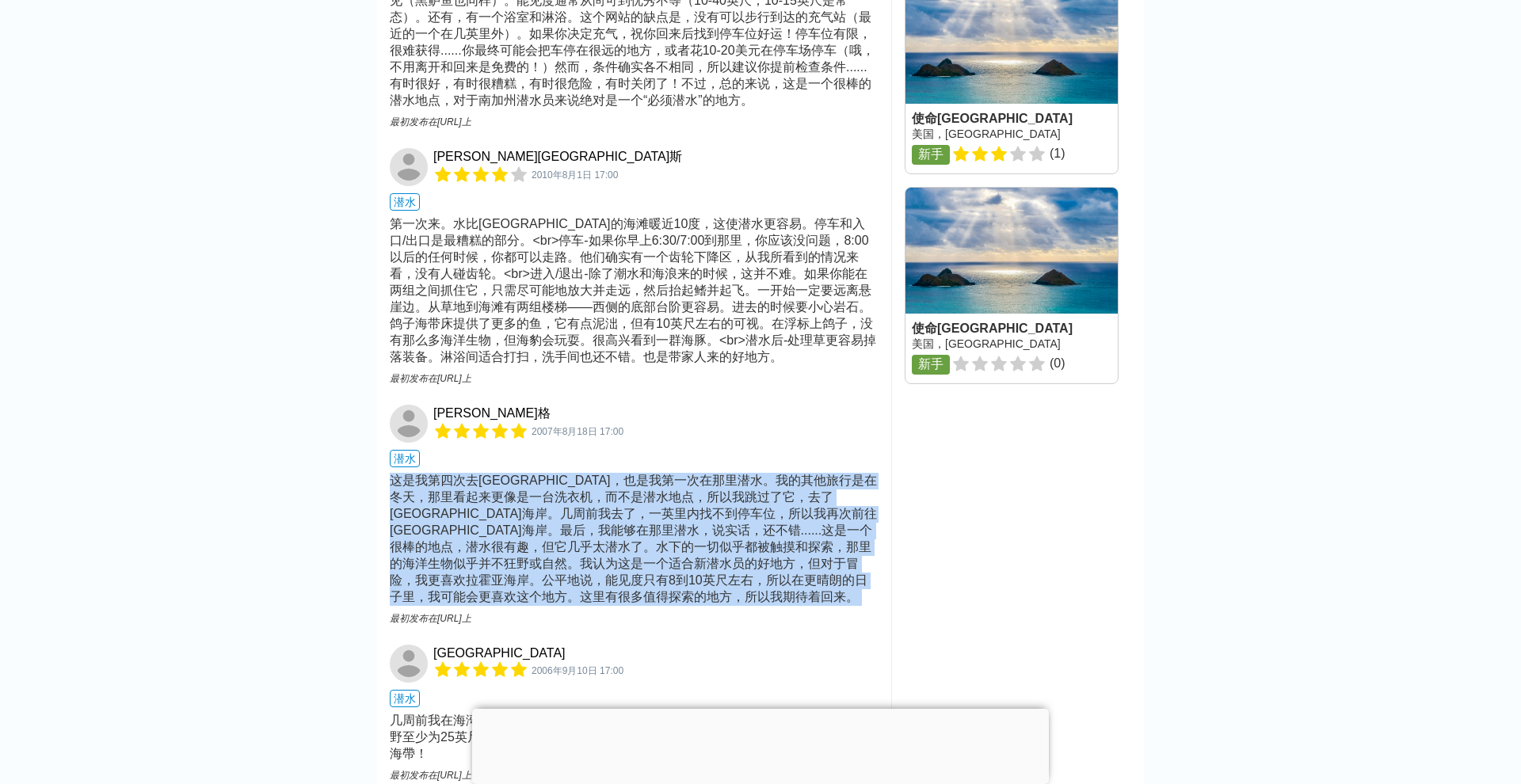
click at [582, 473] on div "这是我第四次去[GEOGRAPHIC_DATA]，也是我第一次在那里潜水。我的其他旅行是在冬天，那里看起来更像是一台洗衣机，而不是潜水地点，所以我跳过了它，去…" at bounding box center [633, 539] width 488 height 133
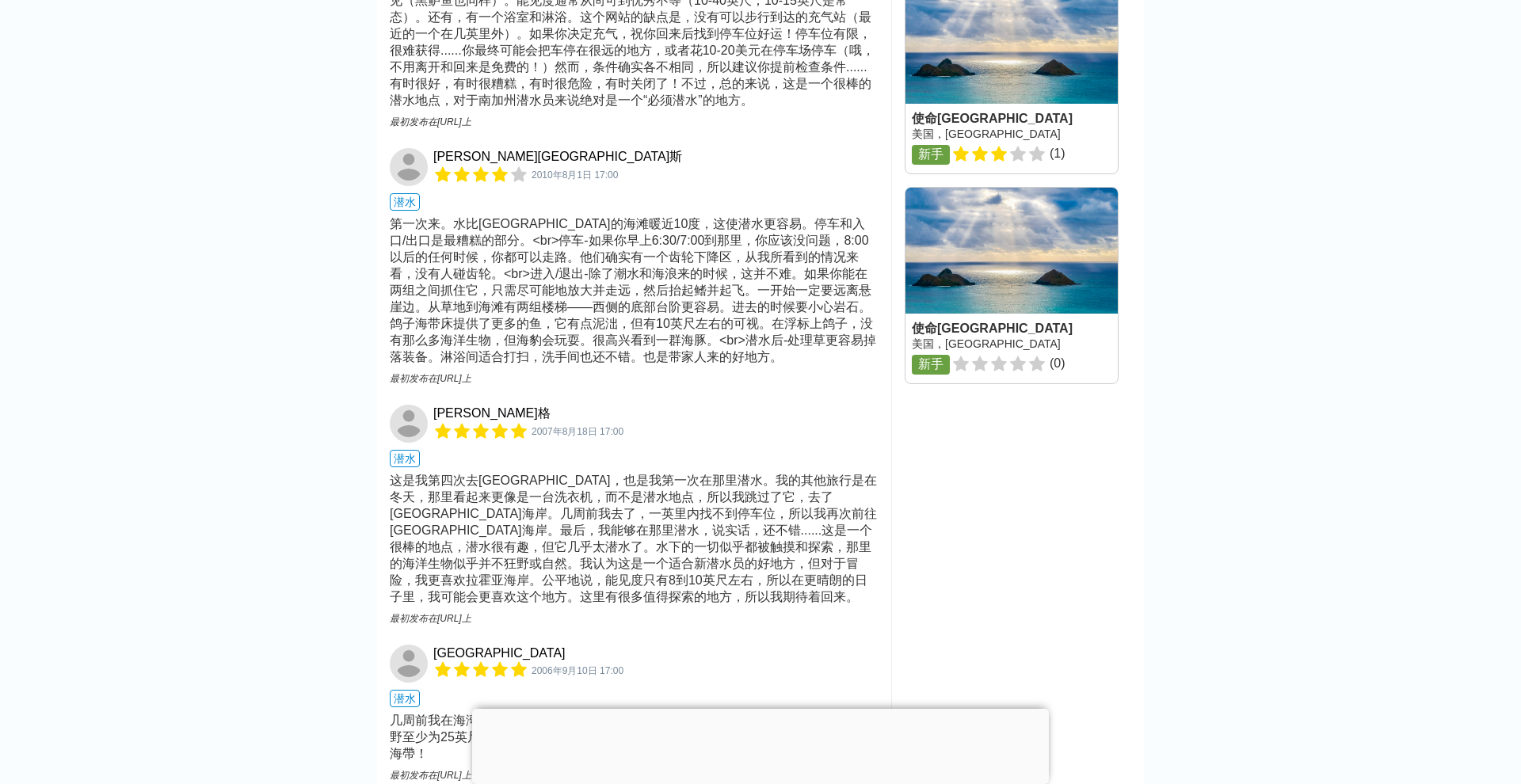
click at [582, 473] on div "这是我第四次去[GEOGRAPHIC_DATA]，也是我第一次在那里潜水。我的其他旅行是在冬天，那里看起来更像是一台洗衣机，而不是潜水地点，所以我跳过了它，去…" at bounding box center [633, 539] width 488 height 133
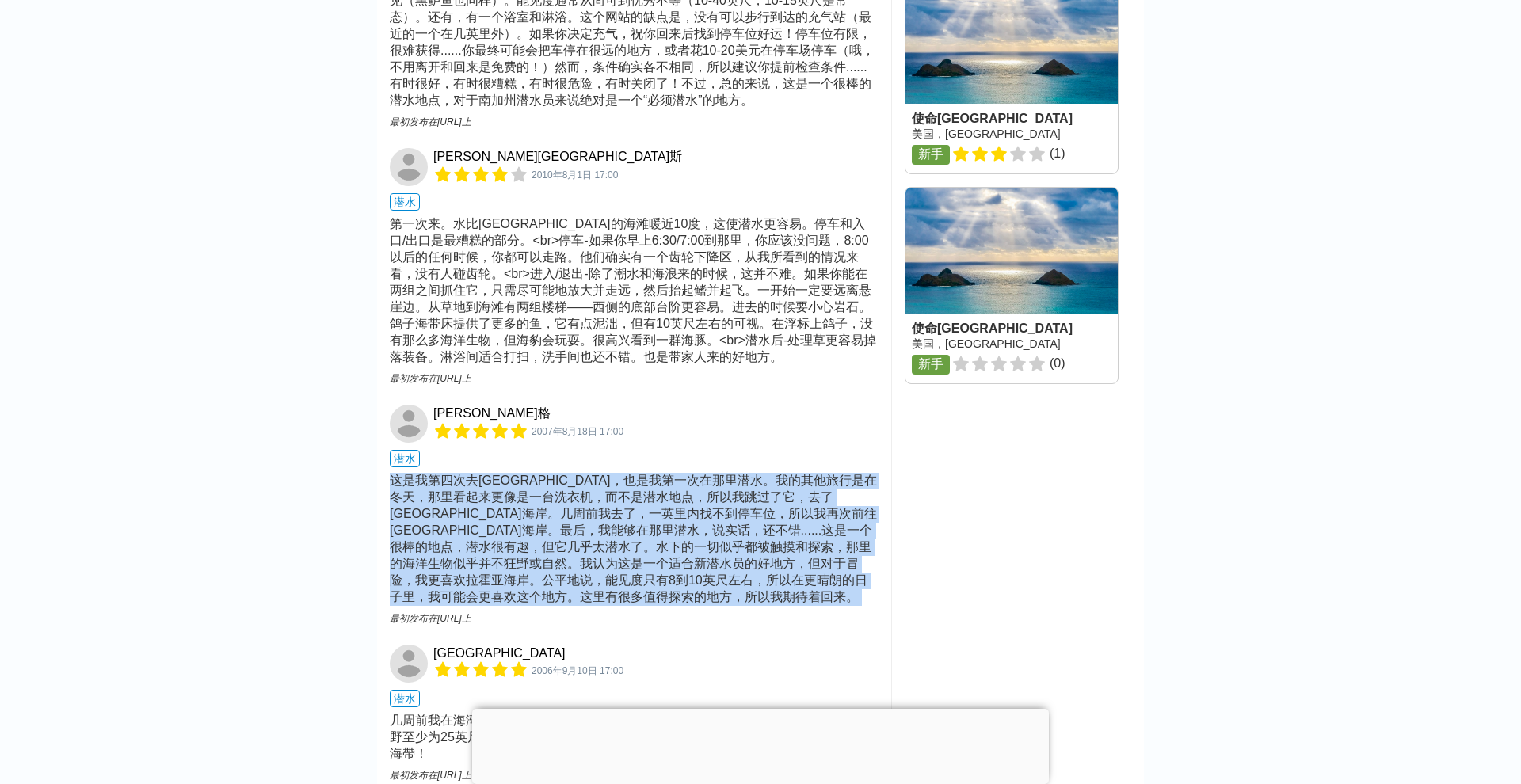
click at [642, 473] on div "这是我第四次去[GEOGRAPHIC_DATA]，也是我第一次在那里潜水。我的其他旅行是在冬天，那里看起来更像是一台洗衣机，而不是潜水地点，所以我跳过了它，去…" at bounding box center [633, 539] width 488 height 133
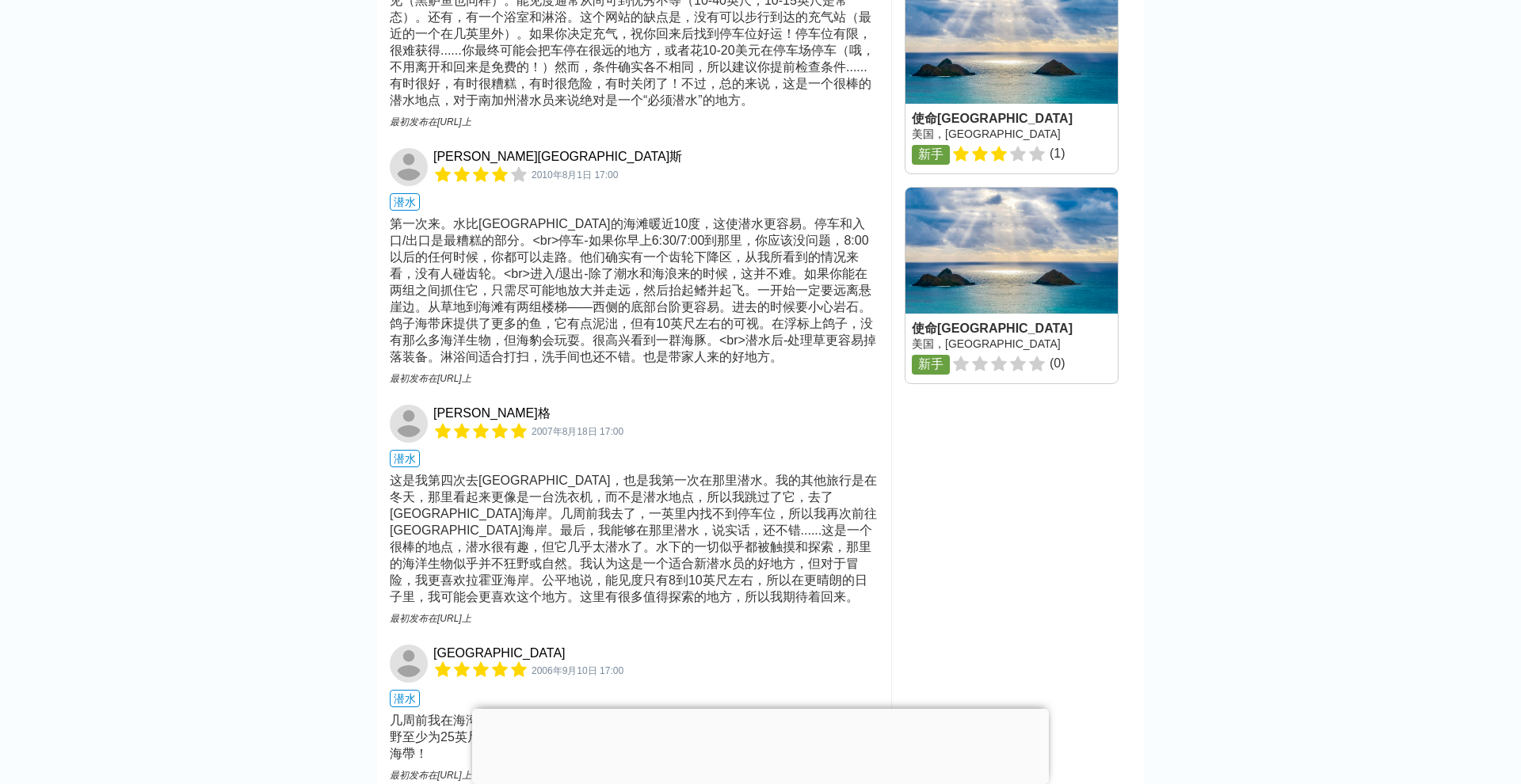
click at [642, 473] on div "这是我第四次去[GEOGRAPHIC_DATA]，也是我第一次在那里潜水。我的其他旅行是在冬天，那里看起来更像是一台洗衣机，而不是潜水地点，所以我跳过了它，去…" at bounding box center [633, 539] width 488 height 133
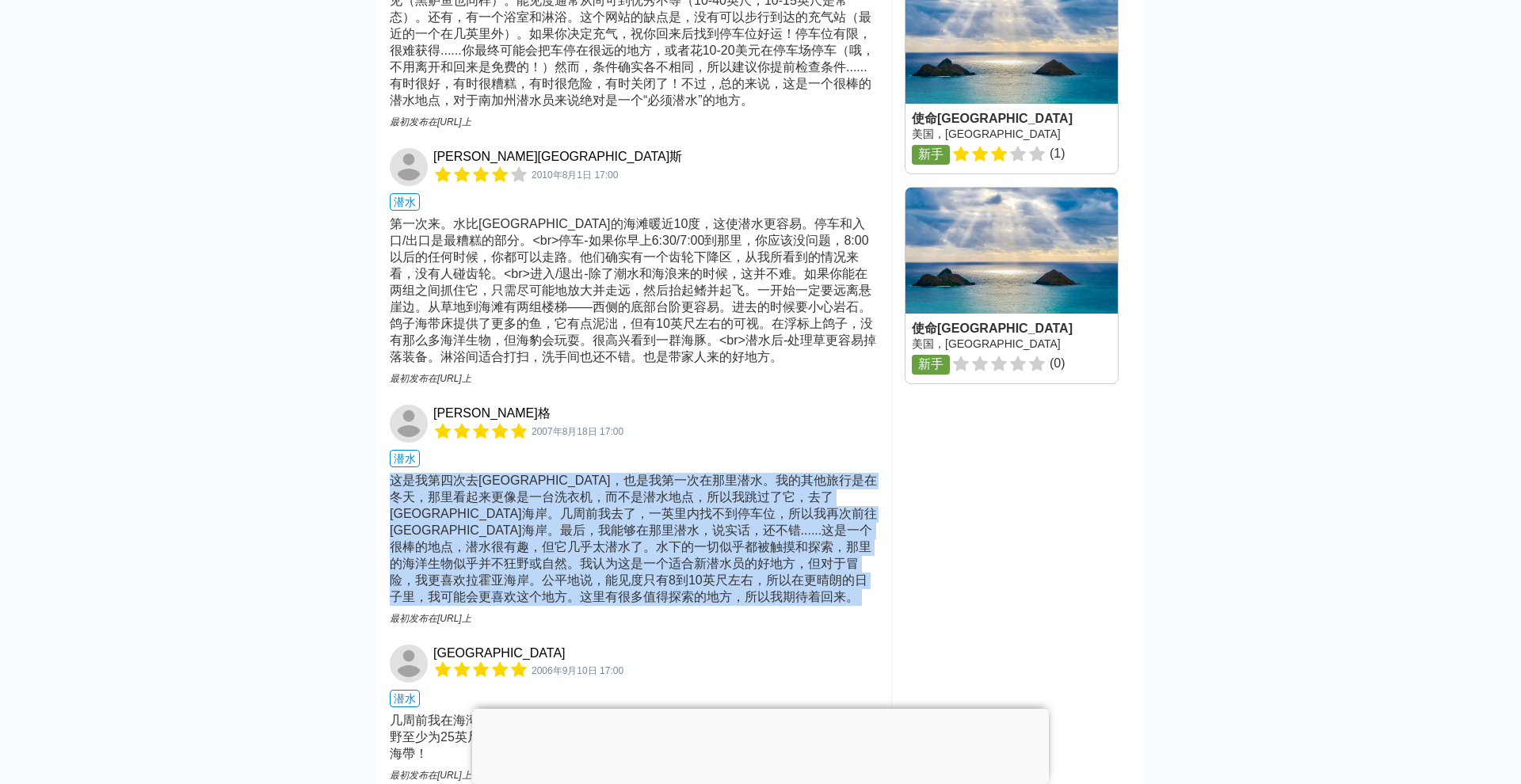
click at [708, 473] on div "这是我第四次去[GEOGRAPHIC_DATA]，也是我第一次在那里潜水。我的其他旅行是在冬天，那里看起来更像是一台洗衣机，而不是潜水地点，所以我跳过了它，去…" at bounding box center [633, 539] width 488 height 133
